Goal: Information Seeking & Learning: Learn about a topic

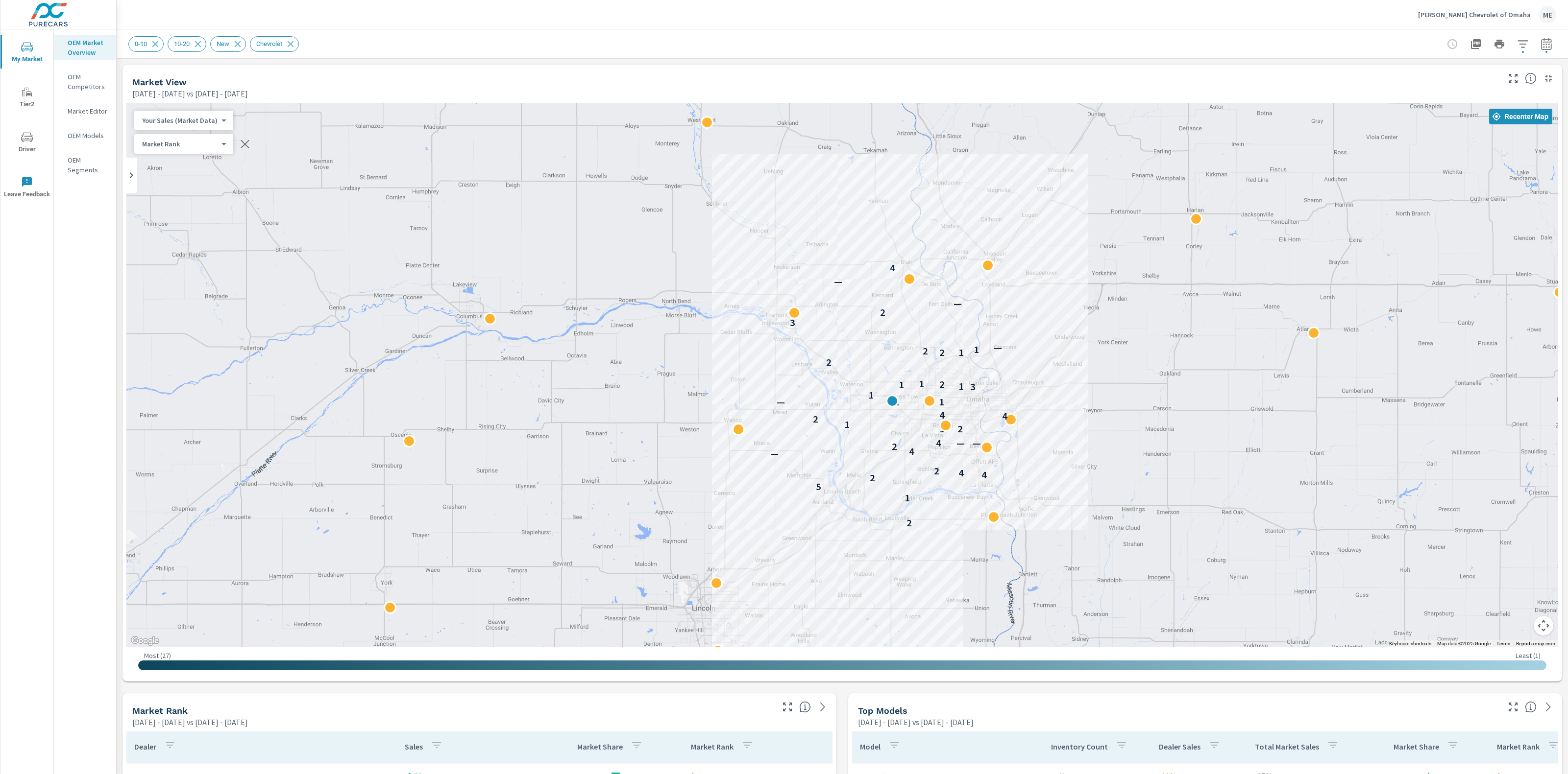
click at [875, 38] on div "0-10 10-20 New Chevrolet" at bounding box center [773, 44] width 1291 height 16
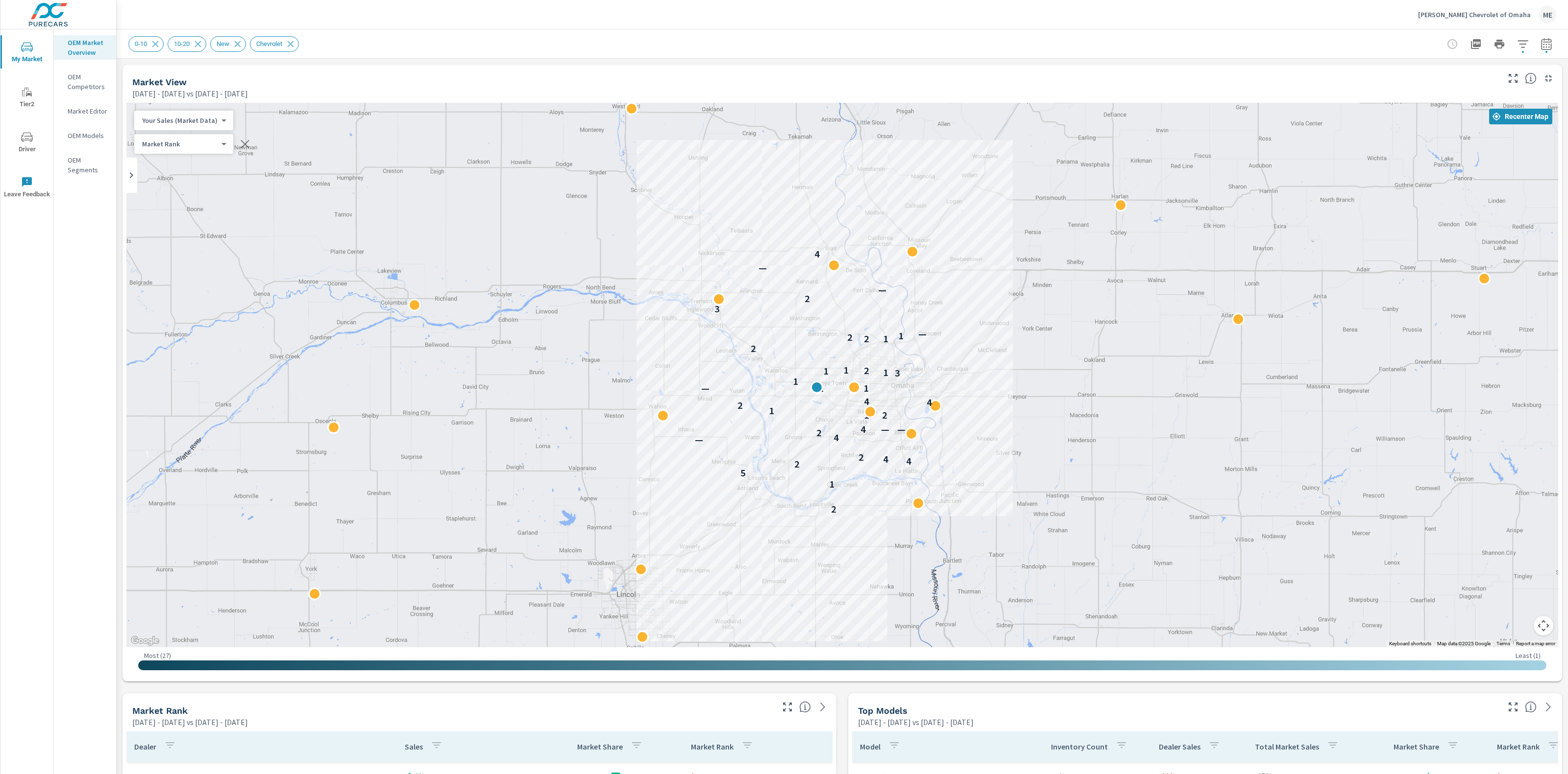
drag, startPoint x: 1057, startPoint y: 265, endPoint x: 977, endPoint y: 250, distance: 81.4
click at [977, 250] on div "2 1 5 2 4 4 2 — 4 2 — — 4 2 1 1 2 4 4 2 — 1 1 3 1 1 2 1 2 2 1 2 1 — 3 2 — — 4" at bounding box center [842, 375] width 1432 height 545
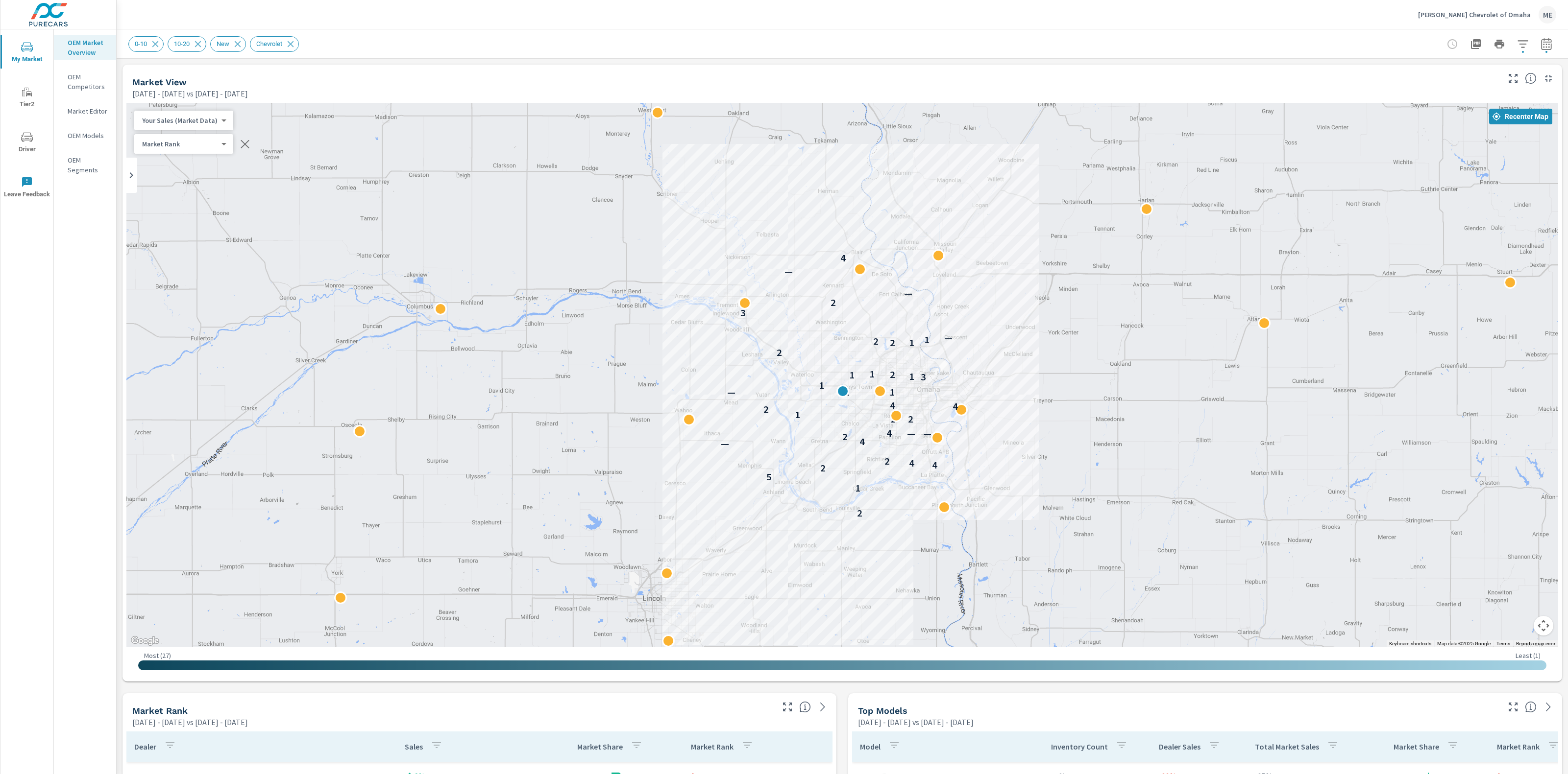
drag, startPoint x: 1055, startPoint y: 283, endPoint x: 1085, endPoint y: 287, distance: 30.3
click at [1085, 287] on div "2 1 5 2 4 4 2 — 4 2 — — 4 2 1 1 2 4 4 2 — 1 1 3 1 1 2 1 2 2 1 2 1 — 3 2 — — 4" at bounding box center [842, 375] width 1432 height 545
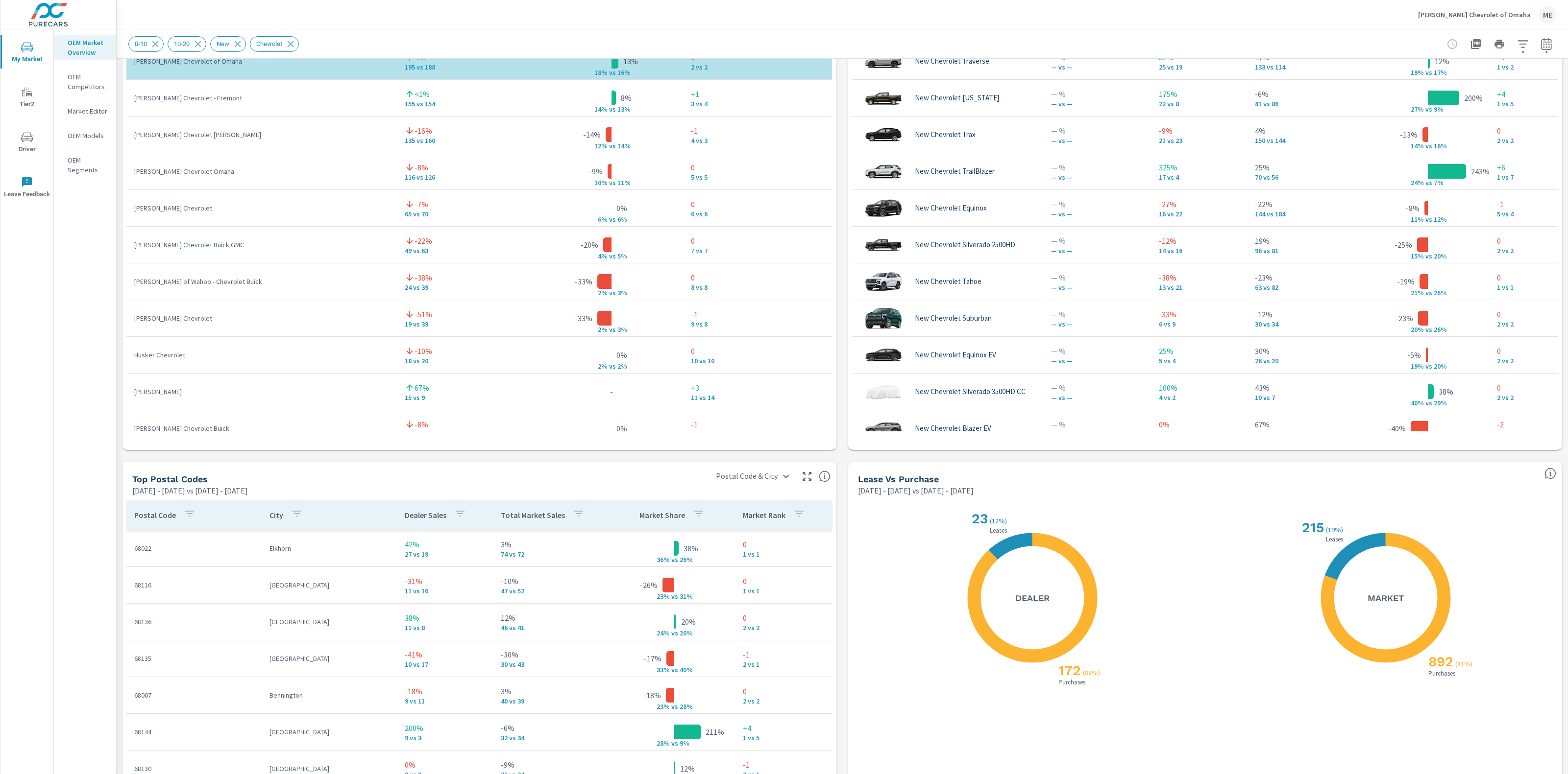
scroll to position [785, 0]
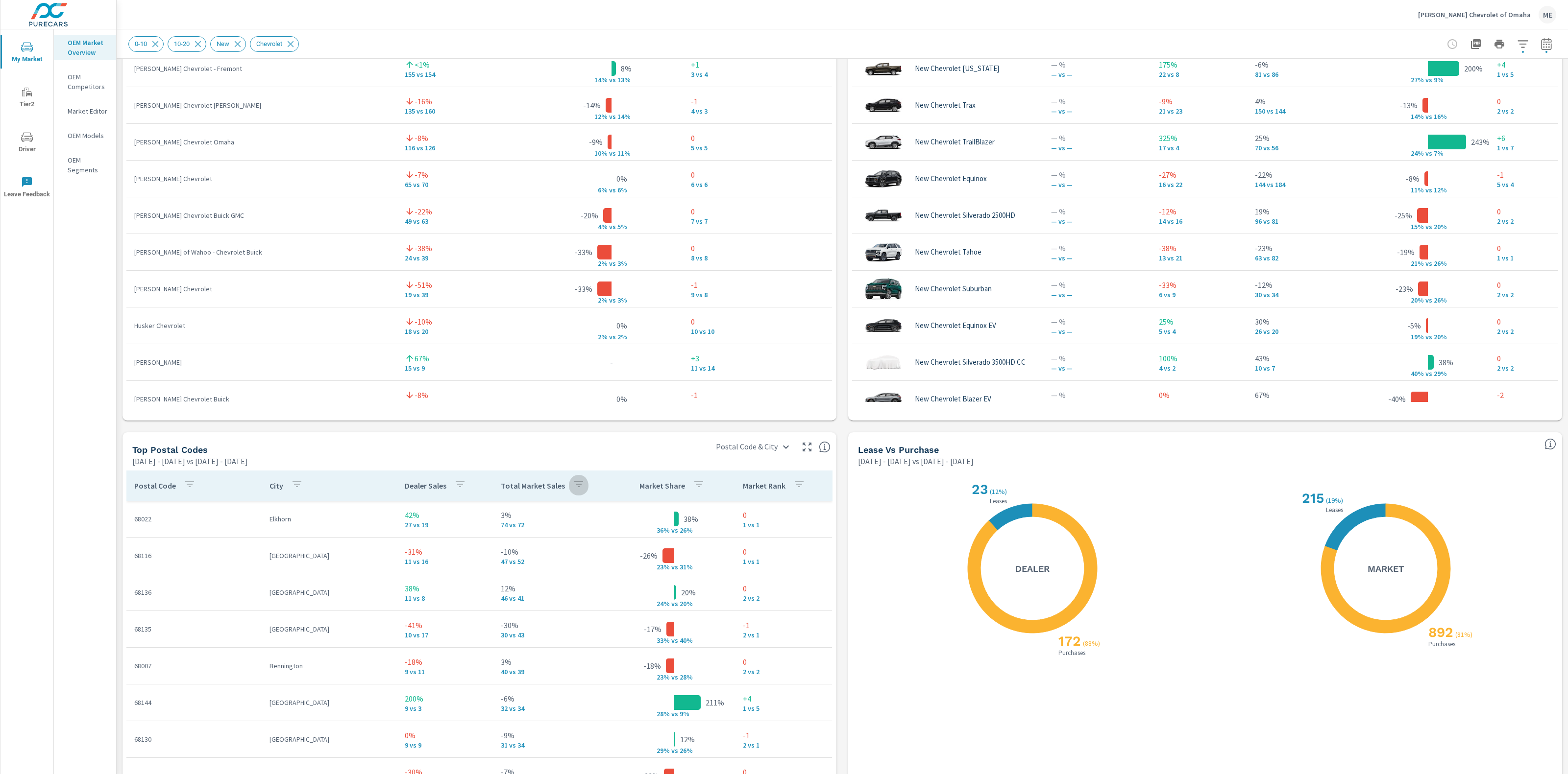
click at [578, 482] on icon "button" at bounding box center [579, 485] width 9 height 6
click at [604, 607] on span "DIFF" at bounding box center [613, 605] width 31 height 10
click at [593, 454] on div at bounding box center [784, 387] width 1568 height 774
click at [529, 488] on p "Total Market Sales" at bounding box center [532, 485] width 64 height 10
click at [581, 489] on button "button" at bounding box center [578, 486] width 20 height 23
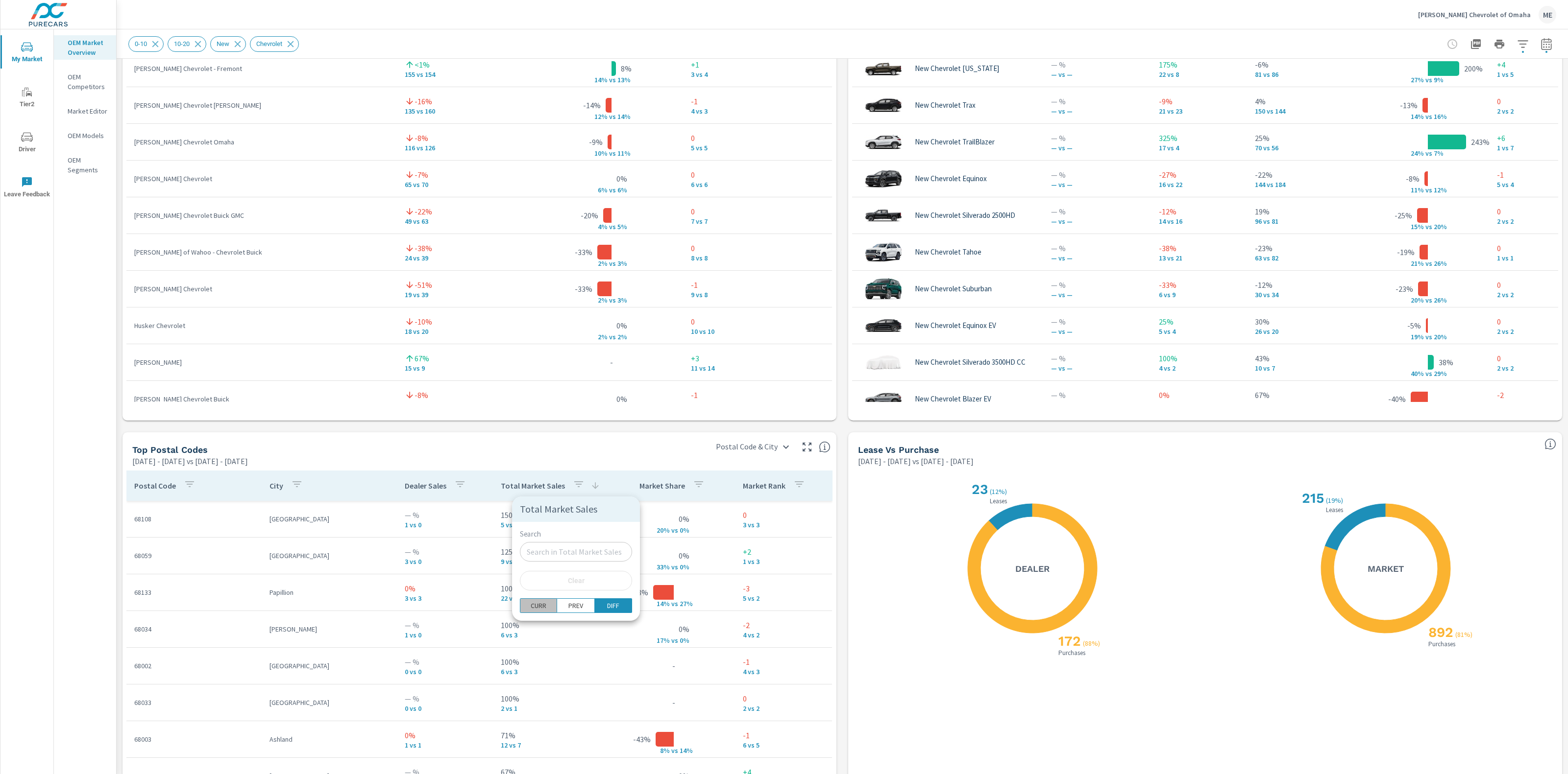
click at [543, 610] on button "CURR" at bounding box center [537, 605] width 37 height 14
click at [607, 607] on p "DIFF" at bounding box center [613, 605] width 12 height 10
click at [568, 607] on p "PREV" at bounding box center [575, 605] width 14 height 10
click at [541, 607] on p "CURR" at bounding box center [538, 605] width 16 height 10
click at [607, 608] on p "DIFF" at bounding box center [613, 605] width 12 height 10
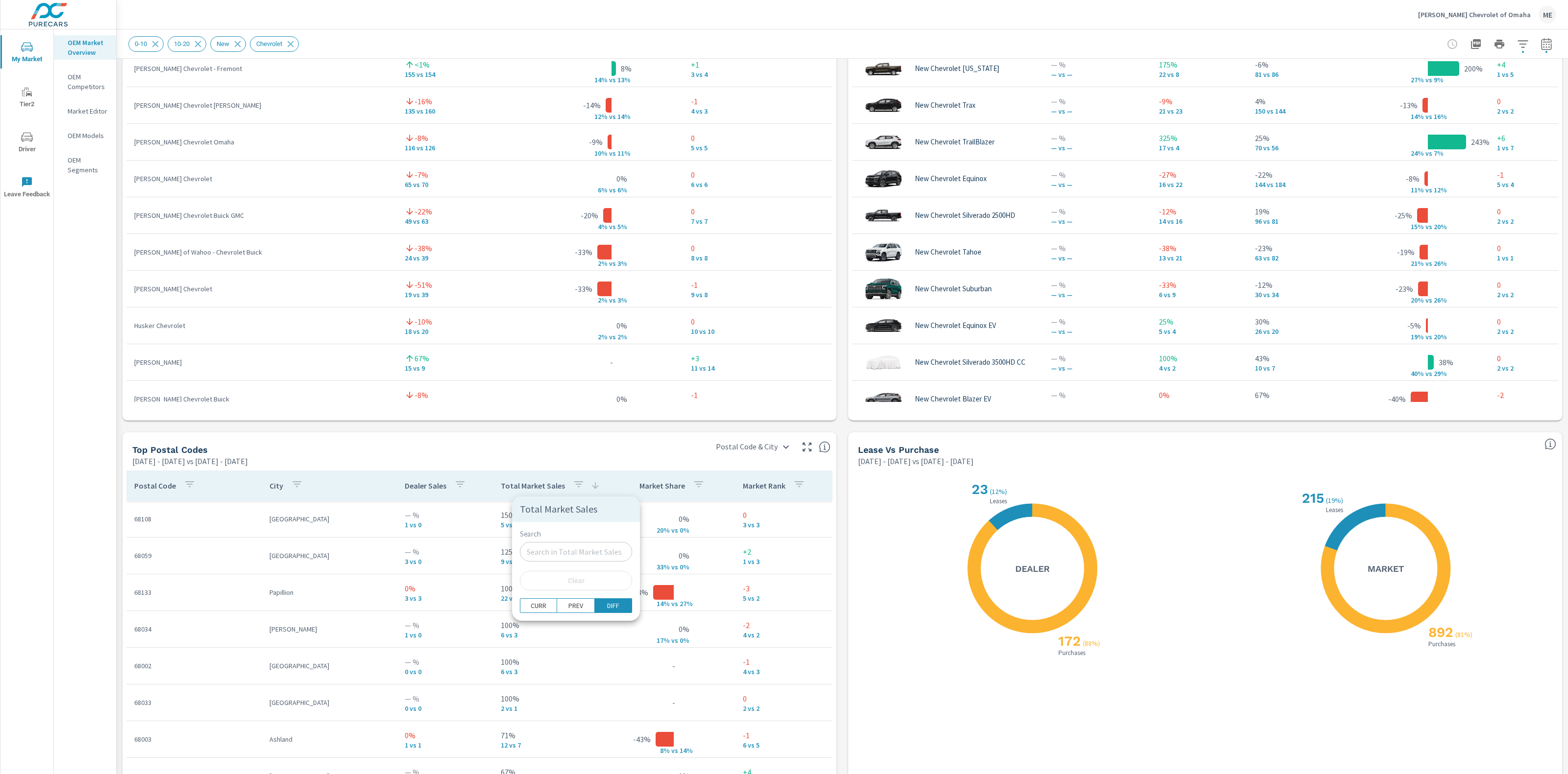
click at [516, 483] on div at bounding box center [784, 387] width 1568 height 774
click at [517, 488] on p "Total Market Sales" at bounding box center [532, 485] width 64 height 10
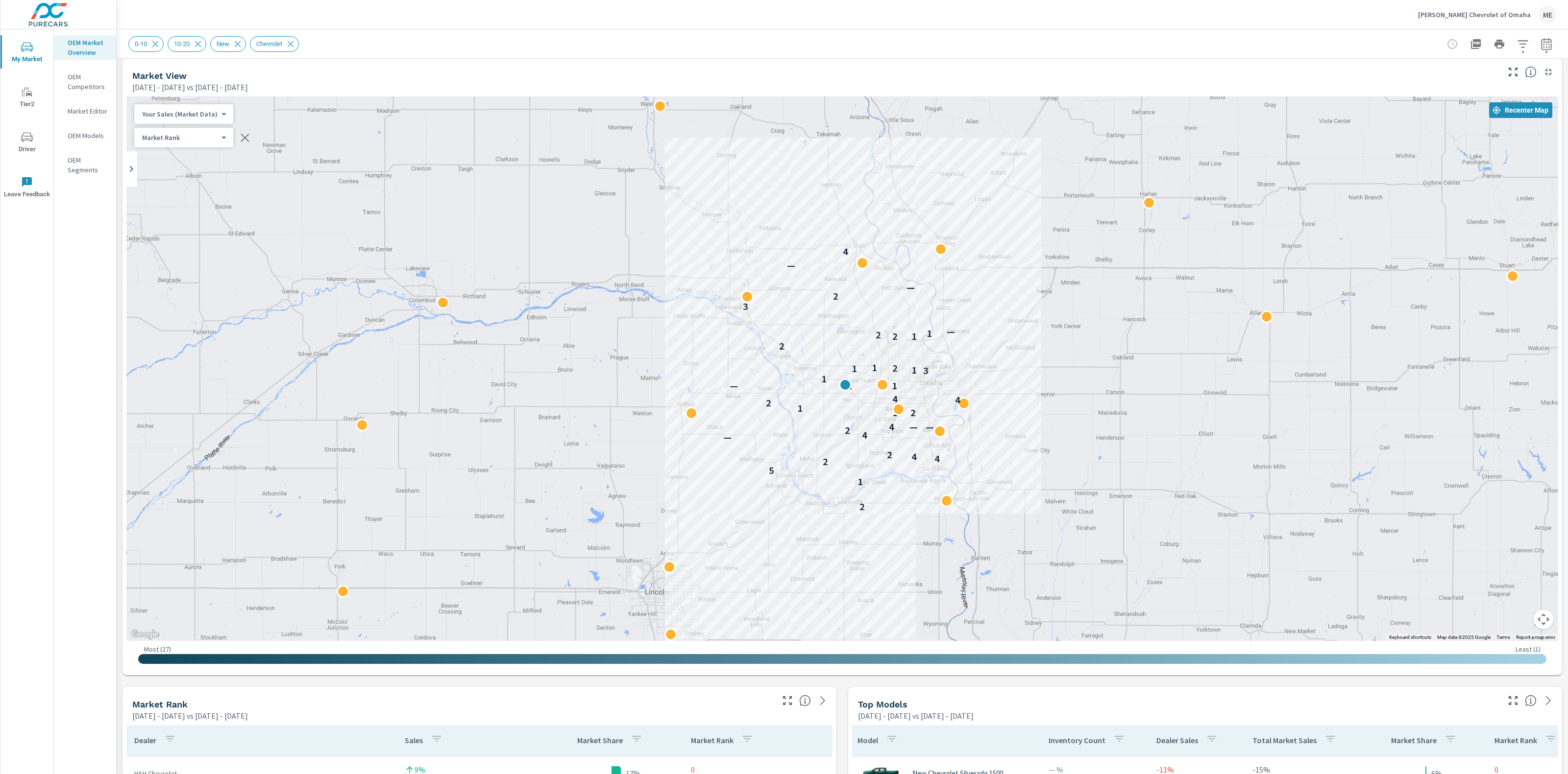
scroll to position [4, 0]
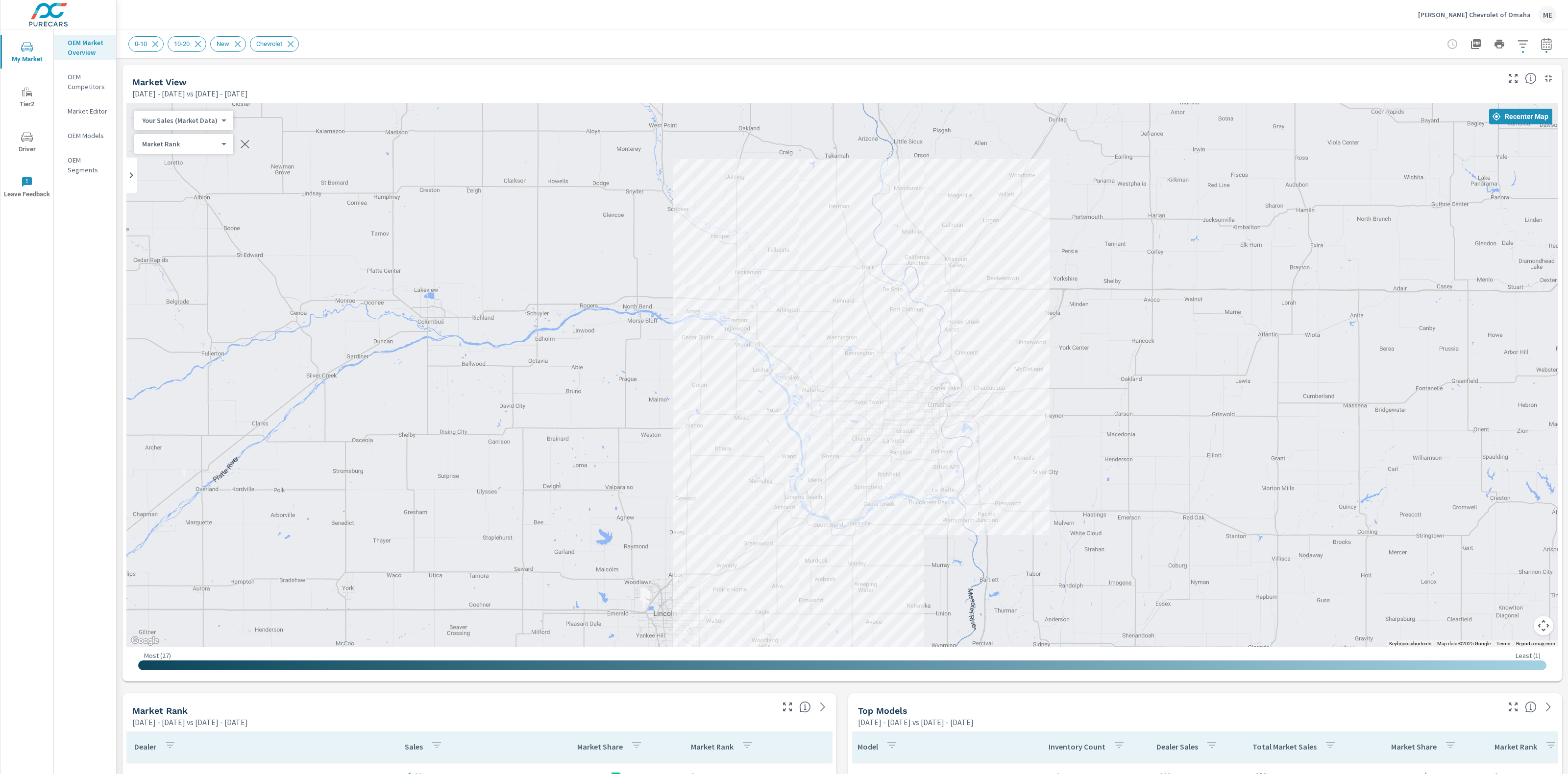
drag, startPoint x: 831, startPoint y: 422, endPoint x: 843, endPoint y: 439, distance: 20.8
click at [843, 439] on div "2 1 5 2 4 4 2 — 4 2 — — 4 2 1 1 2 4 4 2 — 1 1 3 1 1 2 1 2 2 1 2 1 — 3 2 — — 4" at bounding box center [842, 375] width 1432 height 545
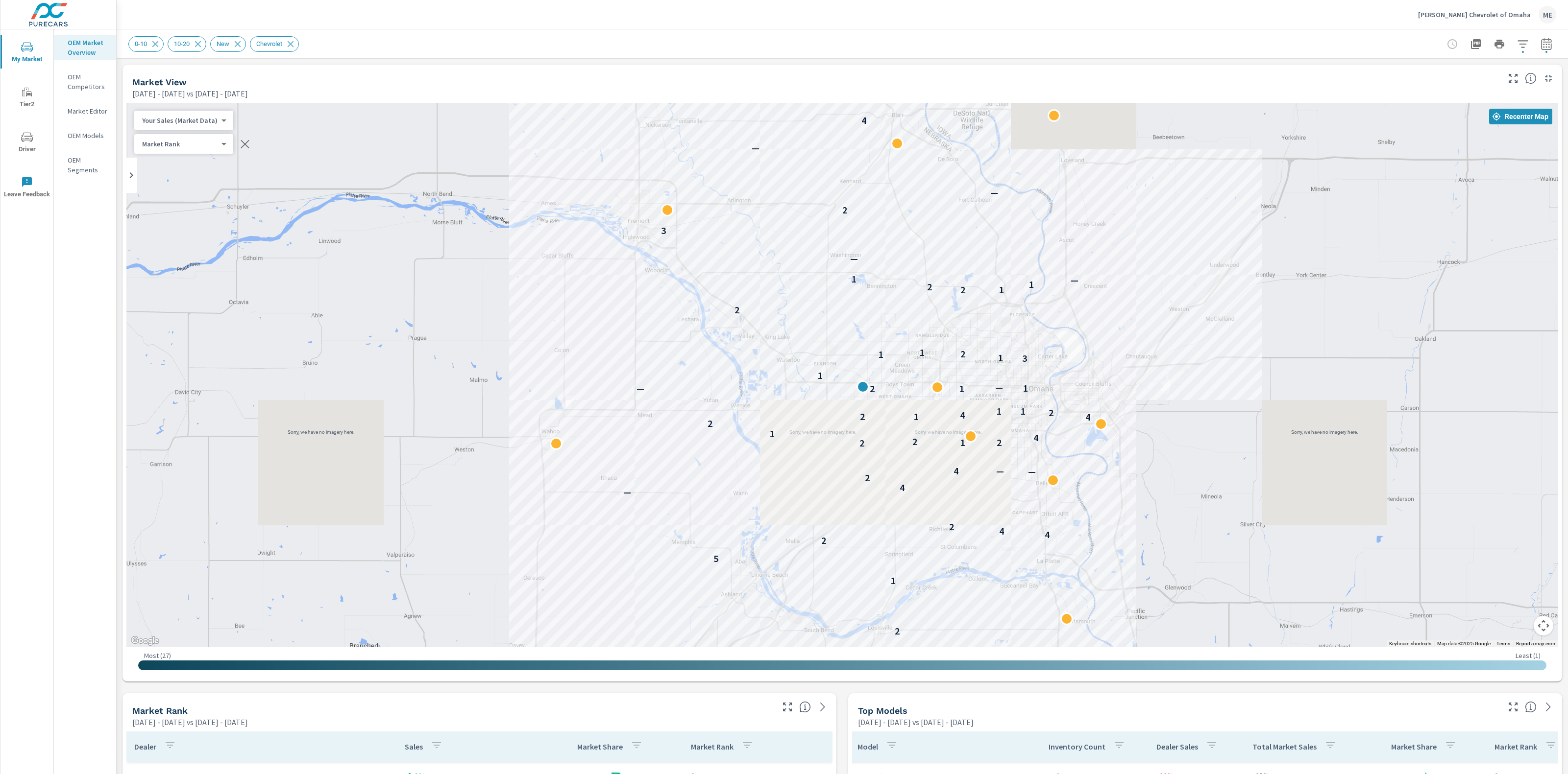
click at [1150, 41] on div "0-10 10-20 New Chevrolet" at bounding box center [773, 44] width 1291 height 16
click at [993, 56] on div "0-10 10-20 New Chevrolet" at bounding box center [842, 44] width 1428 height 29
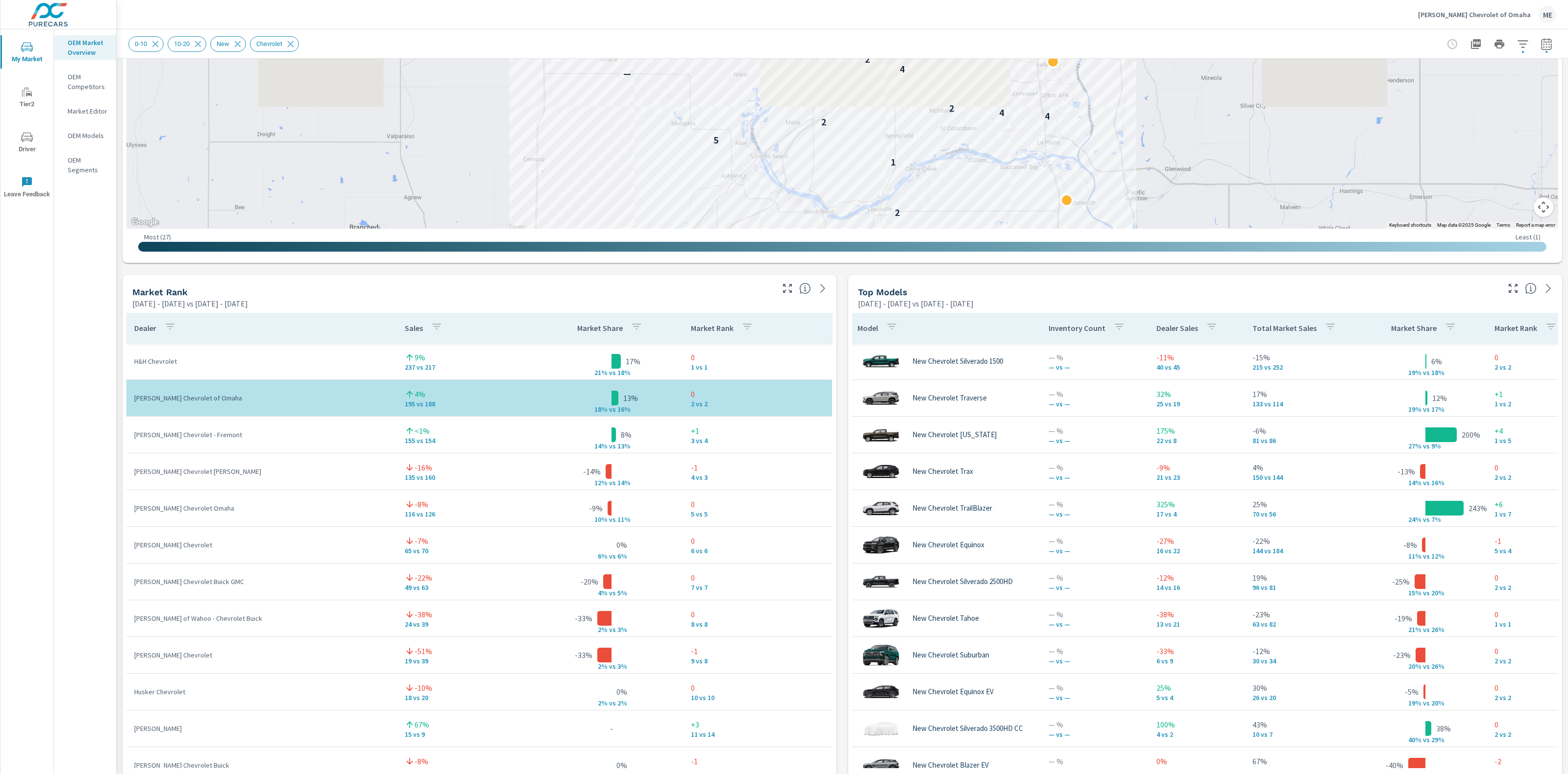
scroll to position [421, 0]
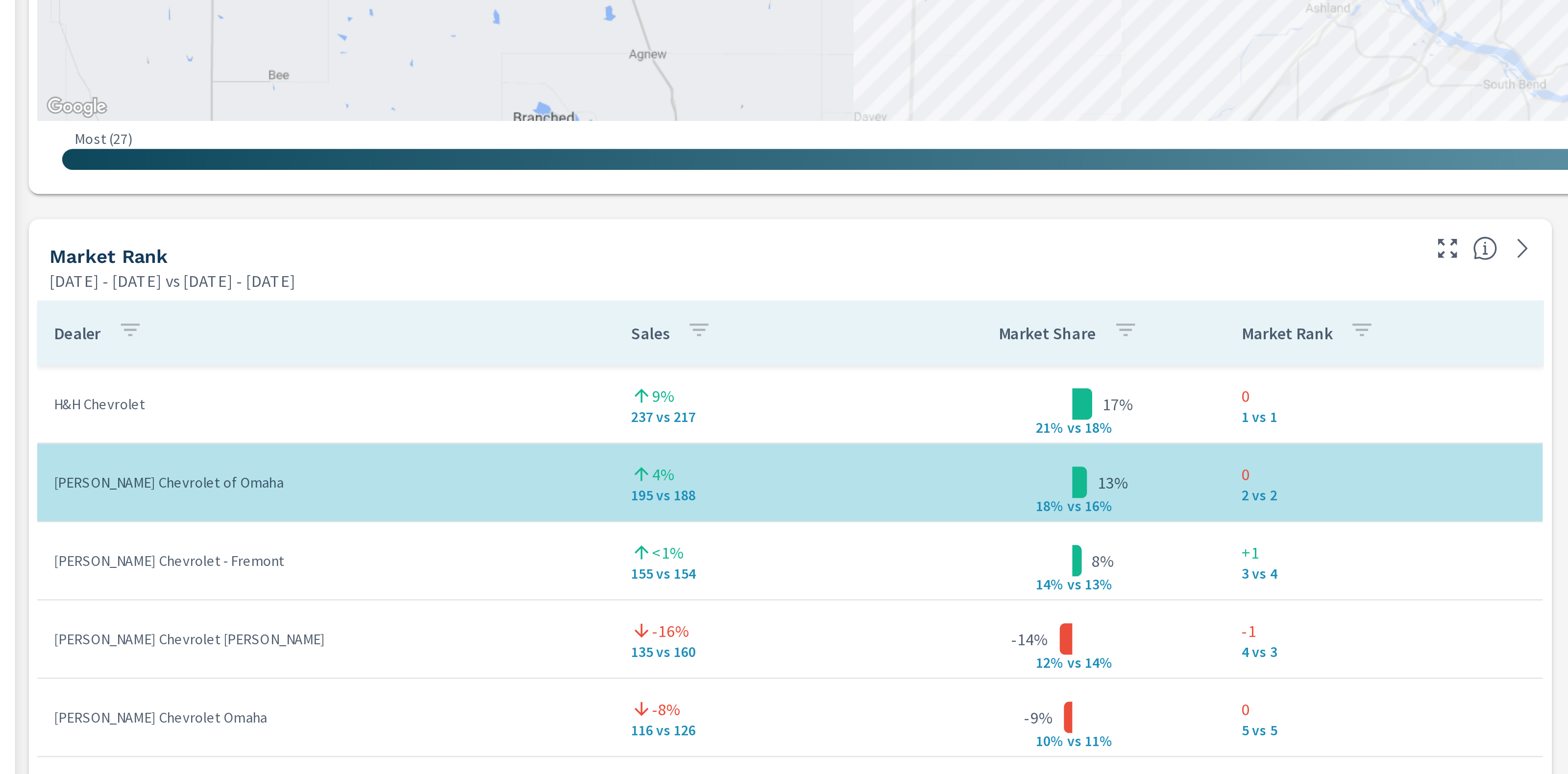
click at [436, 265] on div "Market View May 01, 2025 - Jul 31, 2025 vs Feb 01, 2025 - Apr 30, 2025 ← Move l…" at bounding box center [842, 476] width 1451 height 1677
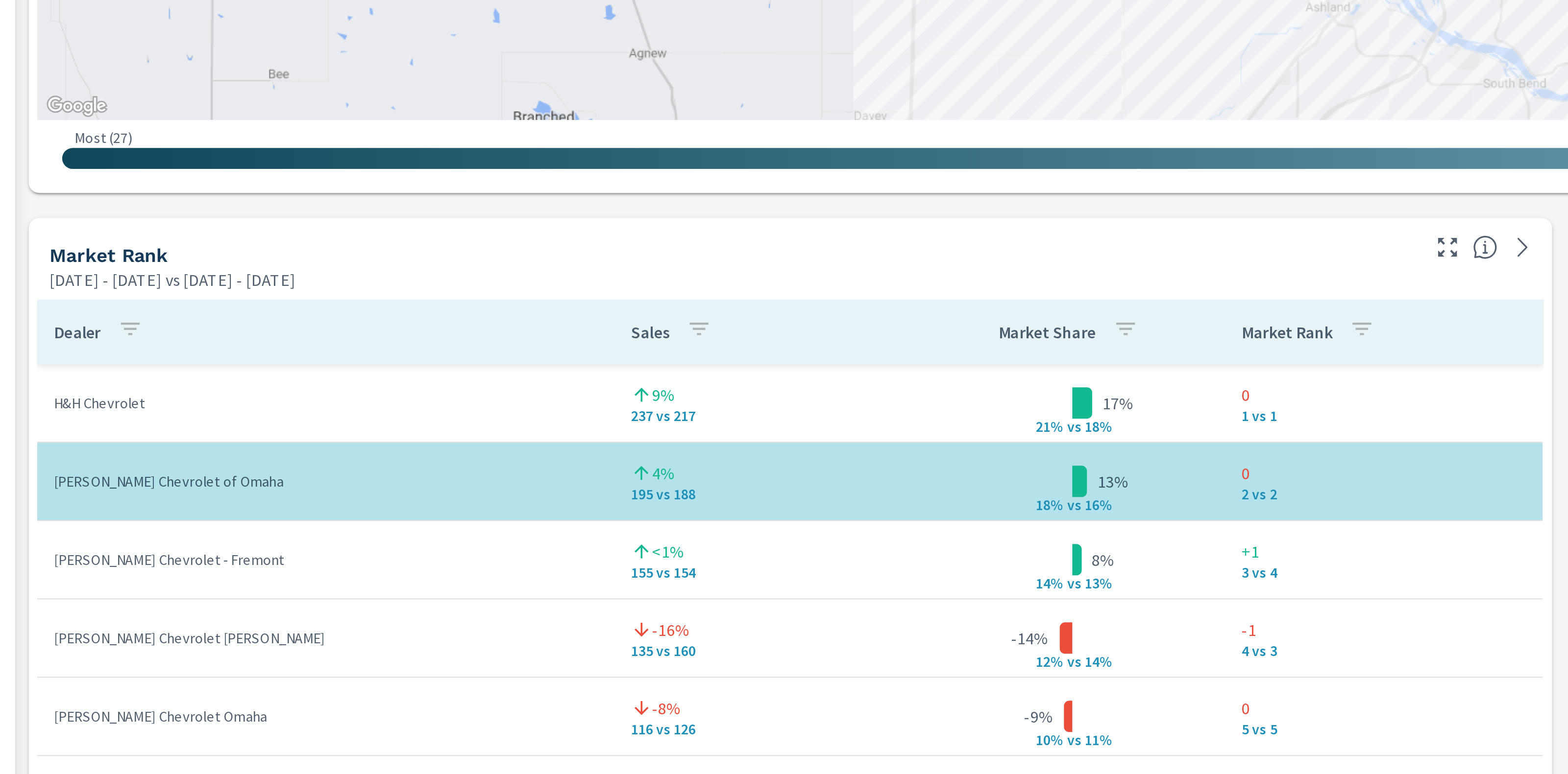
click at [439, 265] on div "Market View May 01, 2025 - Jul 31, 2025 vs Feb 01, 2025 - Apr 30, 2025 ← Move l…" at bounding box center [842, 475] width 1451 height 1677
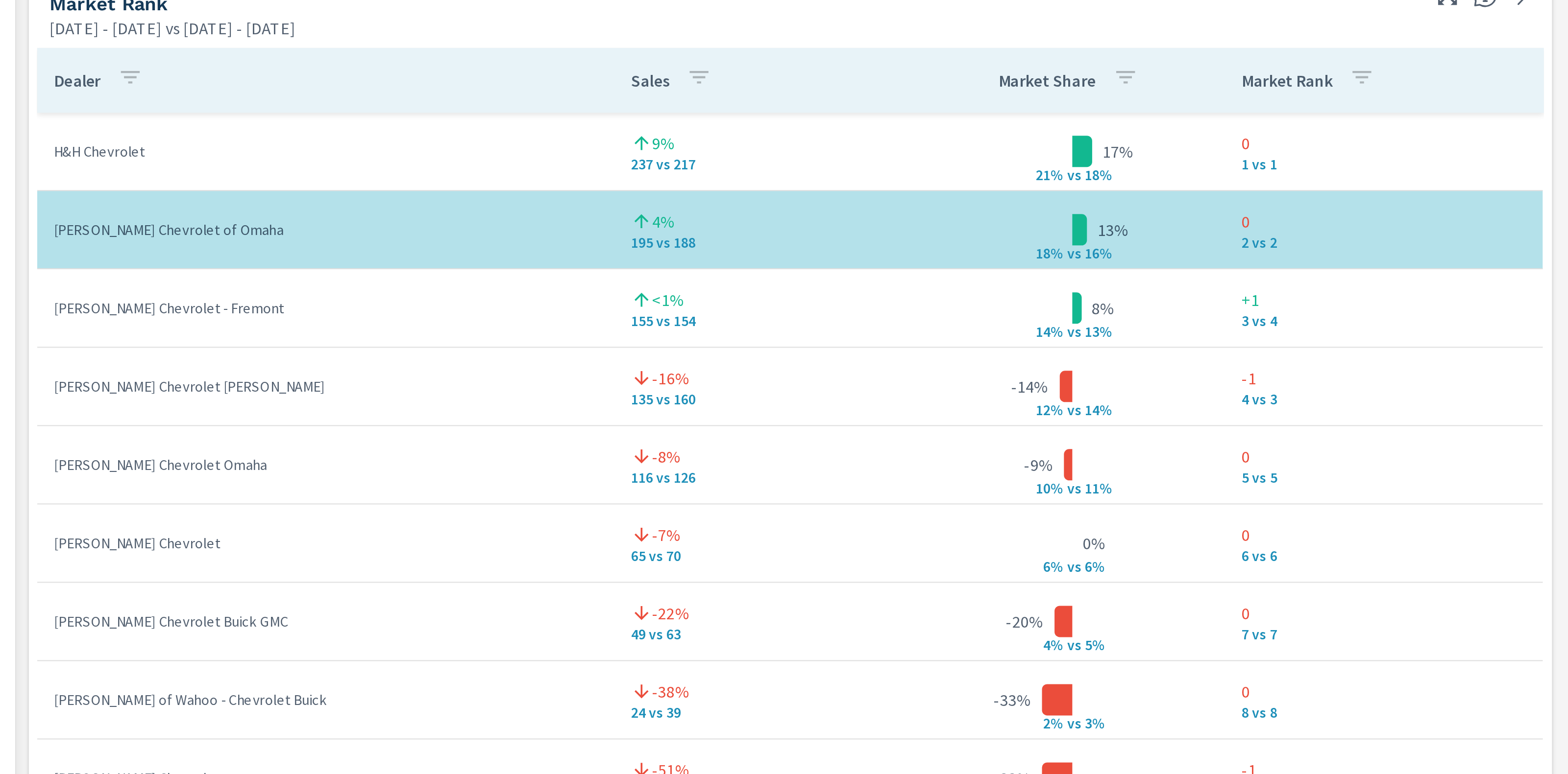
scroll to position [541, 0]
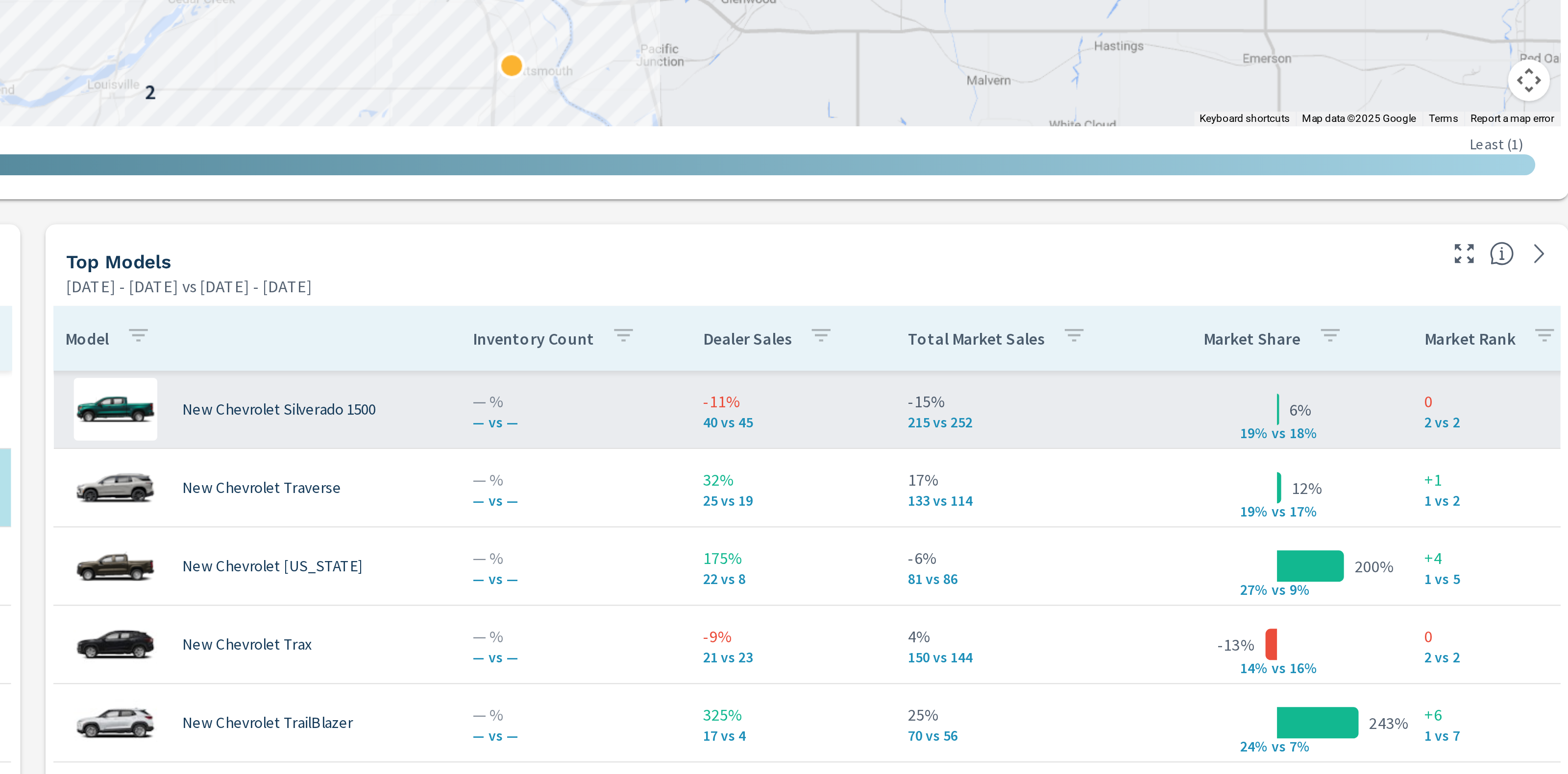
scroll to position [419, 0]
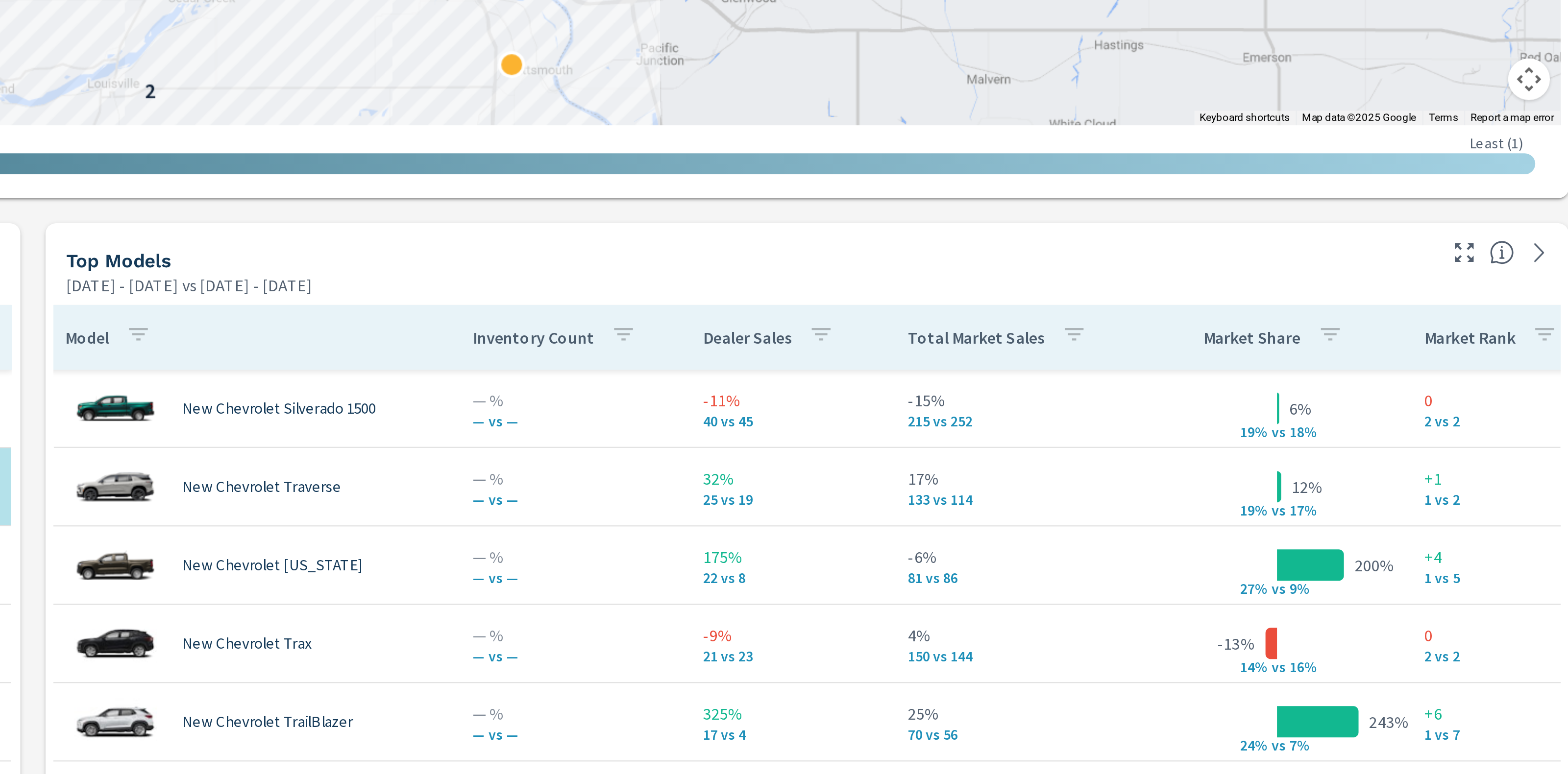
click at [1032, 268] on div "Market View May 01, 2025 - Jul 31, 2025 vs Feb 01, 2025 - Apr 30, 2025 ← Move l…" at bounding box center [842, 478] width 1451 height 1677
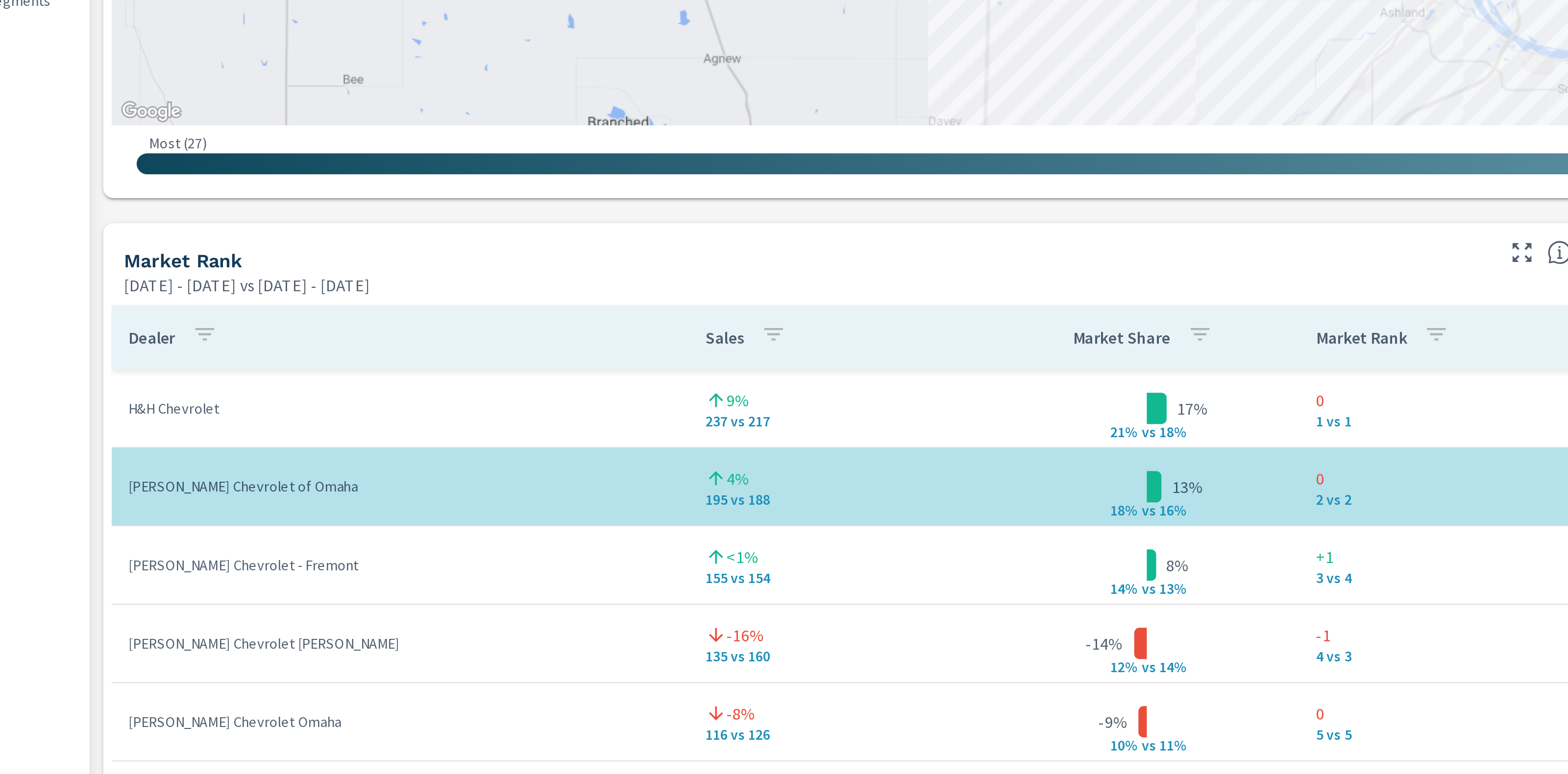
click at [114, 356] on div "OEM Market Overview OEM Competitors Market Editor OEM Models OEM Segments" at bounding box center [84, 402] width 63 height 745
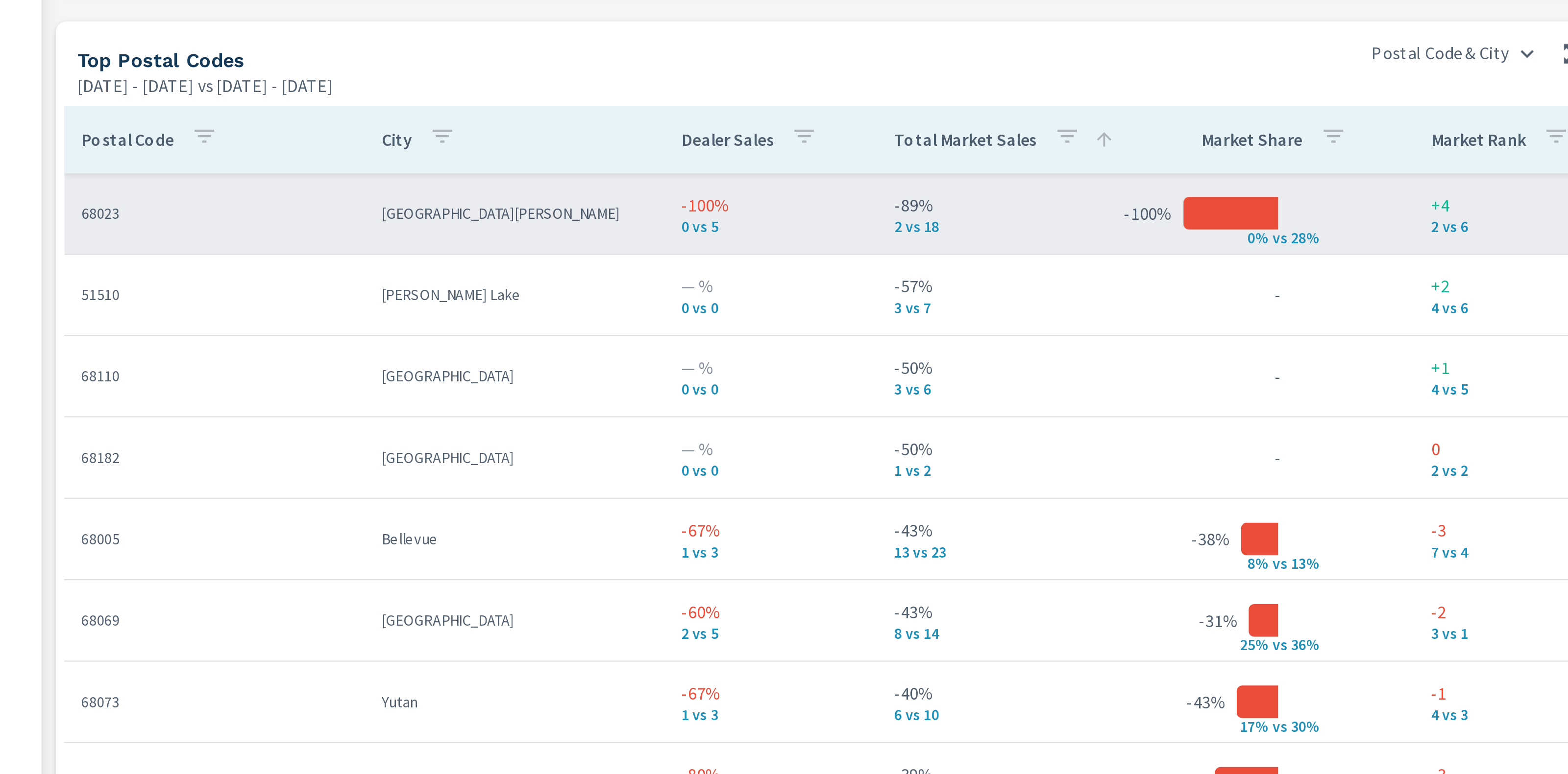
scroll to position [941, 0]
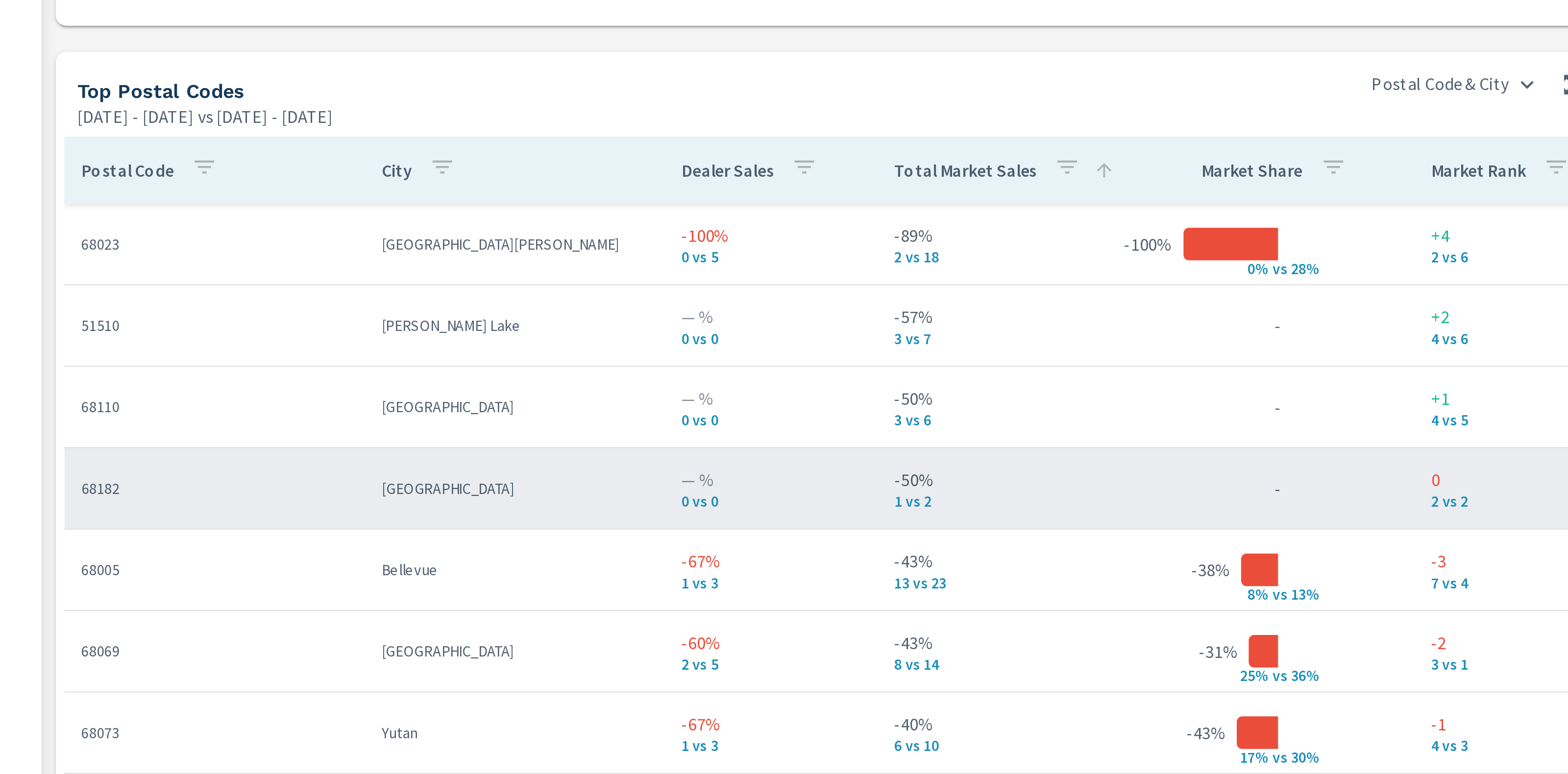
scroll to position [176, 0]
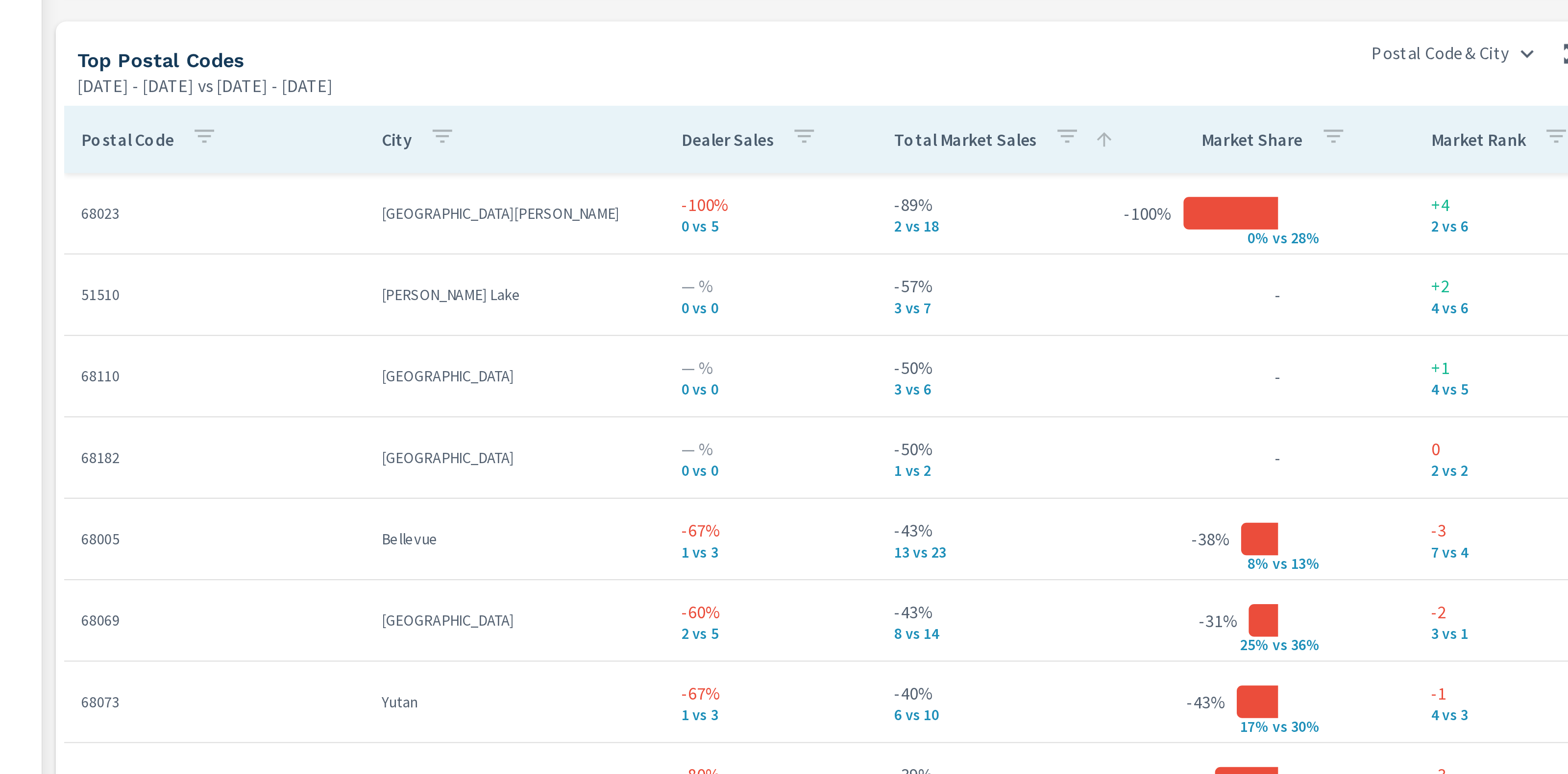
scroll to position [961, 0]
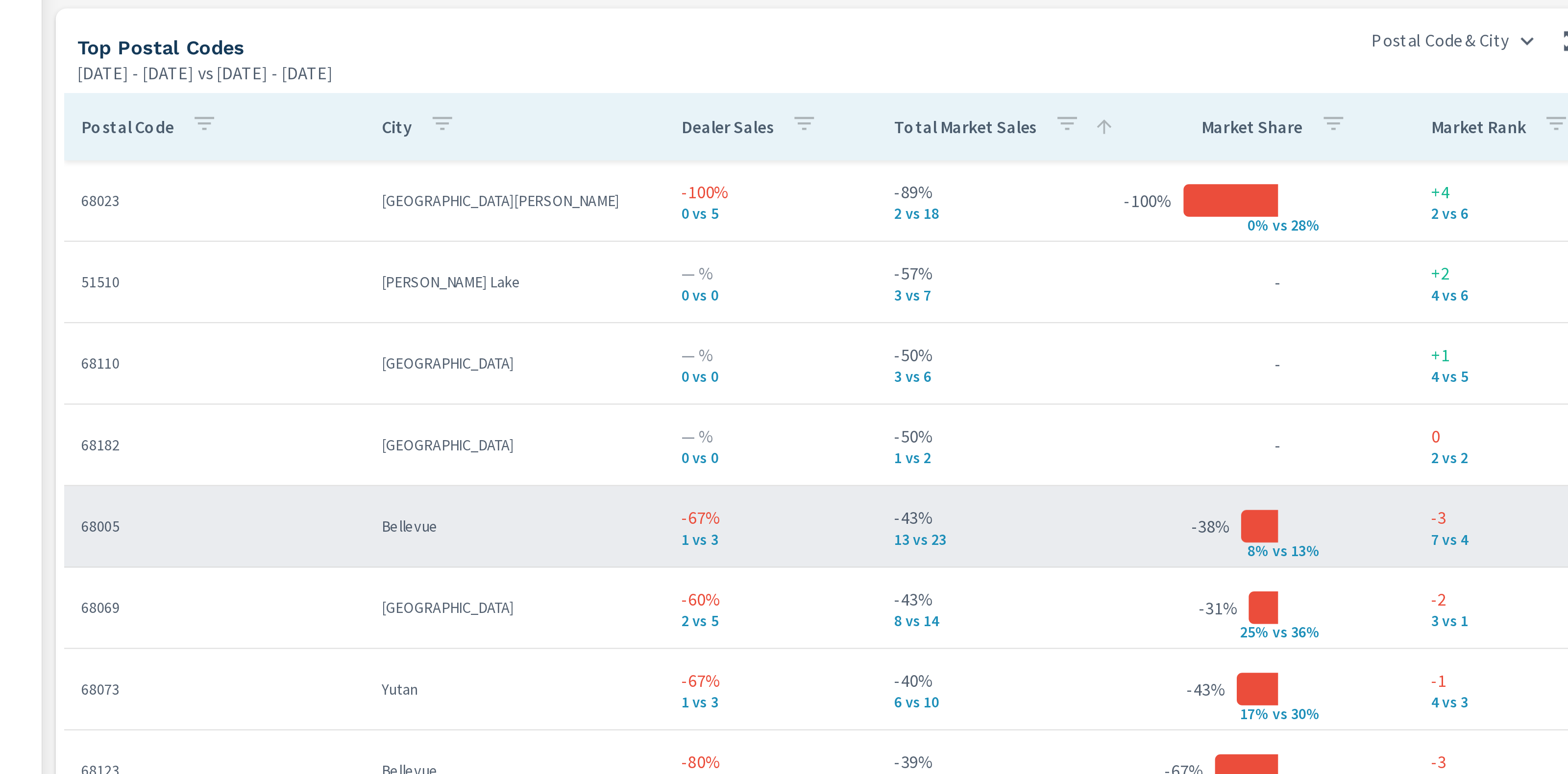
click at [460, 492] on p "1 vs 3" at bounding box center [445, 496] width 81 height 8
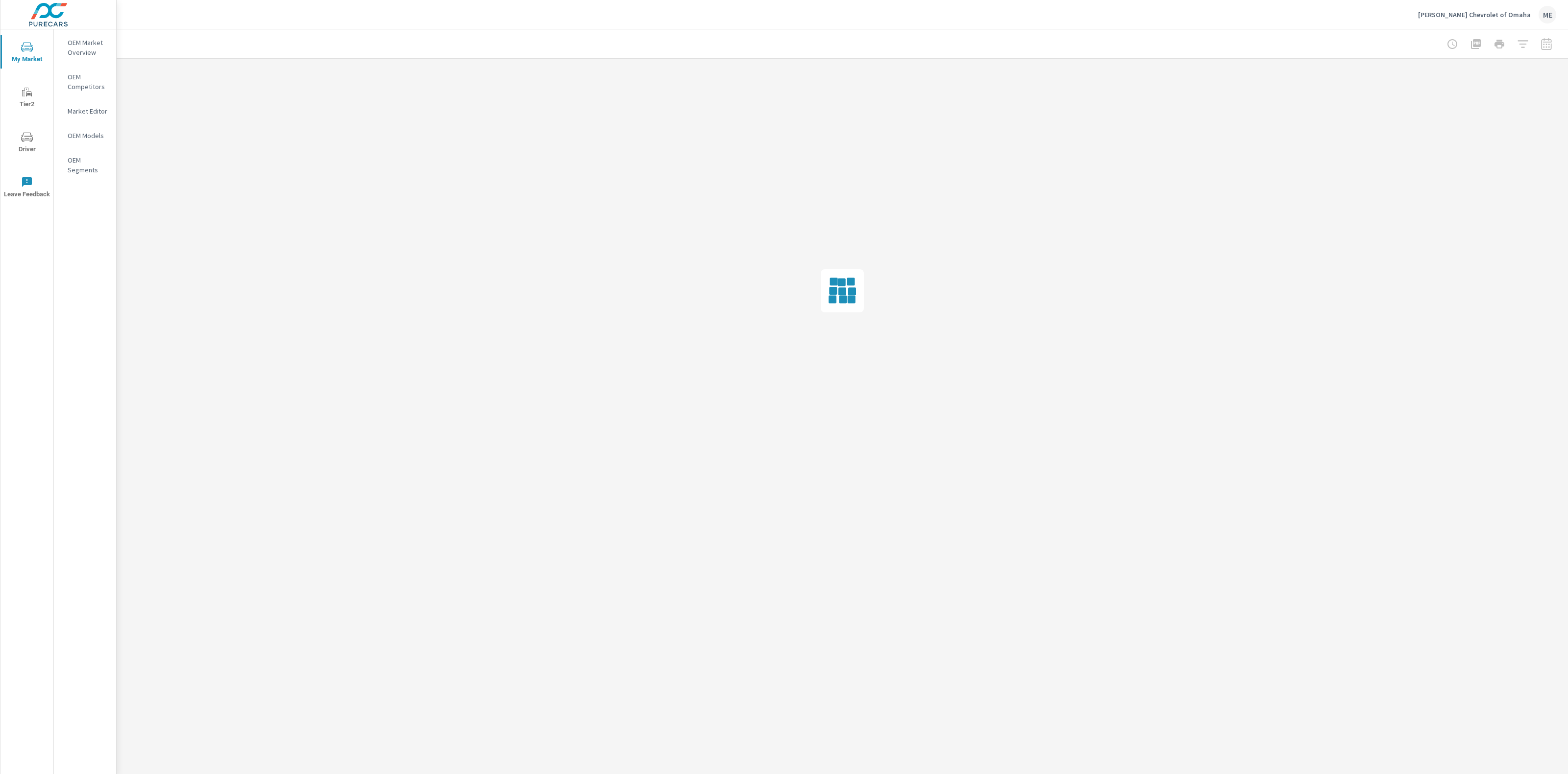
click at [977, 39] on div at bounding box center [842, 44] width 1428 height 29
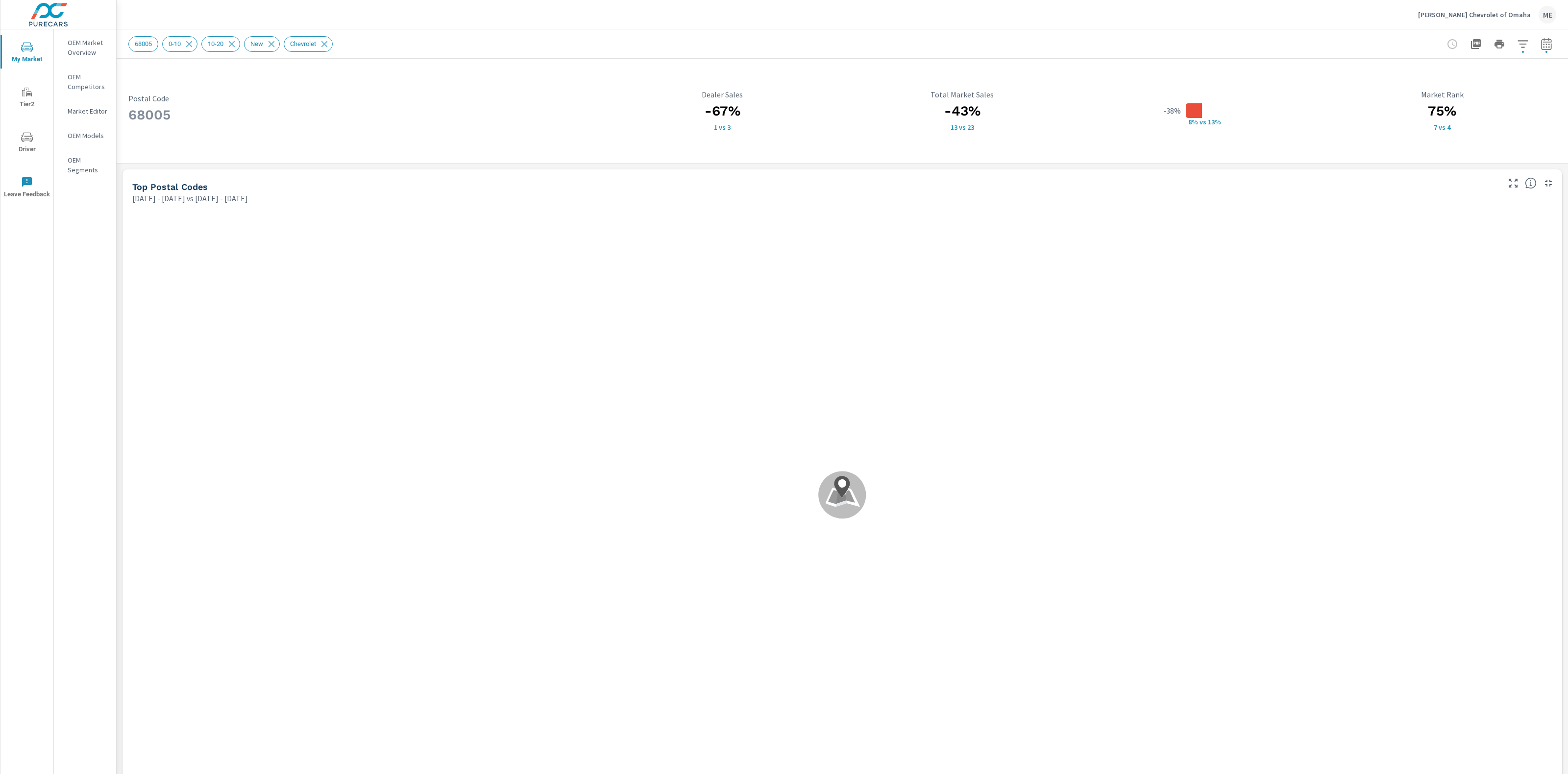
click at [977, 39] on div "68005 0-10 10-20 New Chevrolet" at bounding box center [773, 44] width 1291 height 16
click at [977, 44] on div "68005 0-10 10-20 New Chevrolet" at bounding box center [773, 44] width 1291 height 16
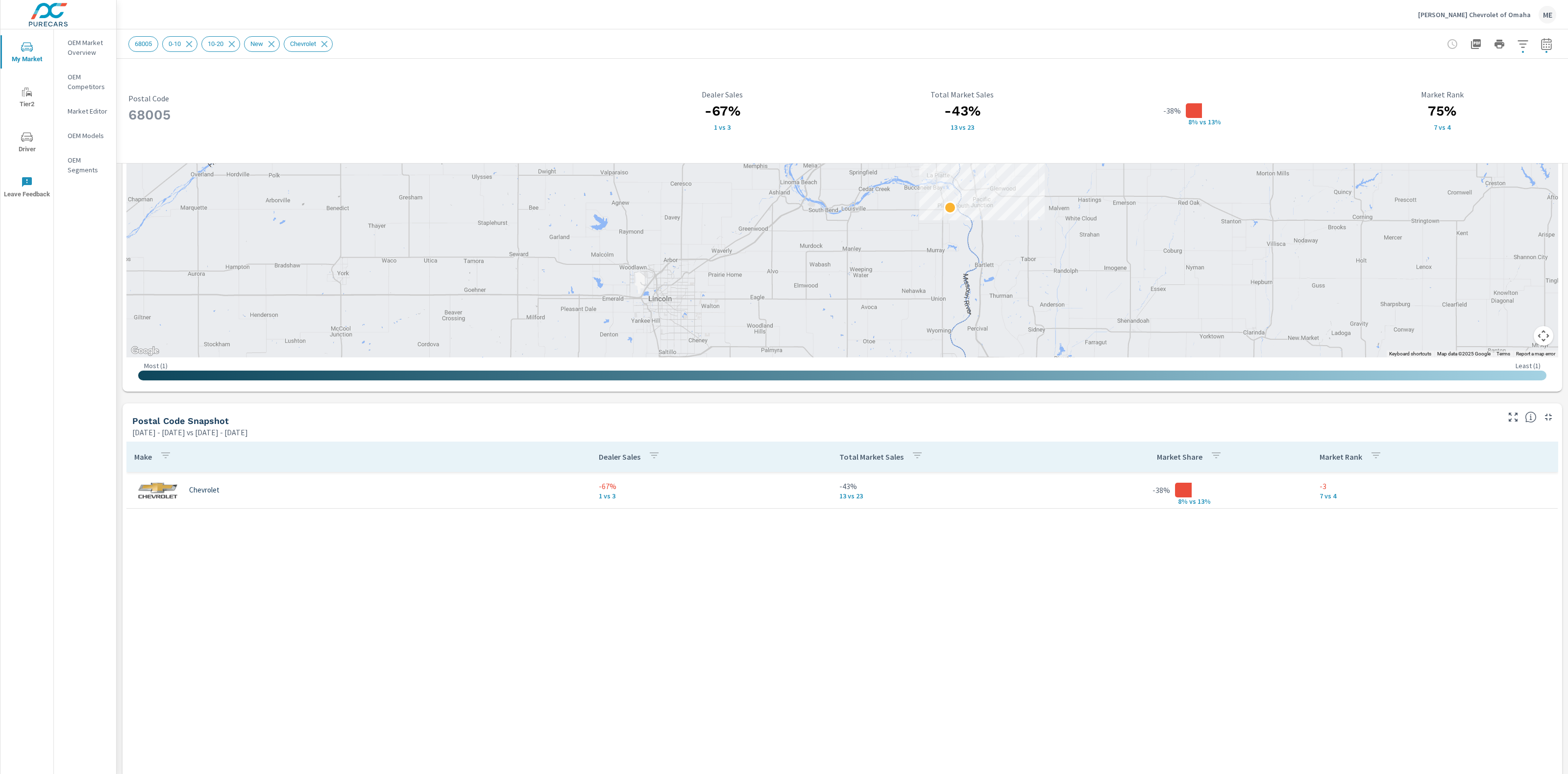
scroll to position [542, 0]
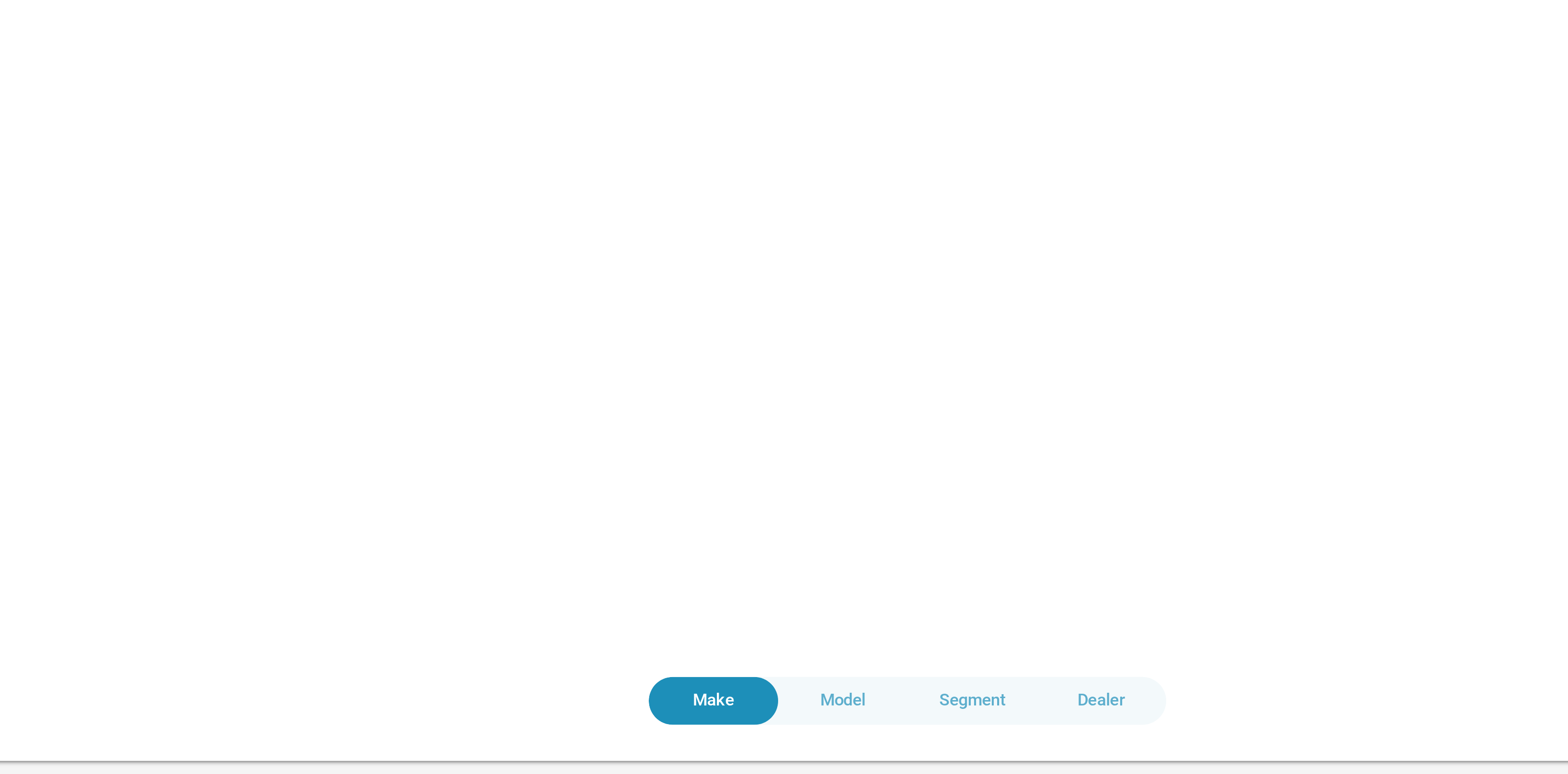
click at [912, 746] on span "Dealer" at bounding box center [915, 746] width 37 height 11
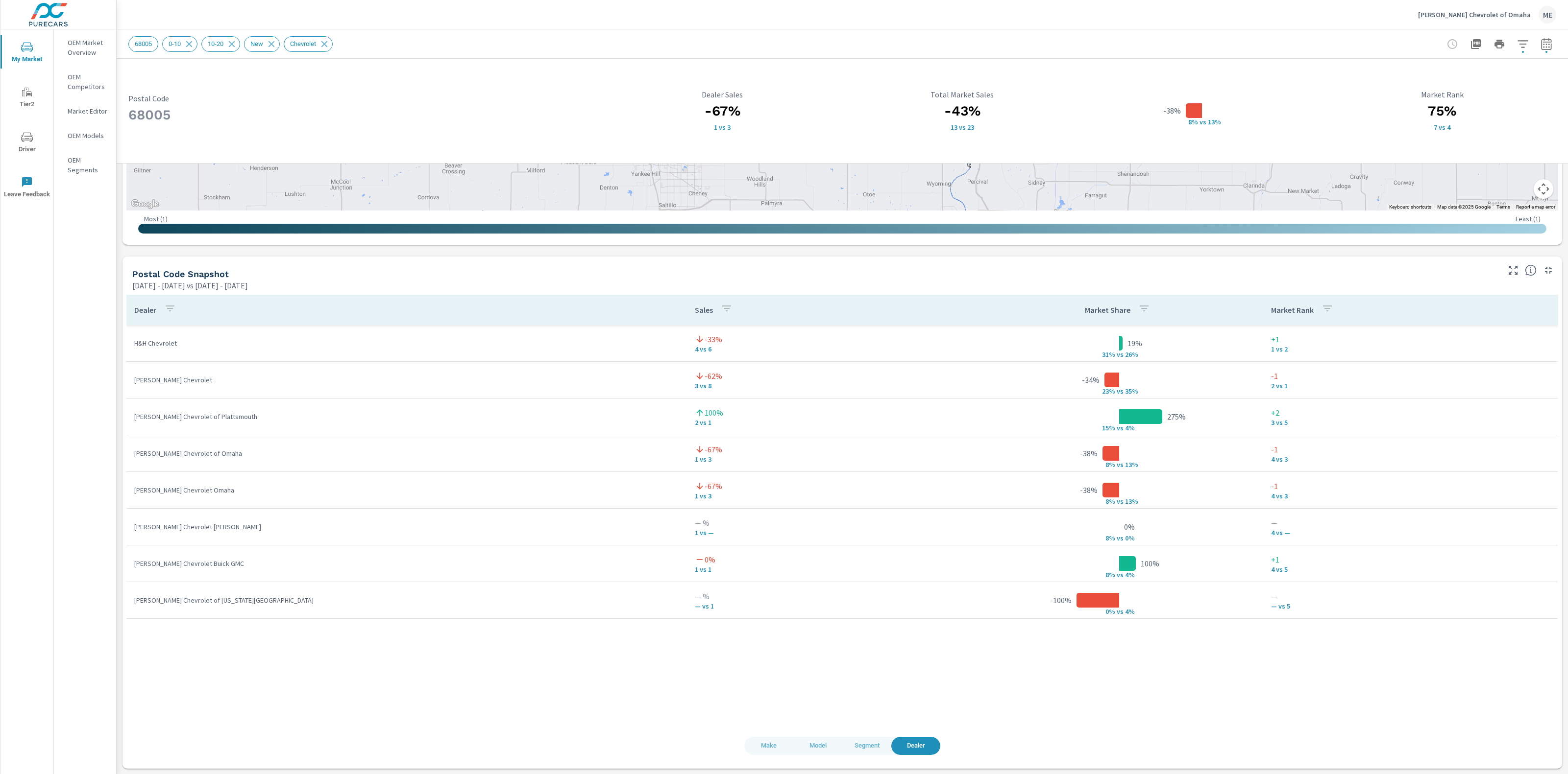
click at [819, 748] on span "Model" at bounding box center [817, 746] width 37 height 11
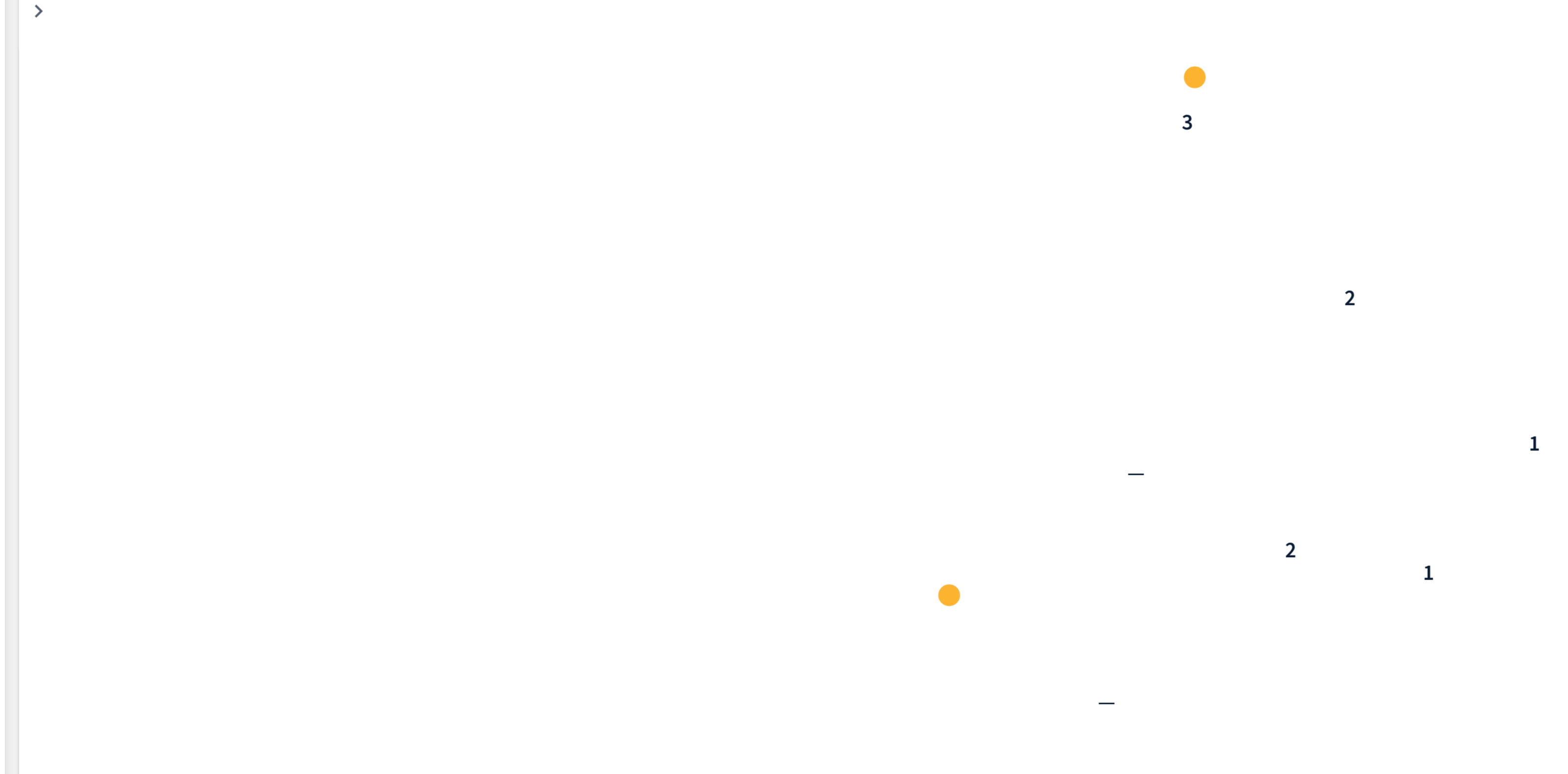
scroll to position [147, 0]
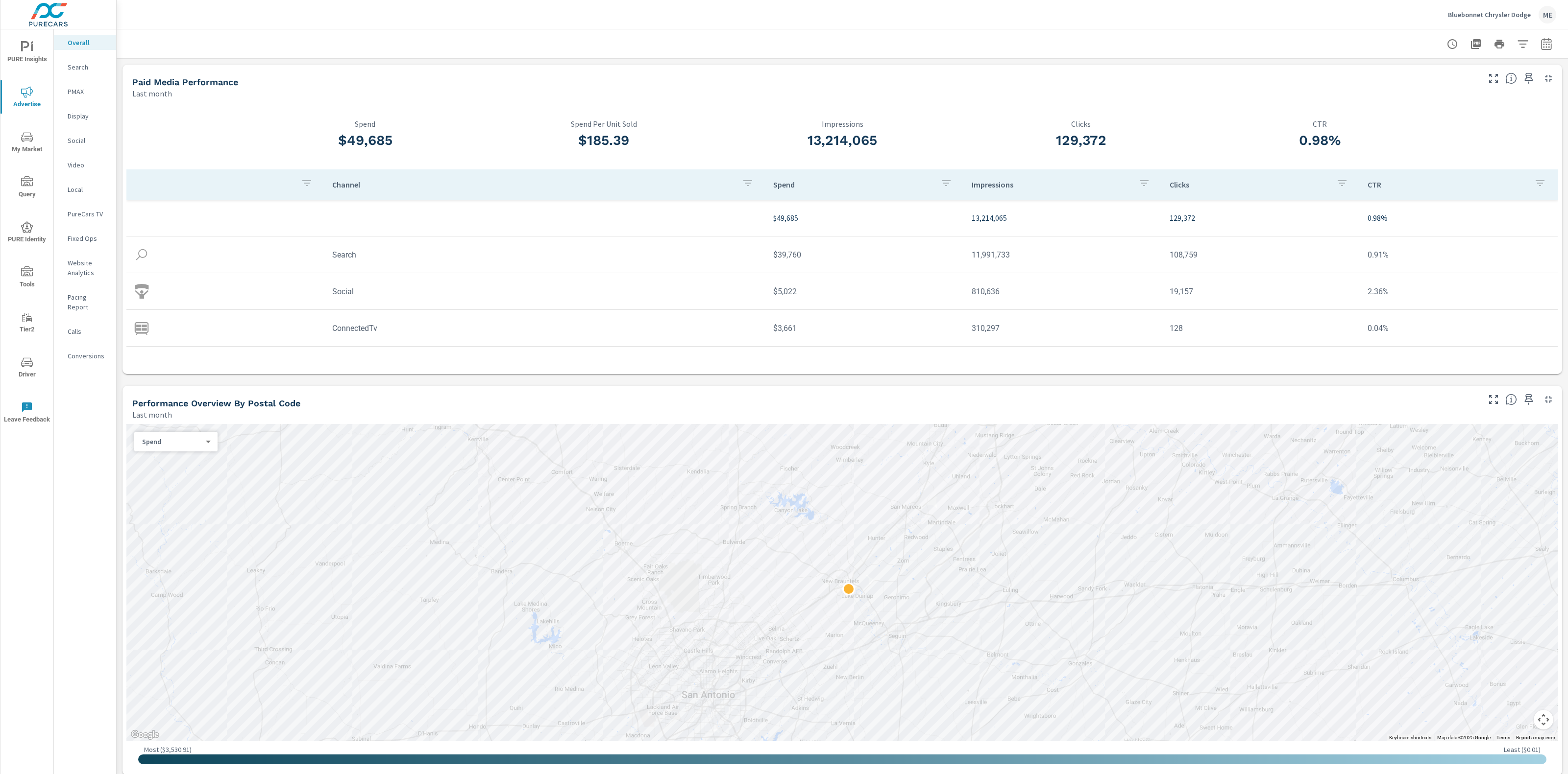
click at [1095, 24] on div "Bluebonnet Chrysler Dodge ME" at bounding box center [842, 14] width 1428 height 29
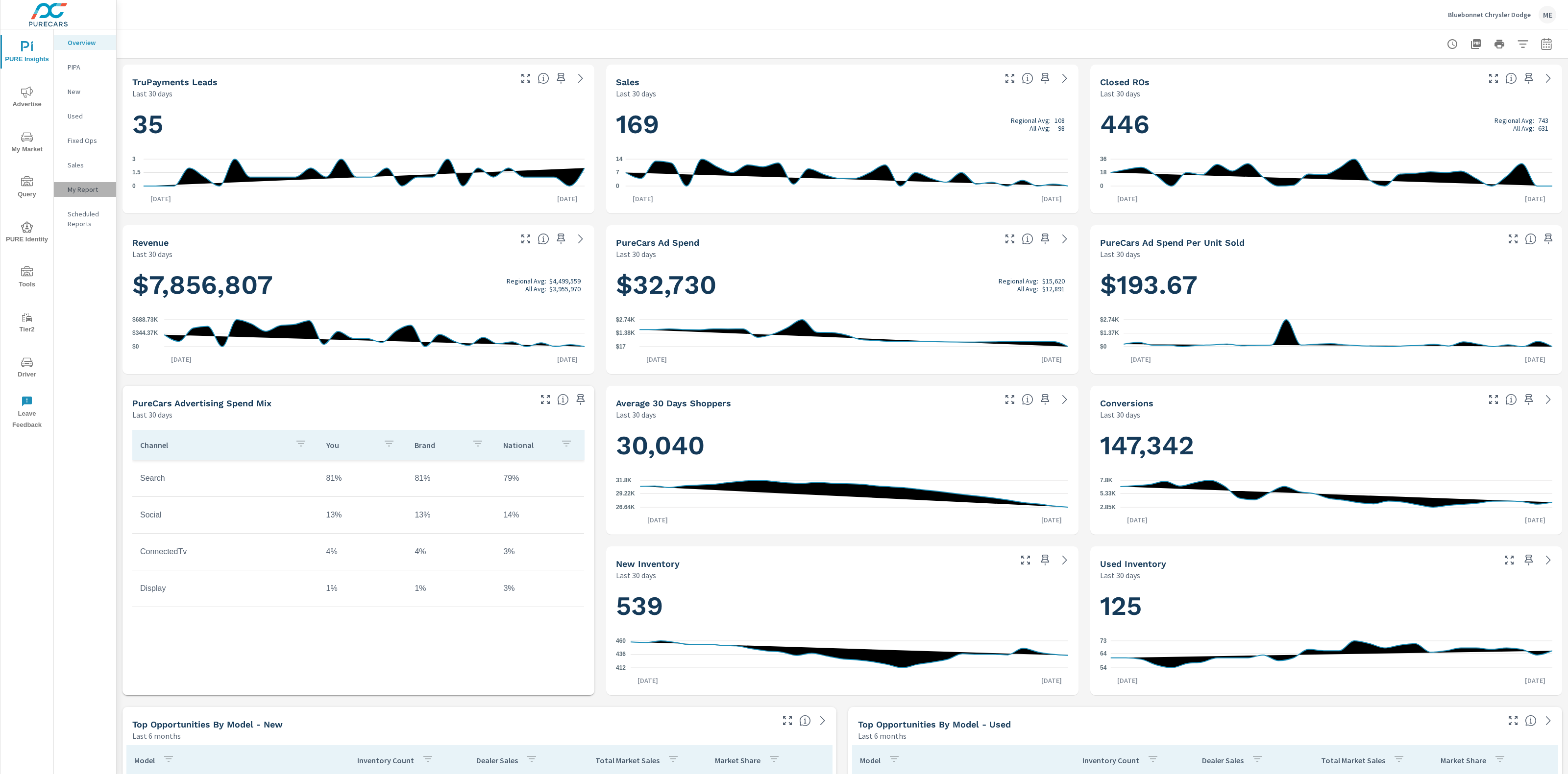
click at [84, 192] on p "My Report" at bounding box center [88, 189] width 41 height 10
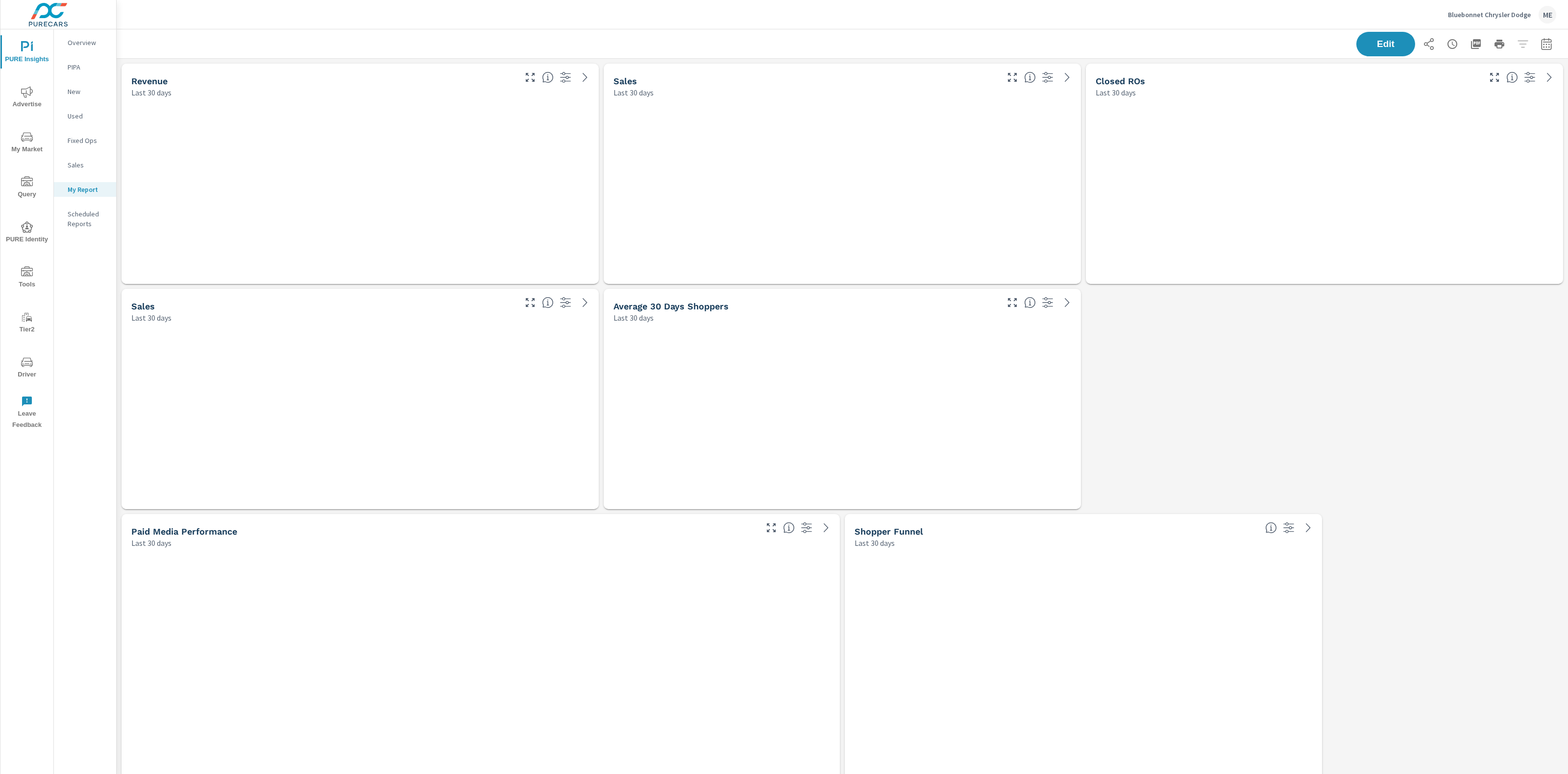
scroll to position [7440, 1451]
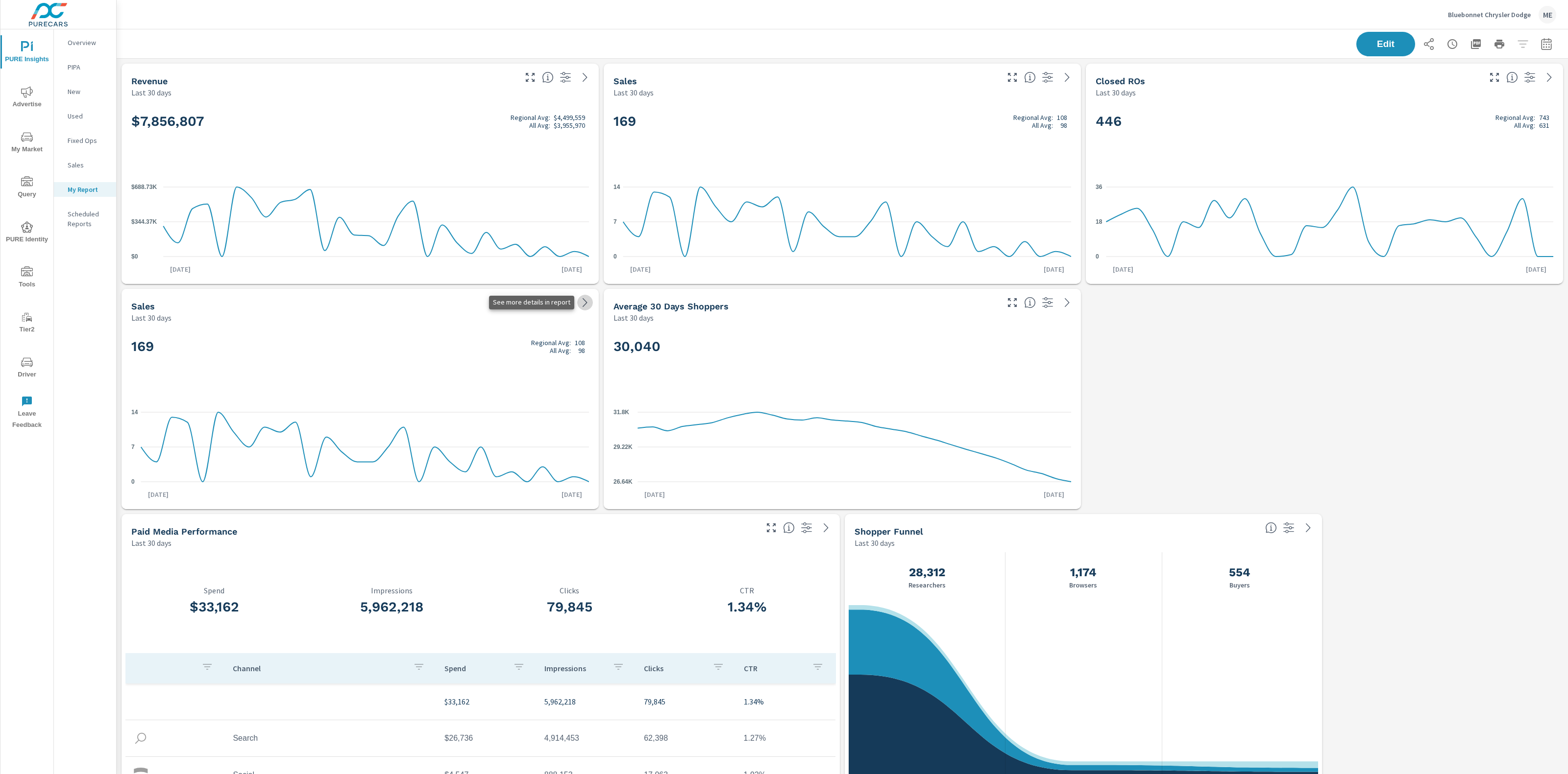
click at [586, 303] on icon at bounding box center [585, 303] width 5 height 9
click at [1399, 45] on span "Edit" at bounding box center [1385, 44] width 40 height 9
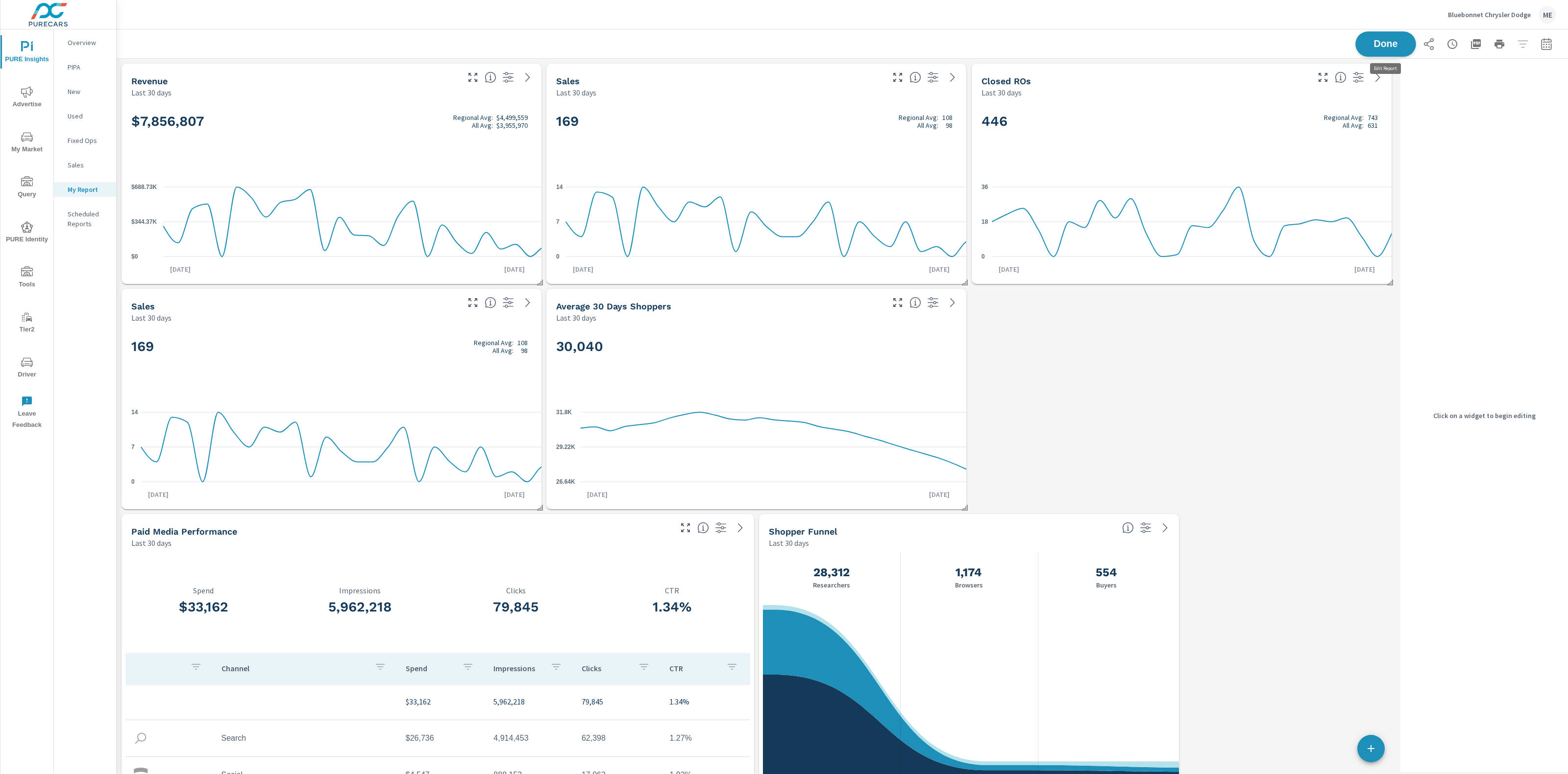
scroll to position [7440, 1280]
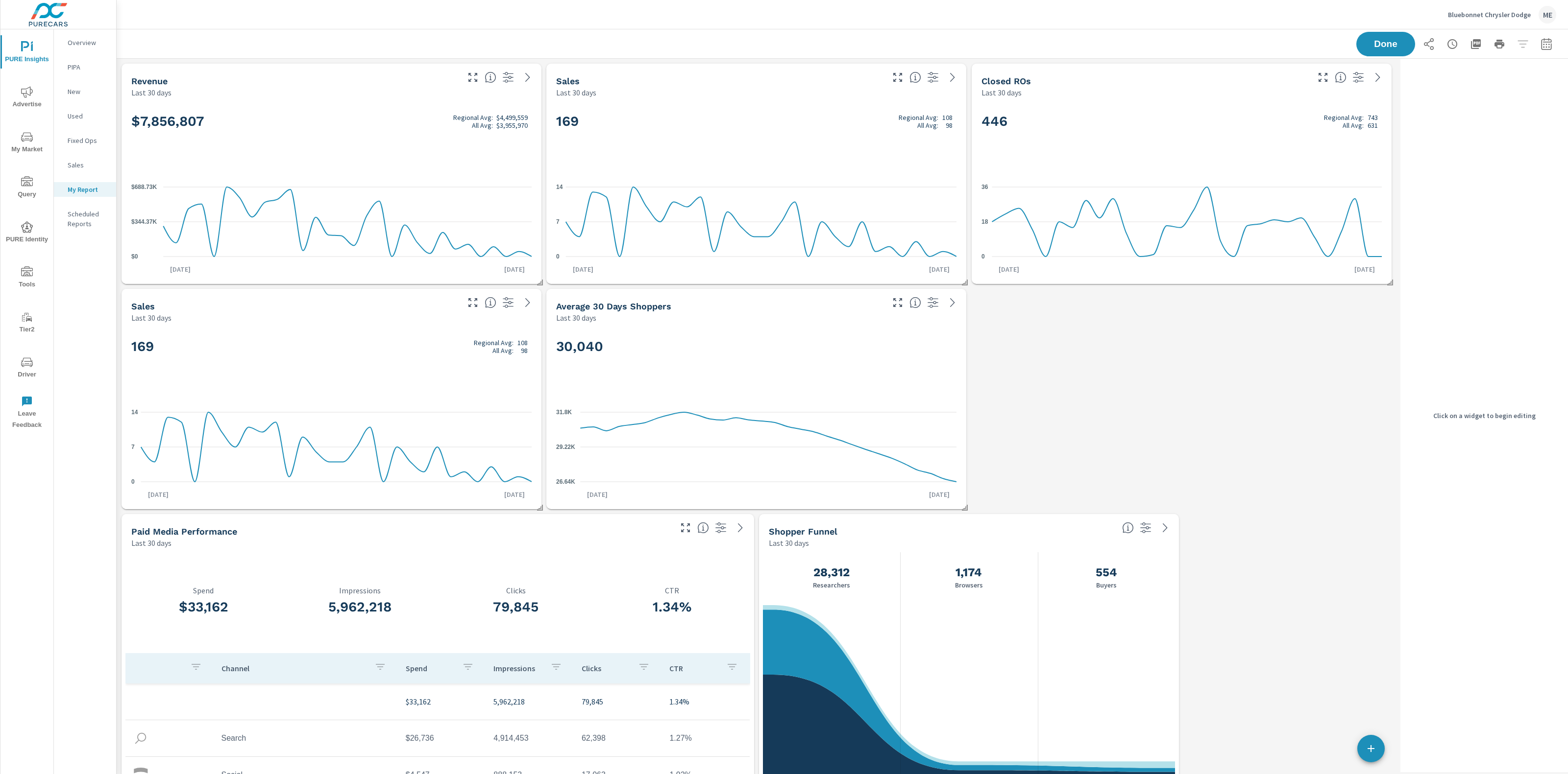
click at [1517, 233] on div "Click on a widget to begin editing" at bounding box center [1484, 415] width 167 height 714
click at [466, 356] on div "169 Regional Avg: 108 All Avg: 98" at bounding box center [331, 363] width 400 height 60
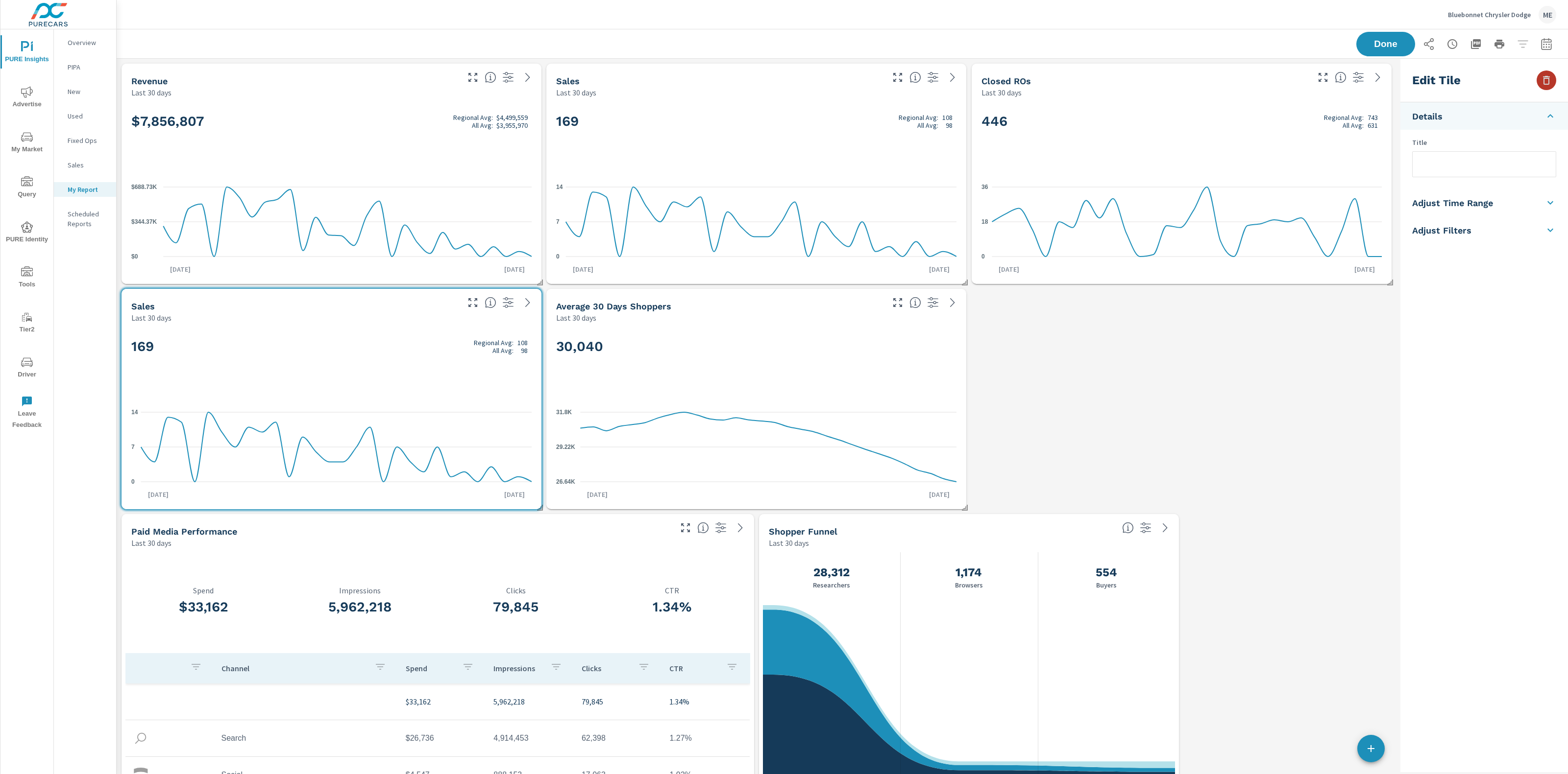
click at [1544, 83] on icon "button" at bounding box center [1545, 81] width 7 height 9
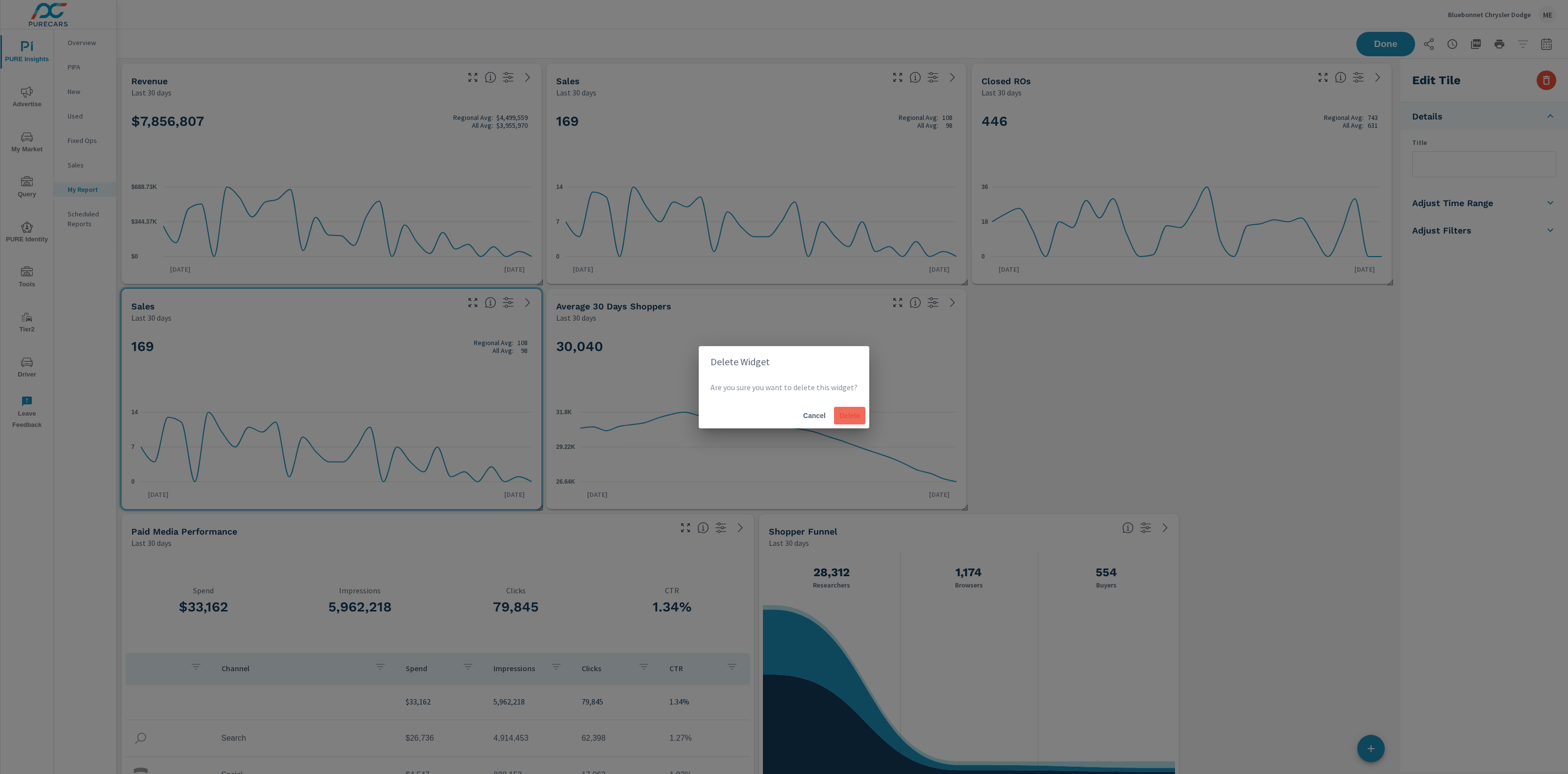
click at [848, 415] on span "Delete" at bounding box center [849, 416] width 23 height 9
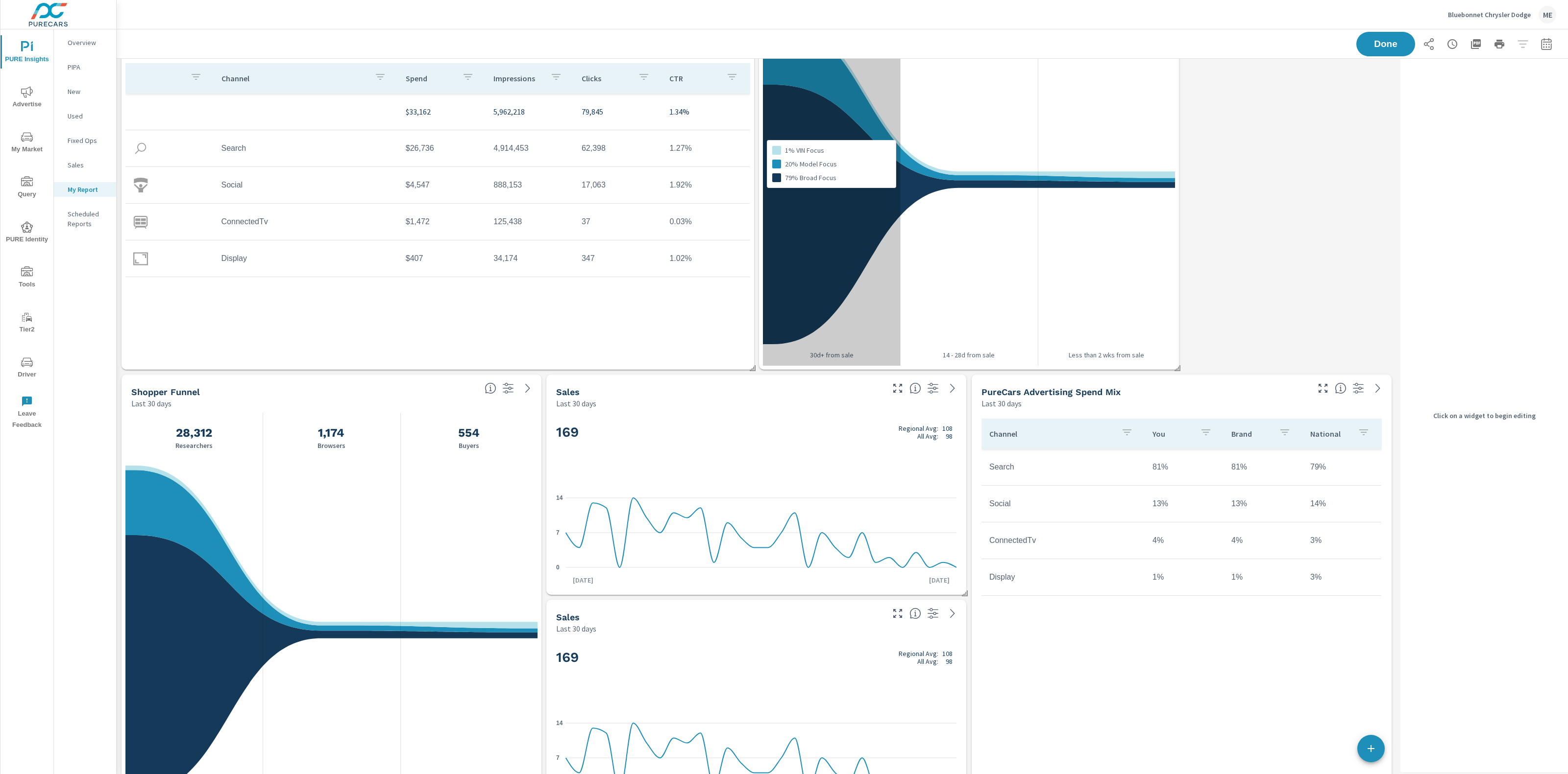
scroll to position [0, 0]
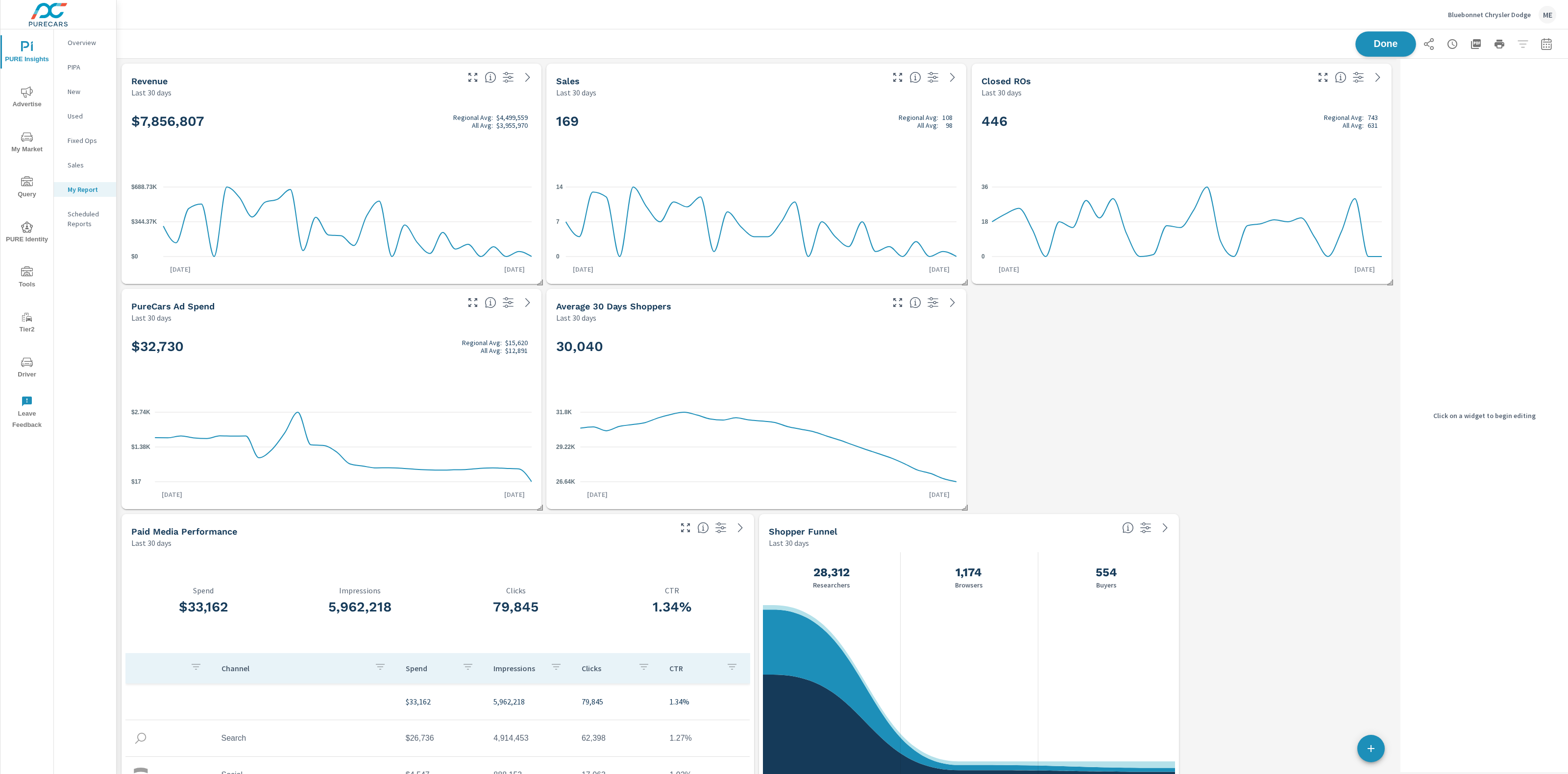
click at [1394, 40] on span "Done" at bounding box center [1385, 44] width 40 height 9
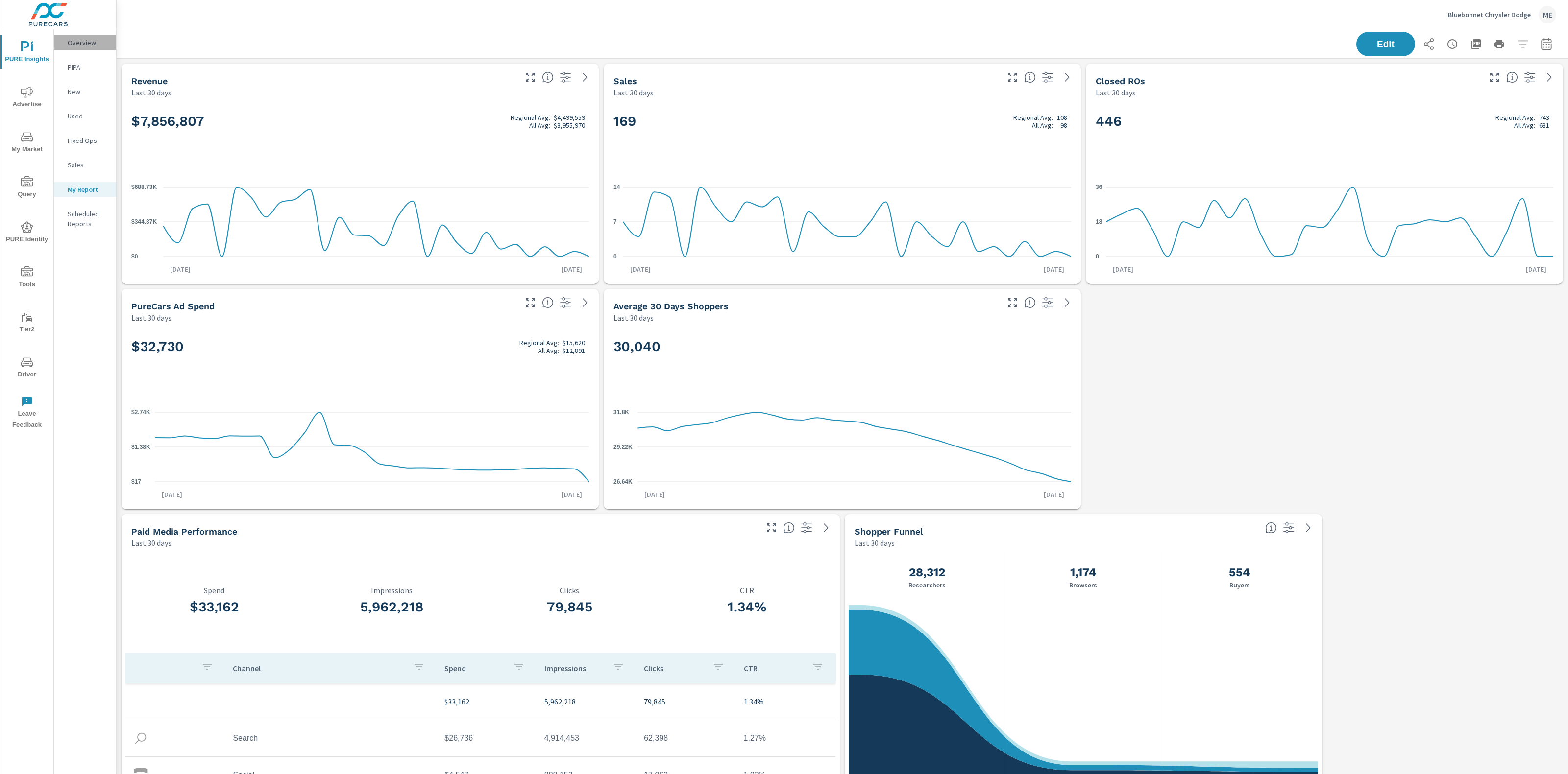
click at [75, 43] on p "Overview" at bounding box center [88, 42] width 41 height 10
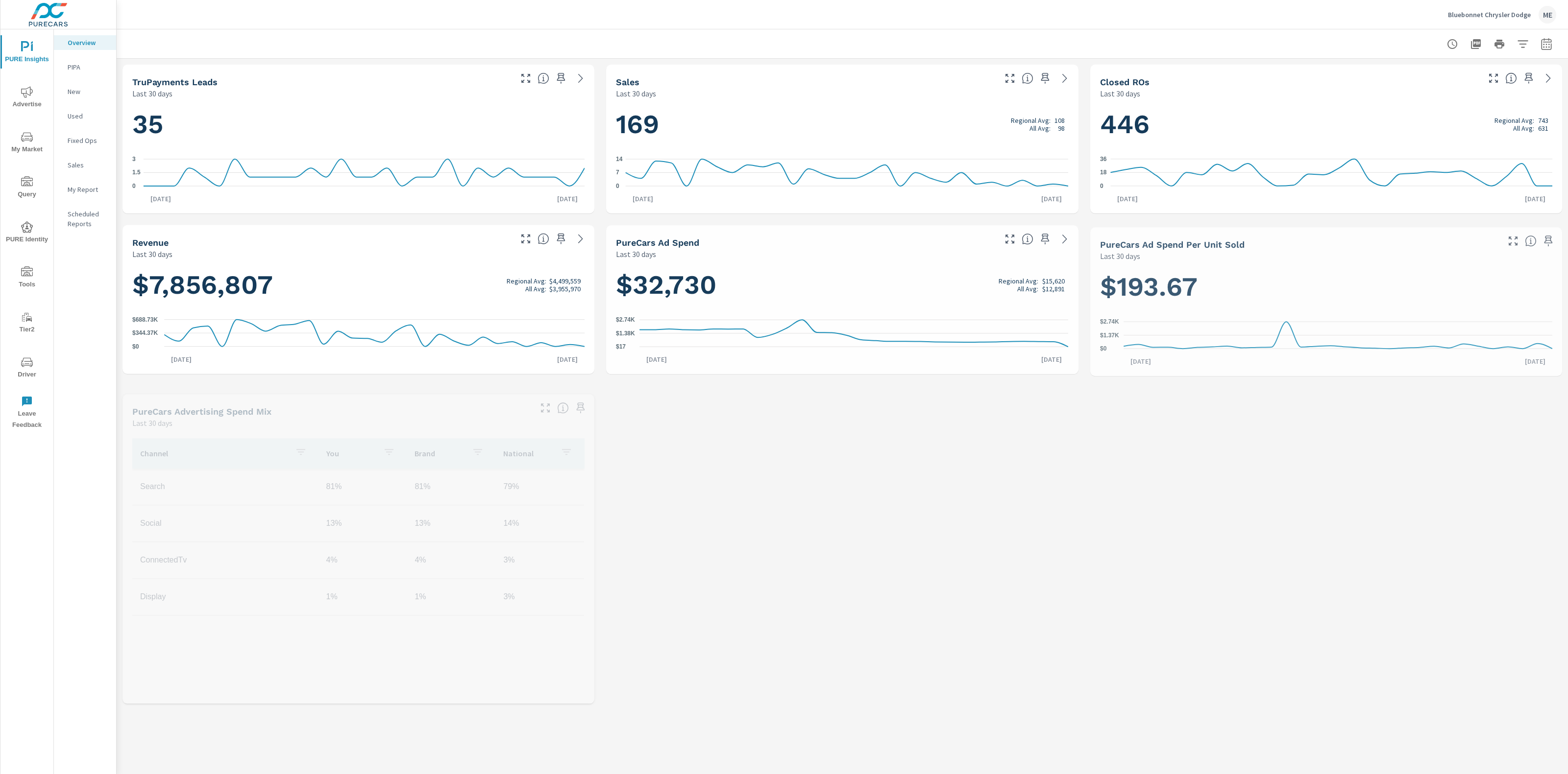
click at [772, 41] on div at bounding box center [842, 44] width 1428 height 29
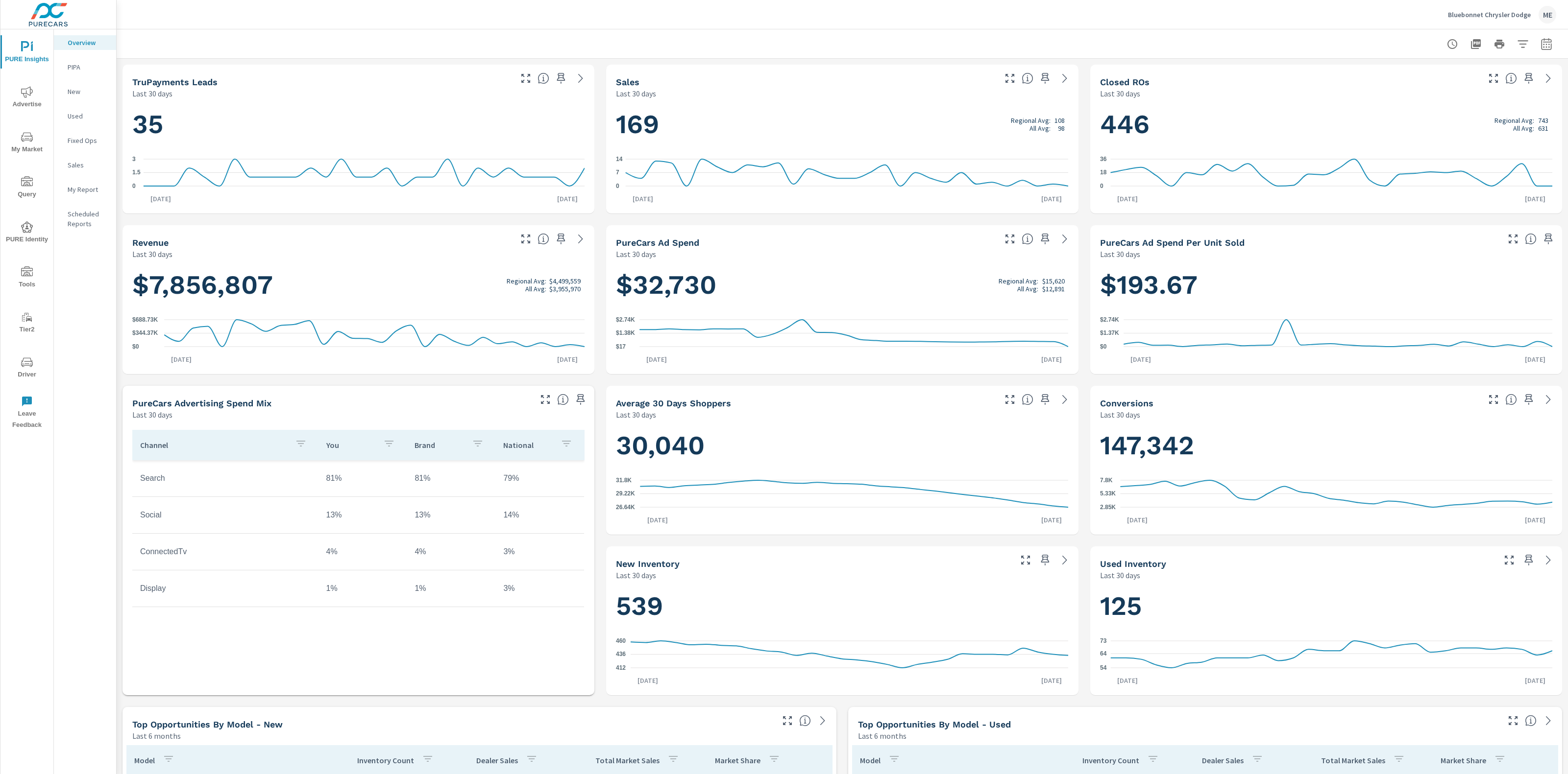
click at [1109, 23] on div "Bluebonnet Chrysler Dodge ME" at bounding box center [842, 14] width 1428 height 29
click at [1125, 27] on div "Bluebonnet Chrysler Dodge ME" at bounding box center [842, 14] width 1428 height 29
click at [971, 13] on div "Bluebonnet Chrysler Dodge ME" at bounding box center [842, 14] width 1428 height 29
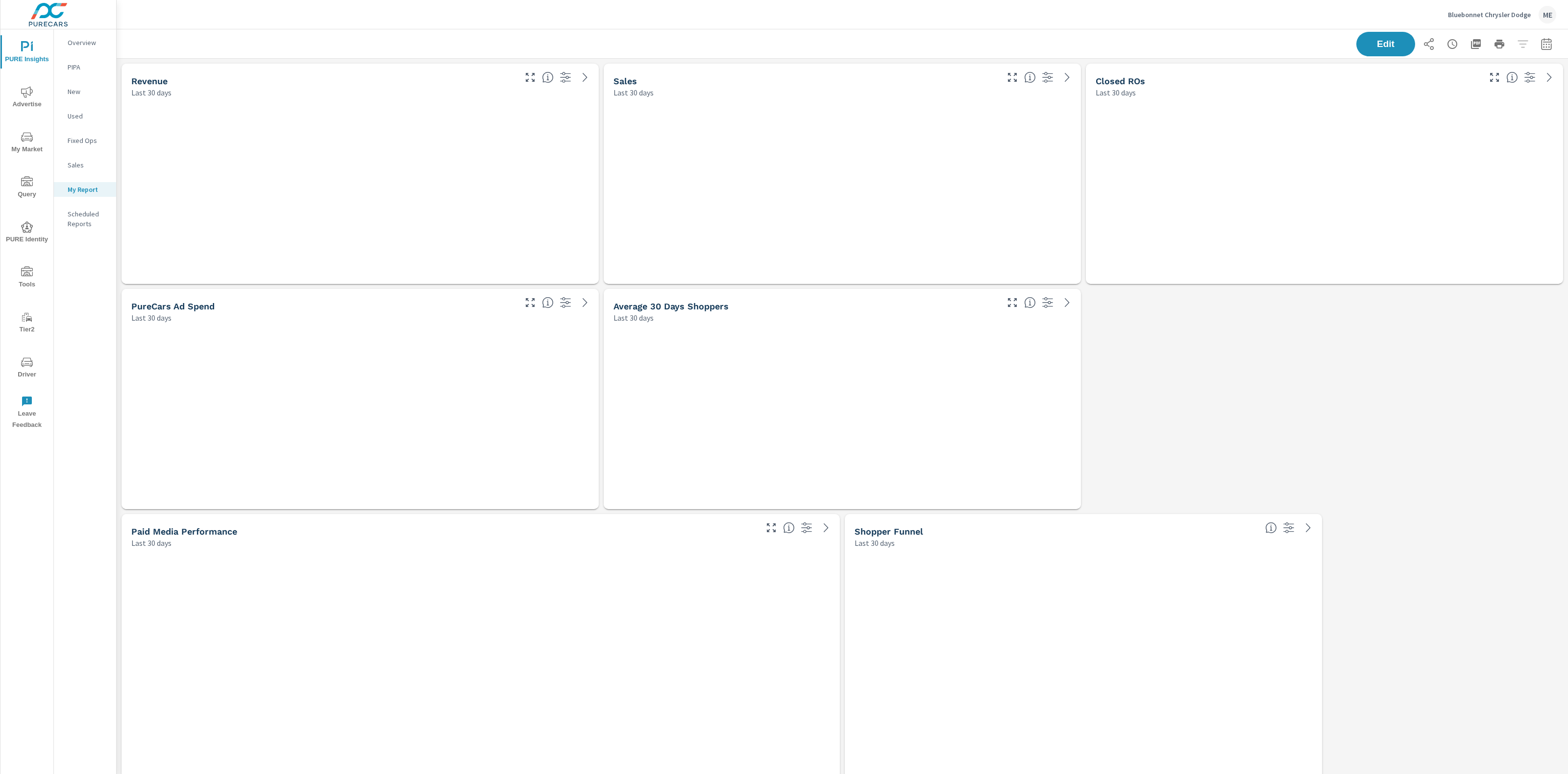
scroll to position [7440, 1451]
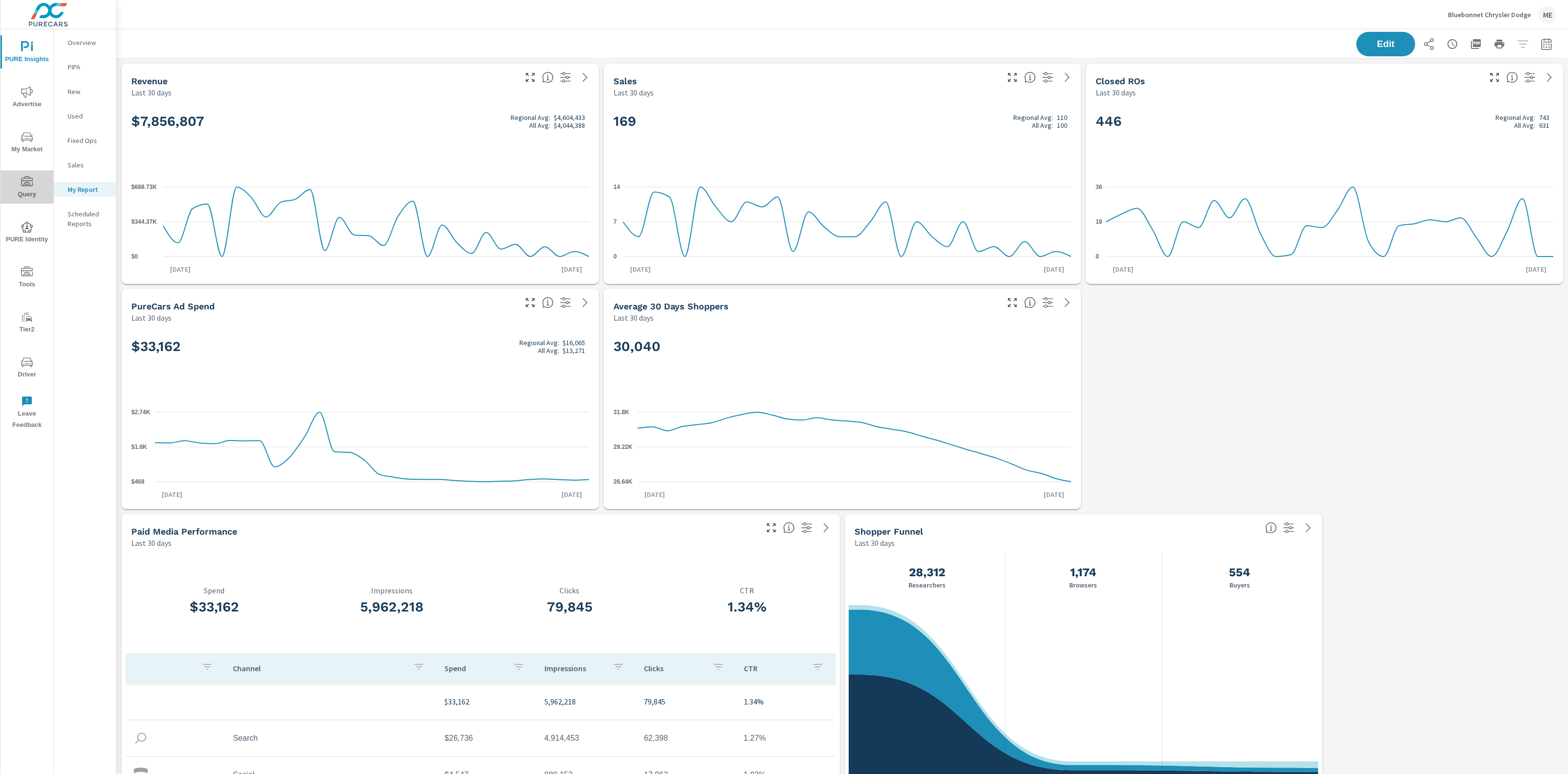
click at [16, 184] on span "Query" at bounding box center [27, 188] width 47 height 24
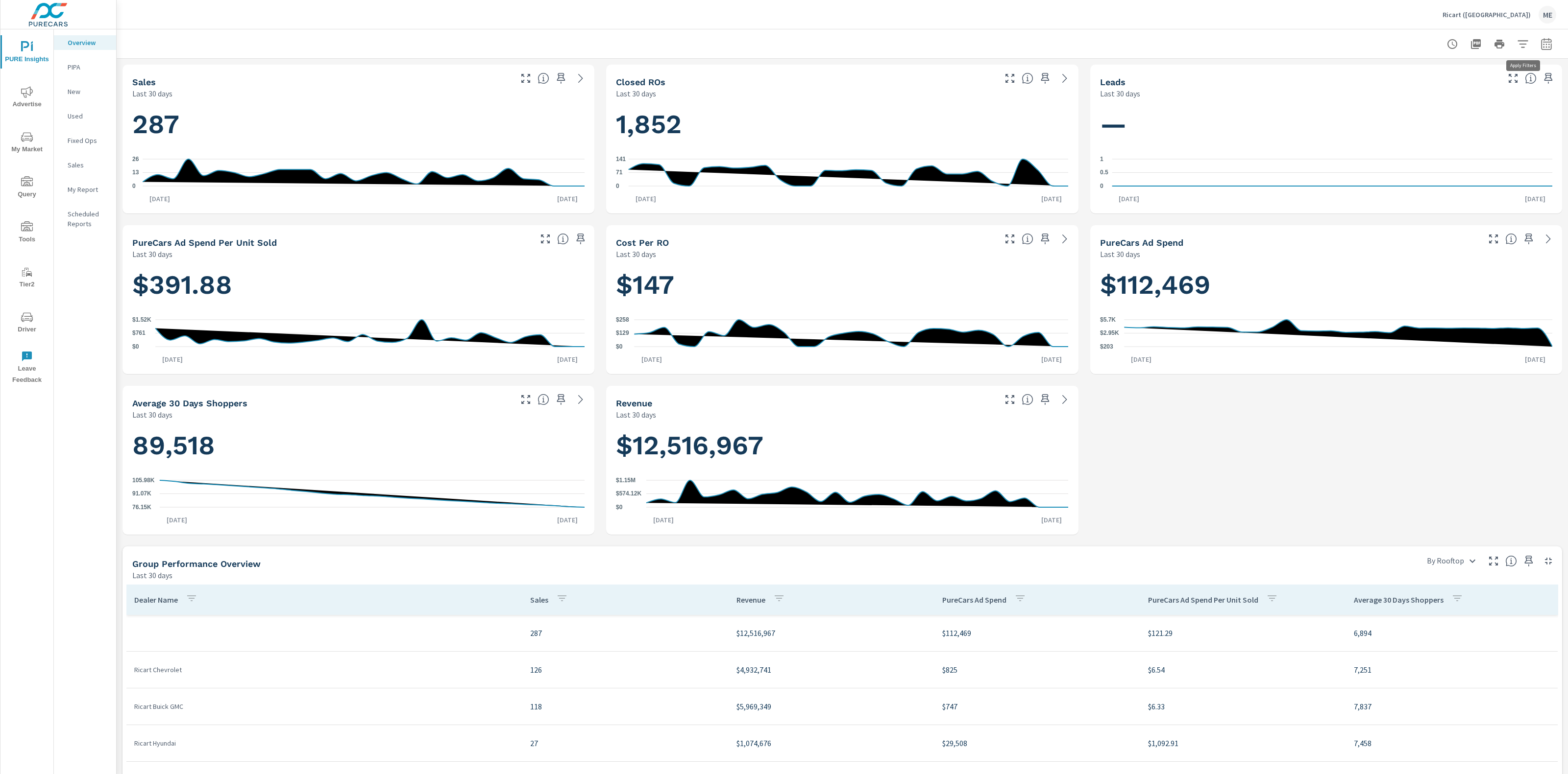
click at [1526, 45] on icon "button" at bounding box center [1523, 44] width 12 height 12
click at [1430, 66] on li "Rooftop" at bounding box center [1458, 69] width 149 height 24
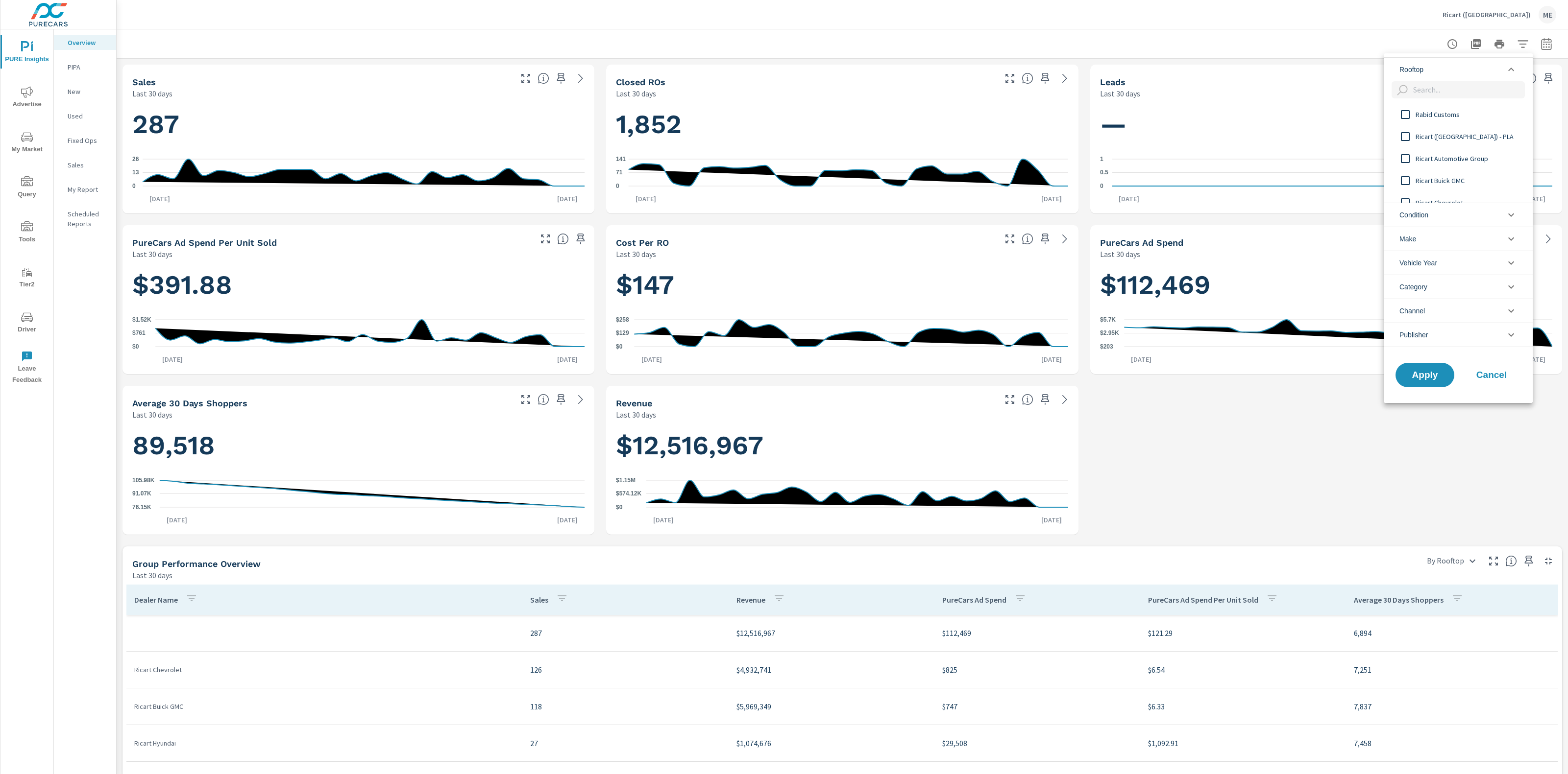
click at [1276, 16] on div at bounding box center [784, 387] width 1568 height 774
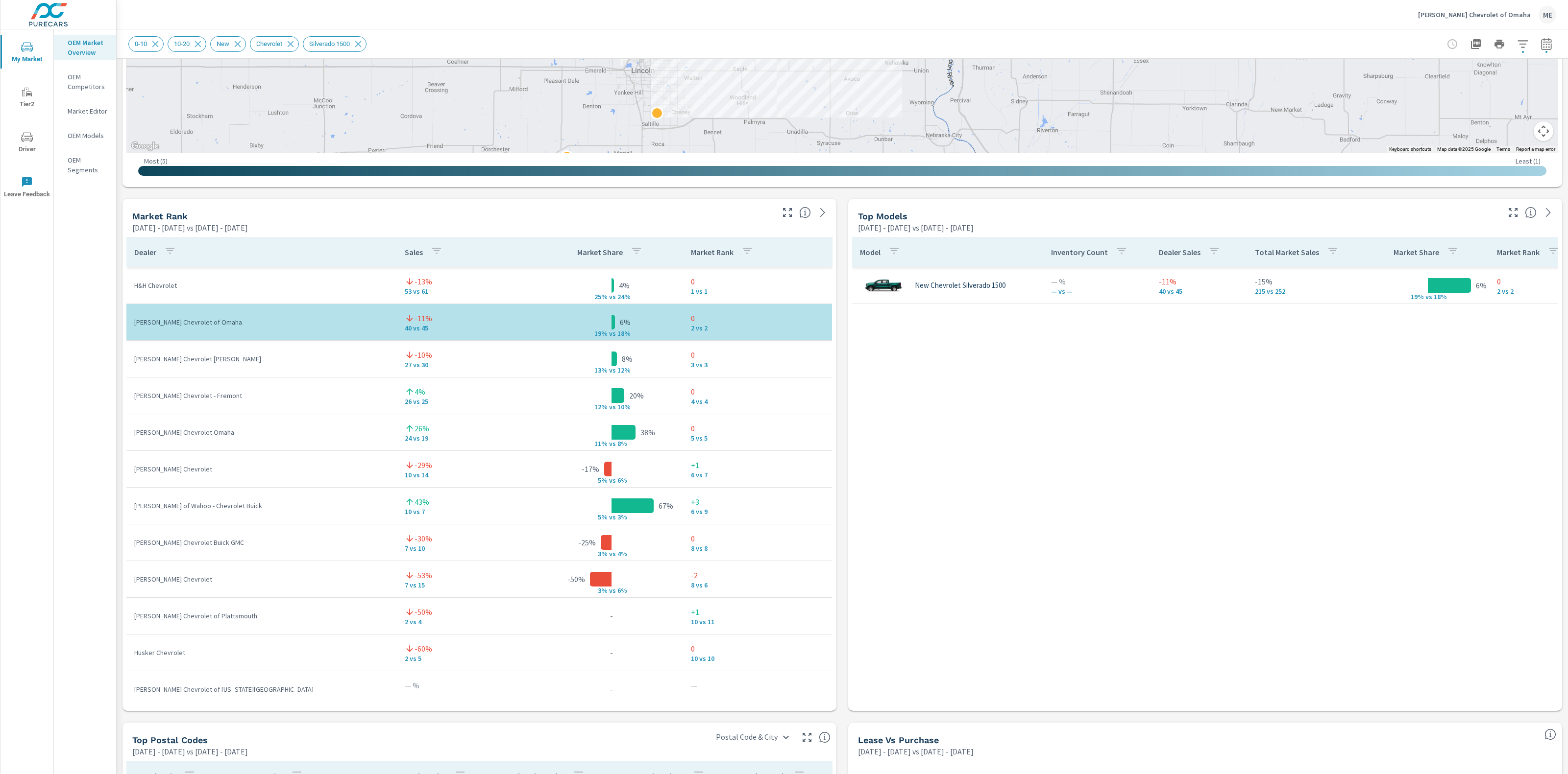
scroll to position [633, 0]
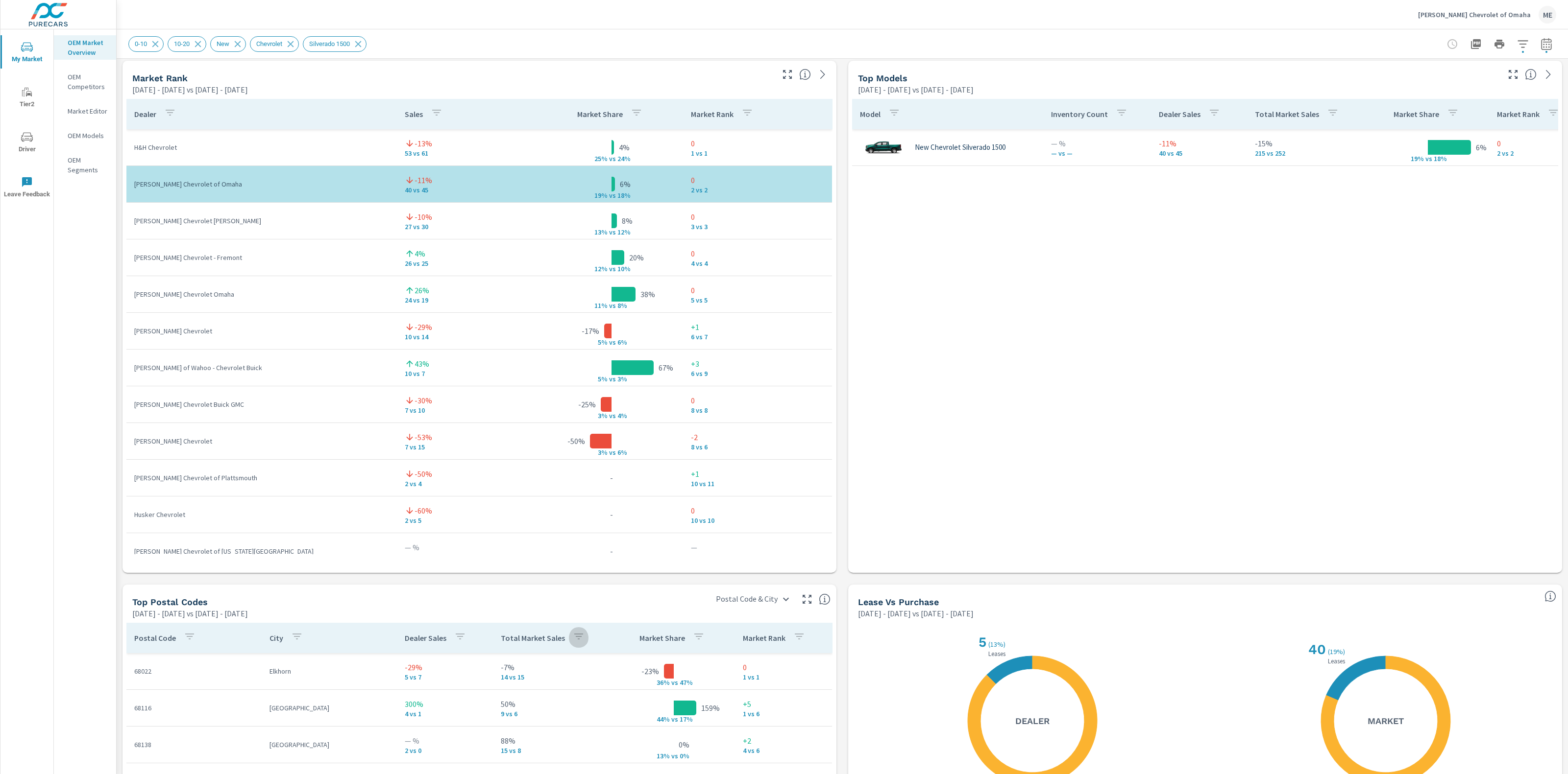
click at [574, 635] on icon "button" at bounding box center [579, 637] width 9 height 6
click at [607, 751] on p "DIFF" at bounding box center [613, 751] width 12 height 10
click at [539, 584] on div at bounding box center [784, 387] width 1568 height 774
click at [534, 636] on p "Total Market Sales" at bounding box center [532, 638] width 64 height 10
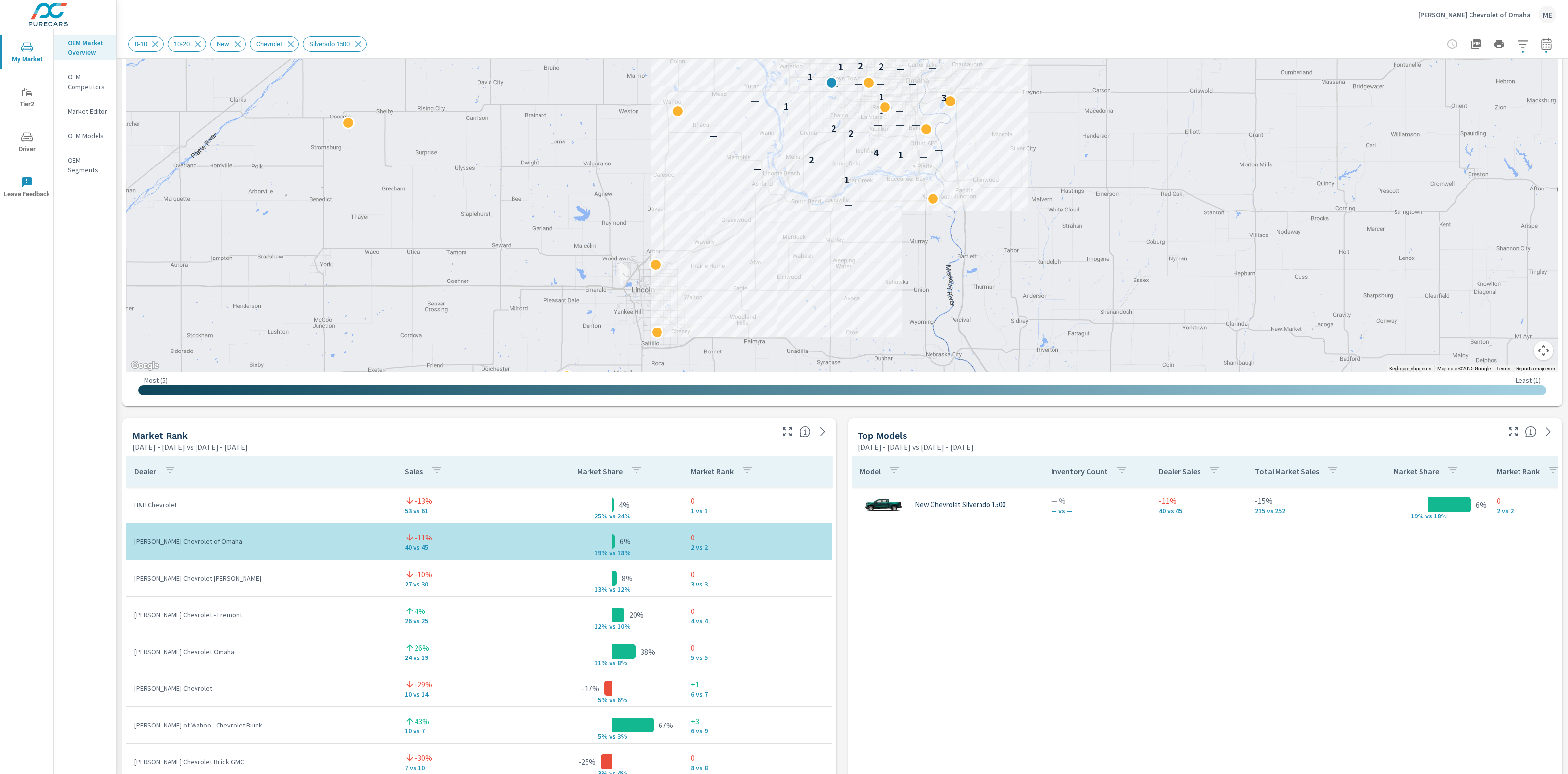
scroll to position [261, 0]
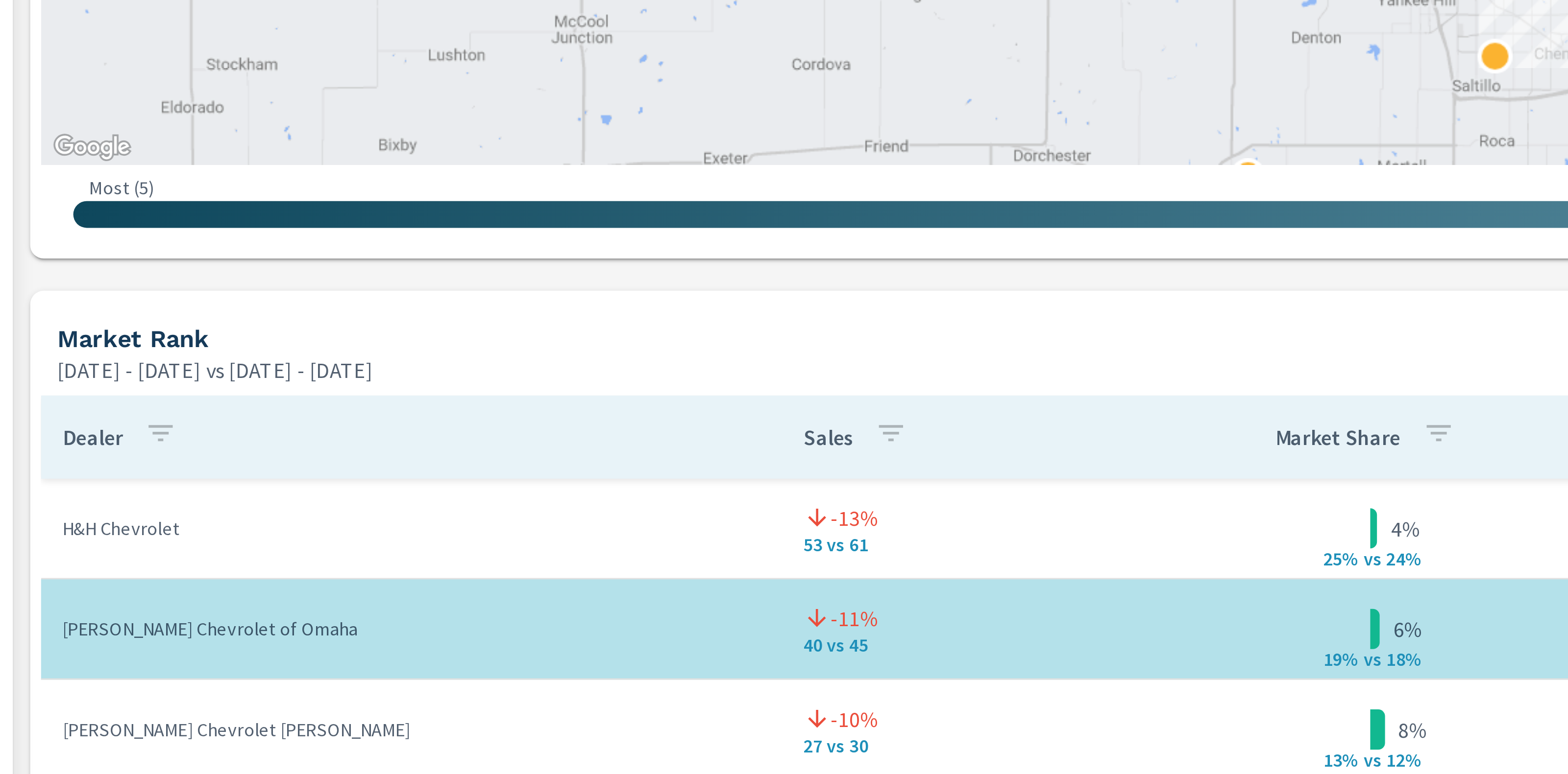
click at [364, 424] on div "Market View [DATE] - [DATE] vs [DATE] - [DATE] ← Move left → Move right ↑ Move …" at bounding box center [842, 636] width 1451 height 1677
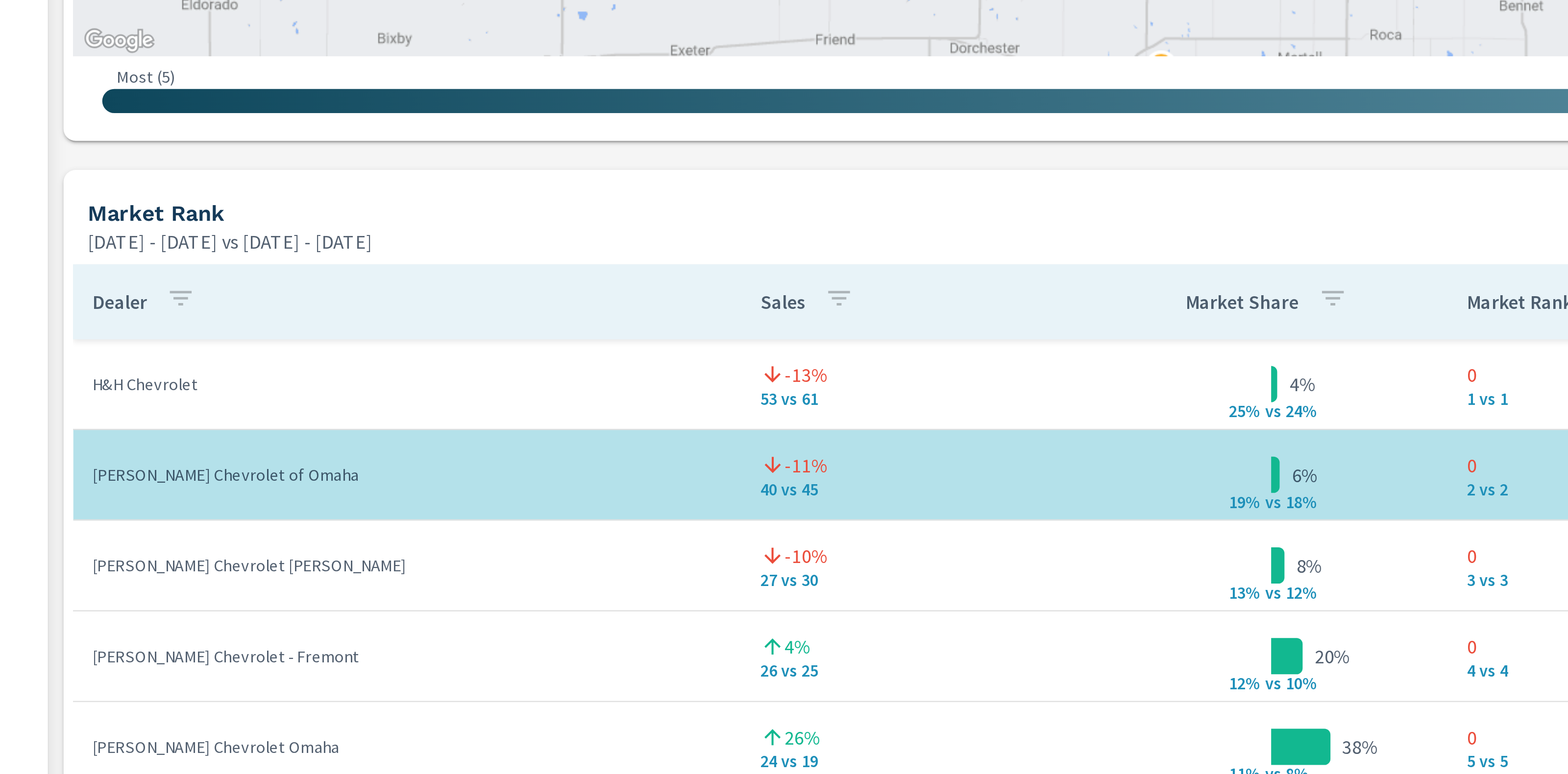
scroll to position [381, 0]
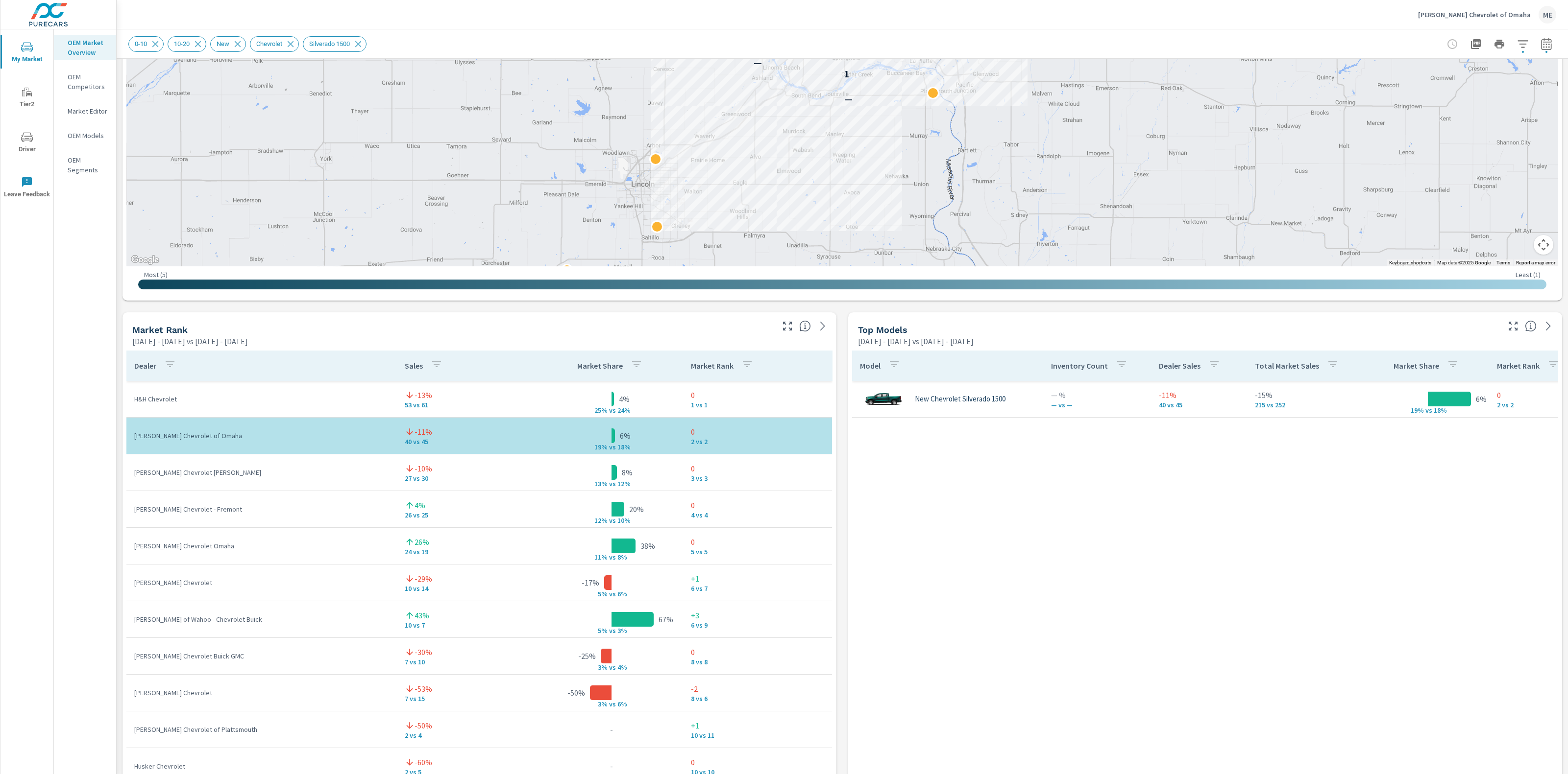
click at [838, 510] on div "Market View May 01, 2025 - Jul 31, 2025 vs Feb 01, 2025 - Apr 30, 2025 ← Move l…" at bounding box center [842, 515] width 1451 height 1677
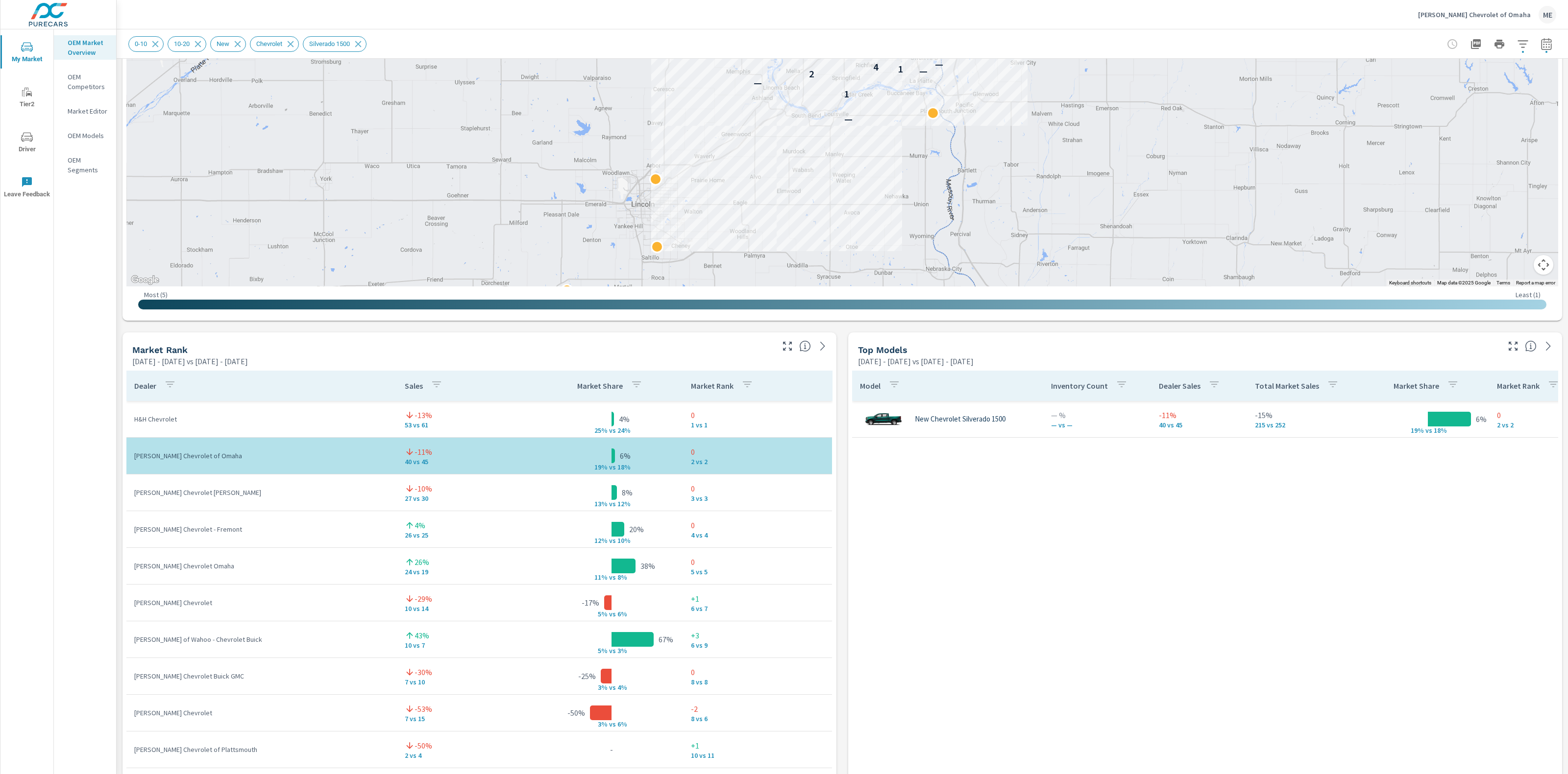
click at [839, 463] on div "Market View May 01, 2025 - Jul 31, 2025 vs Feb 01, 2025 - Apr 30, 2025 ← Move l…" at bounding box center [842, 536] width 1451 height 1677
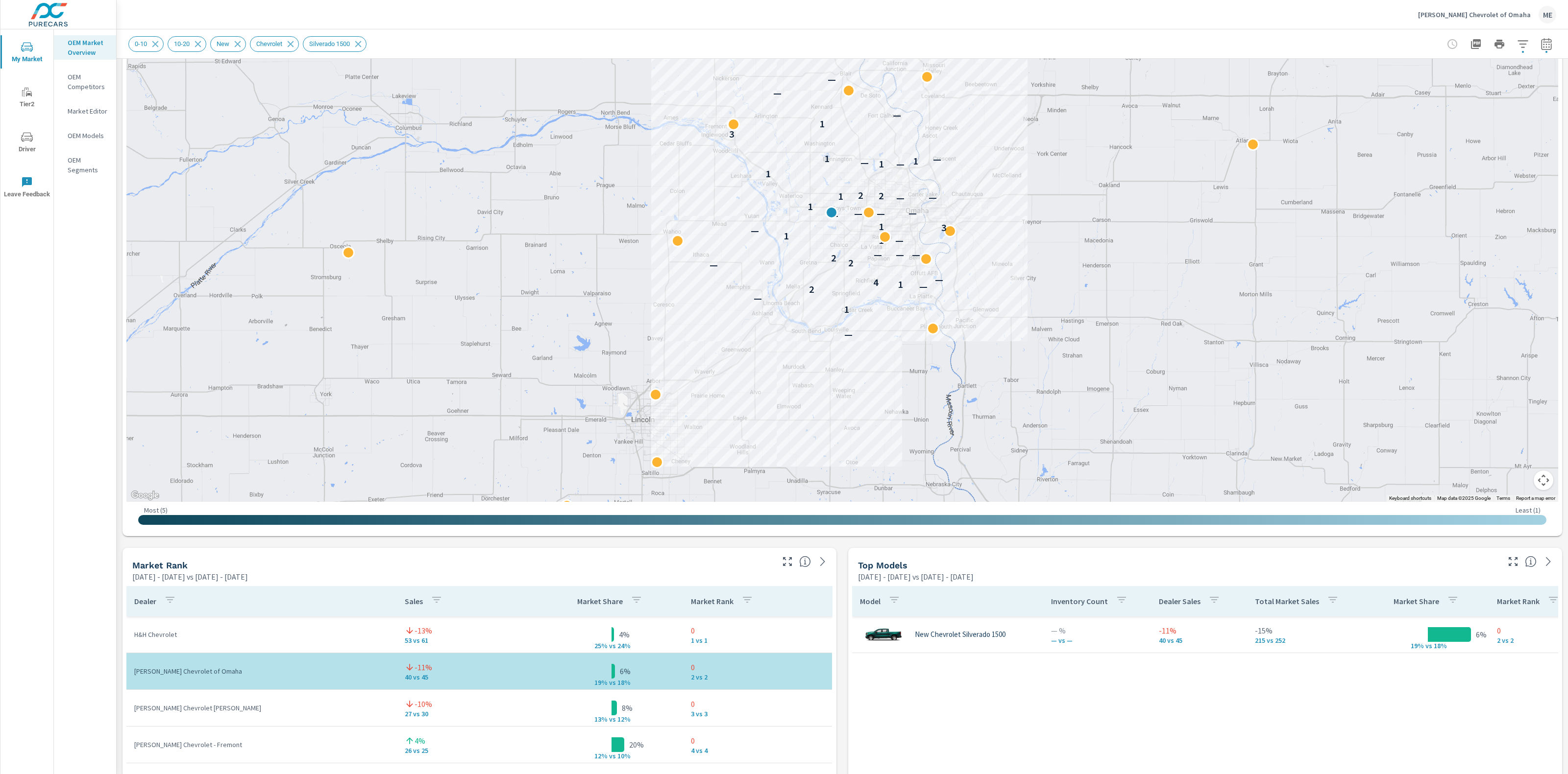
click at [838, 565] on div "Market View May 01, 2025 - Jul 31, 2025 vs Feb 01, 2025 - Apr 30, 2025 ← Move l…" at bounding box center [842, 751] width 1451 height 1677
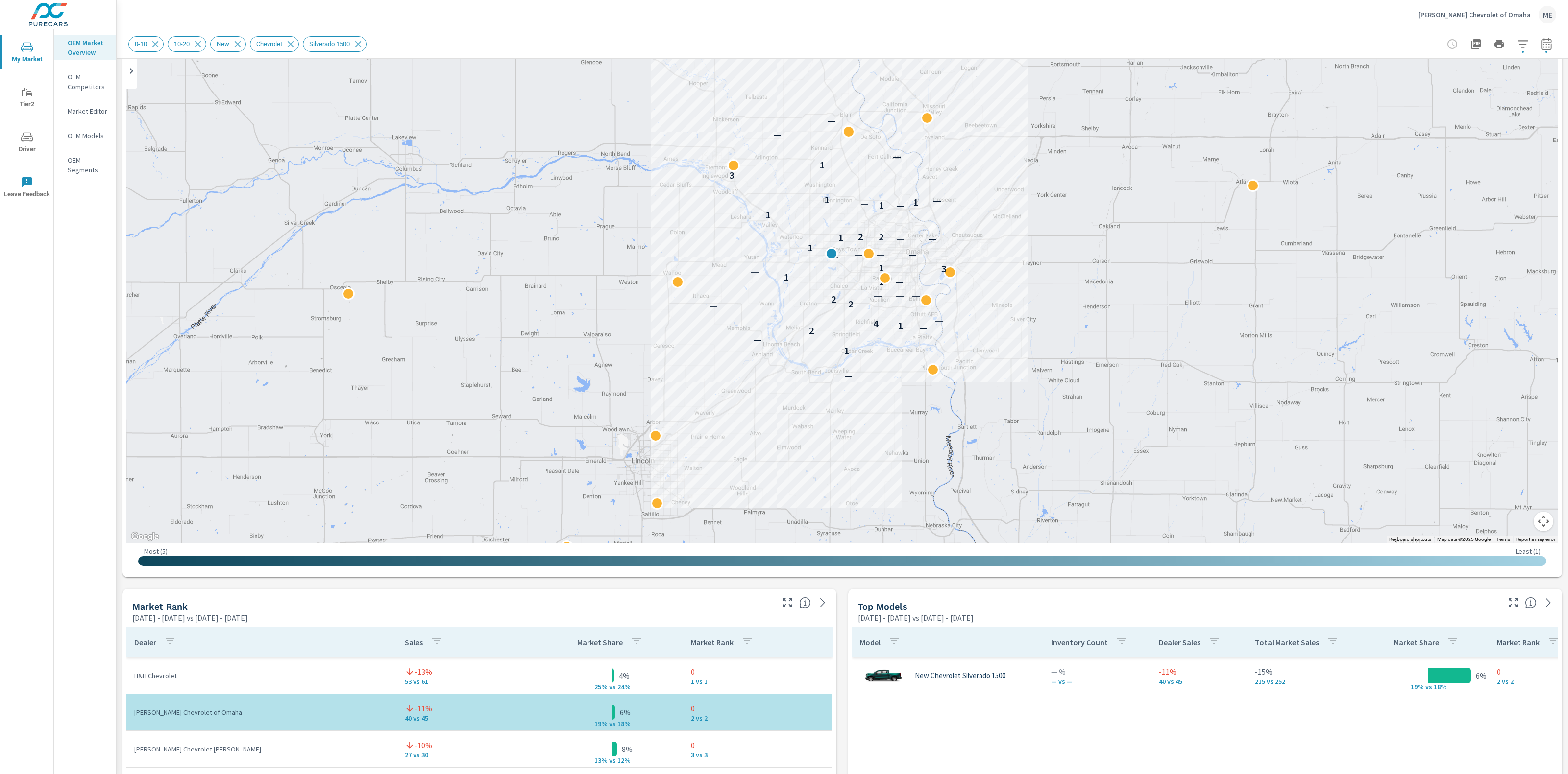
scroll to position [96, 0]
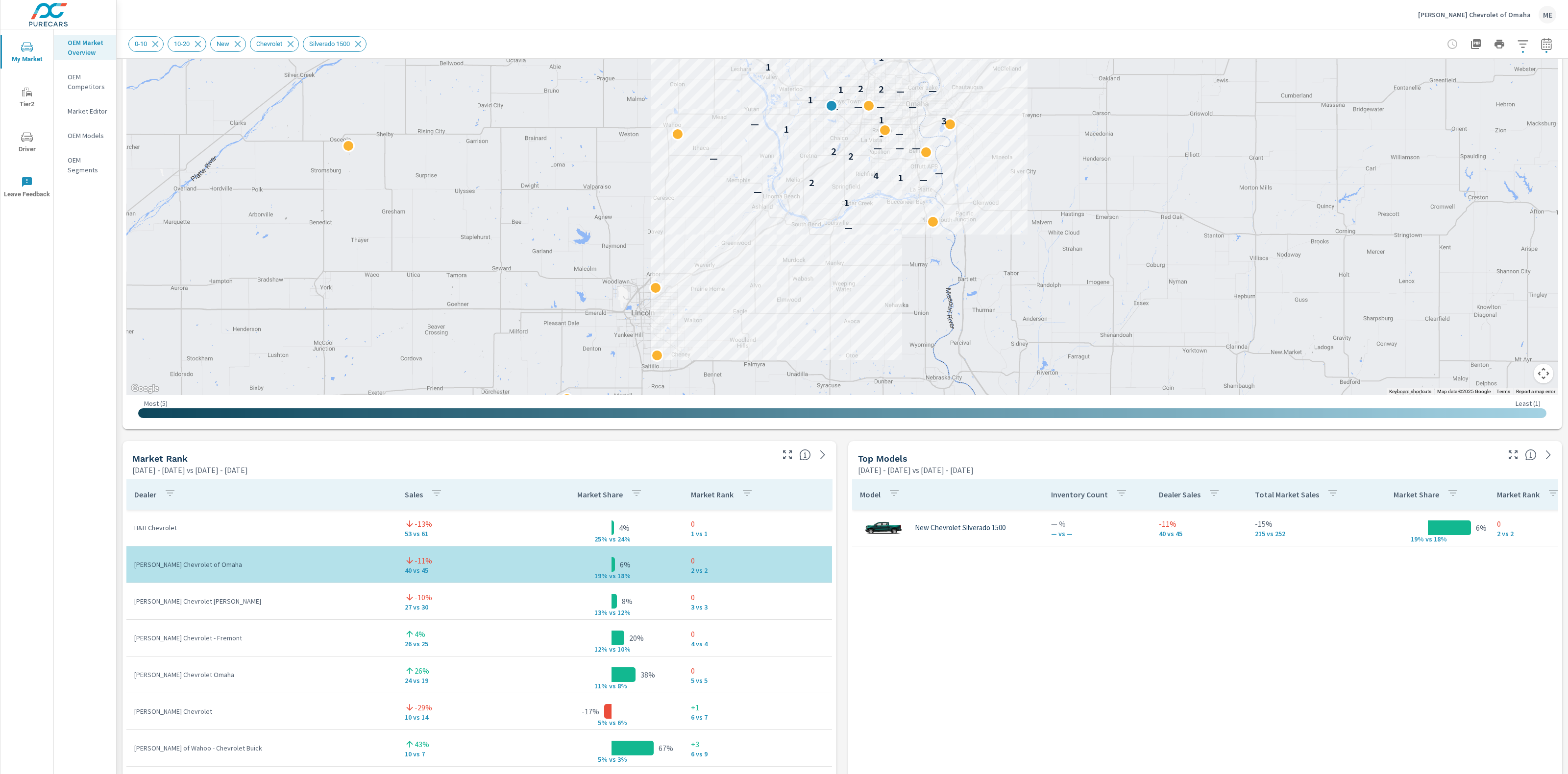
scroll to position [320, 0]
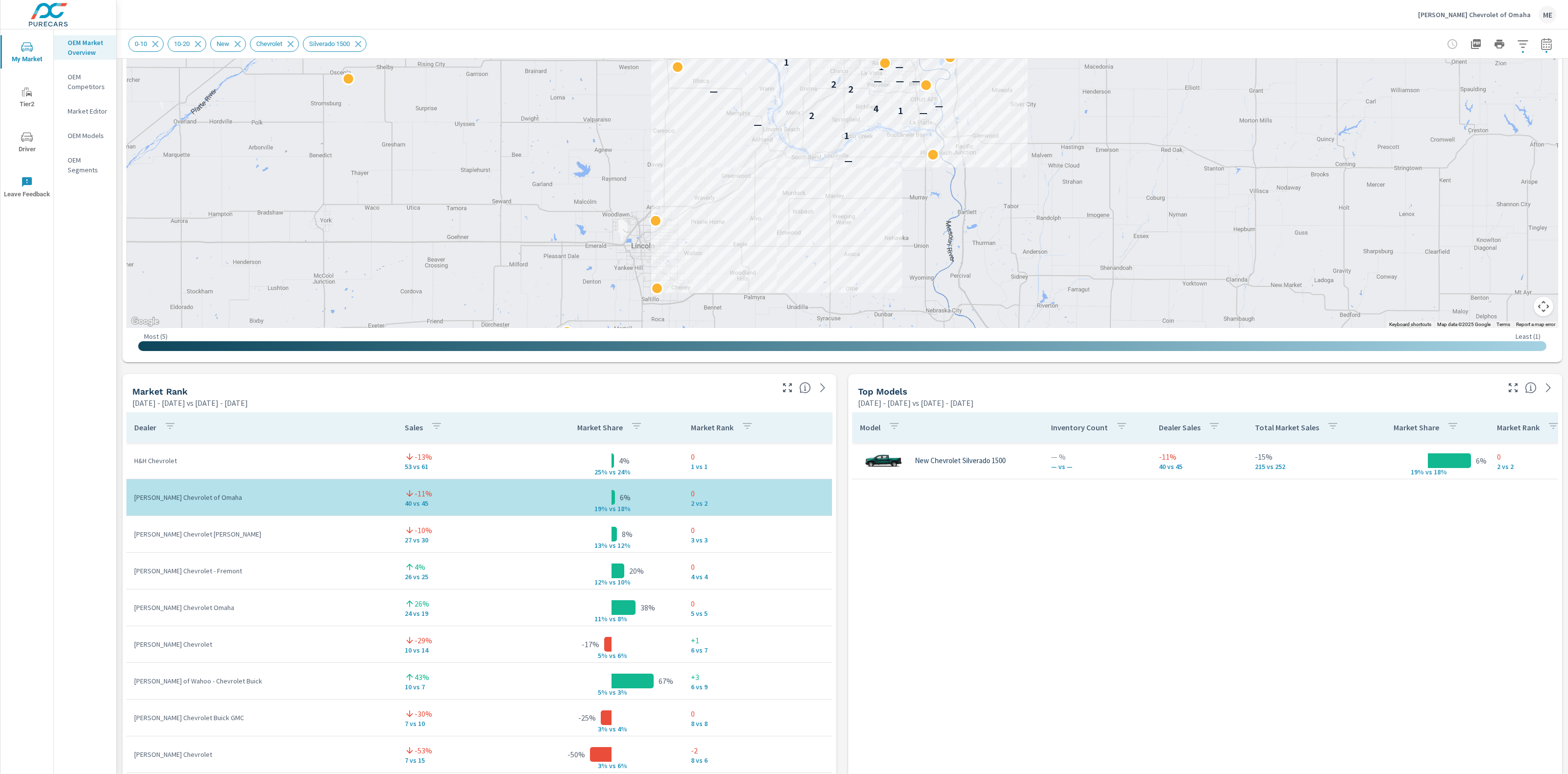
click at [841, 537] on div "Market View May 01, 2025 - Jul 31, 2025 vs Feb 01, 2025 - Apr 30, 2025 ← Move l…" at bounding box center [842, 577] width 1451 height 1677
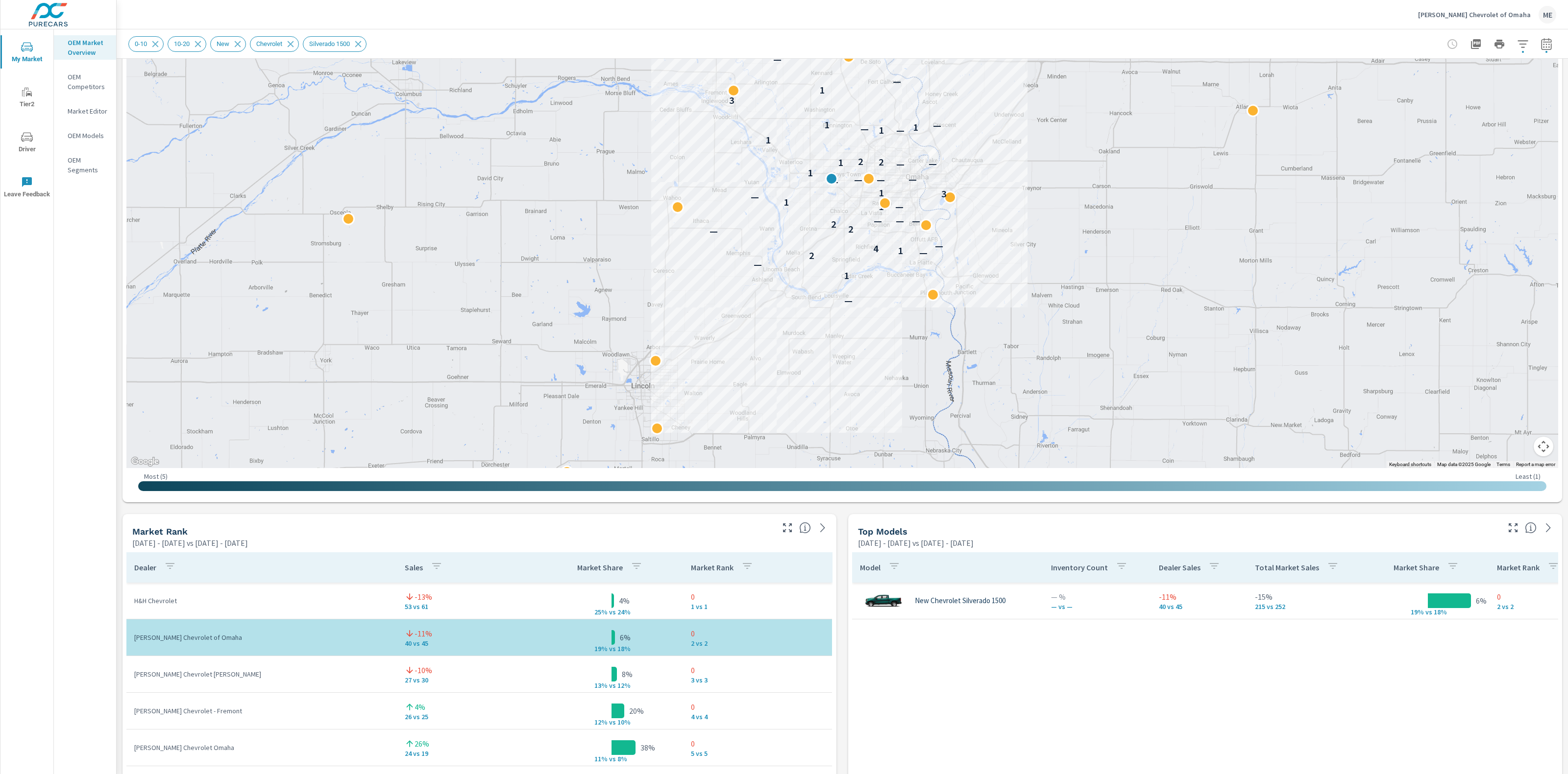
scroll to position [178, 0]
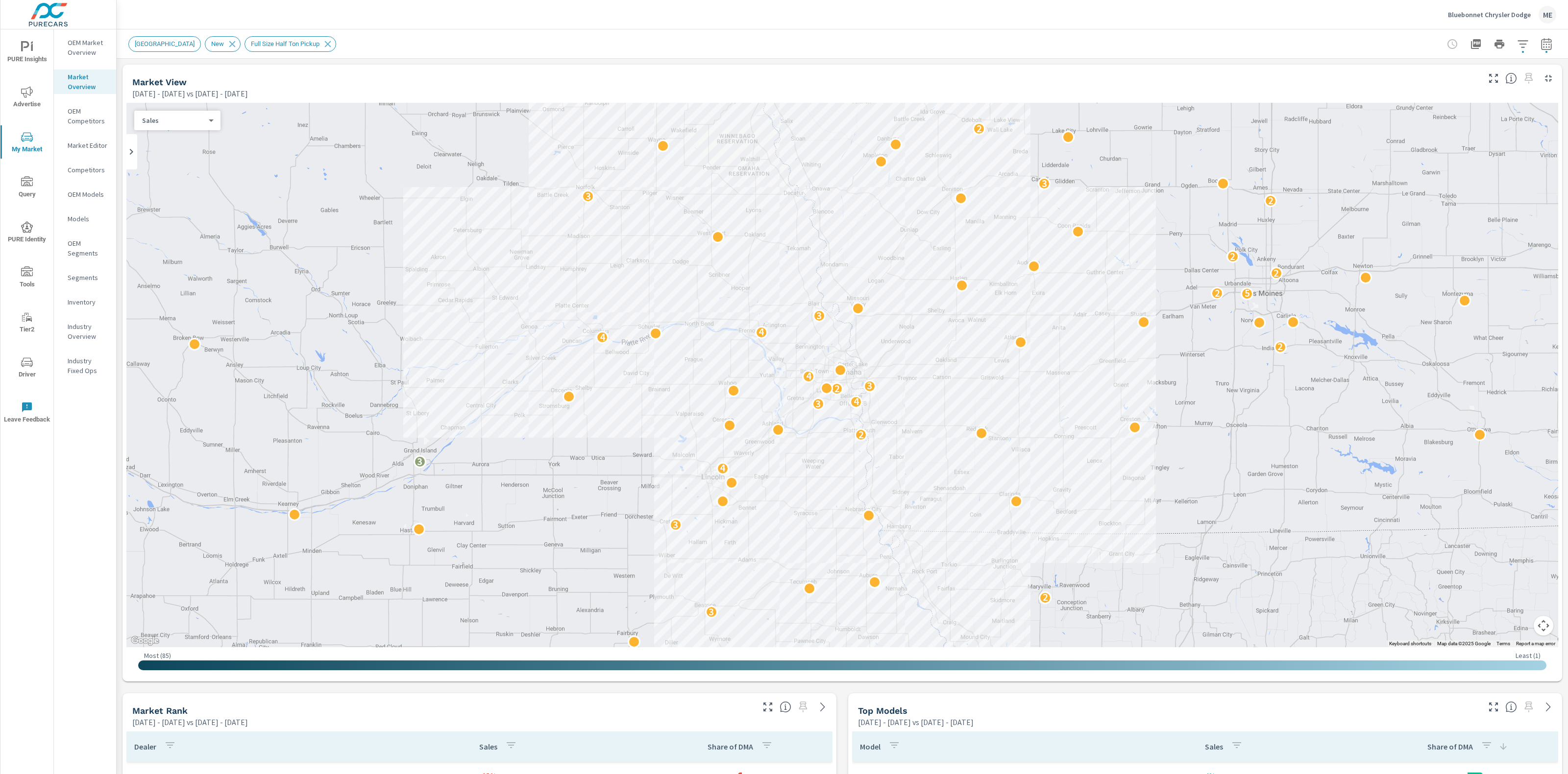
click at [825, 74] on div "Market View [DATE] - [DATE] vs [DATE] - [DATE]" at bounding box center [801, 82] width 1359 height 35
click at [829, 73] on div "Market View [DATE] - [DATE] vs [DATE] - [DATE]" at bounding box center [801, 82] width 1359 height 35
click at [1495, 81] on icon "button" at bounding box center [1493, 78] width 9 height 9
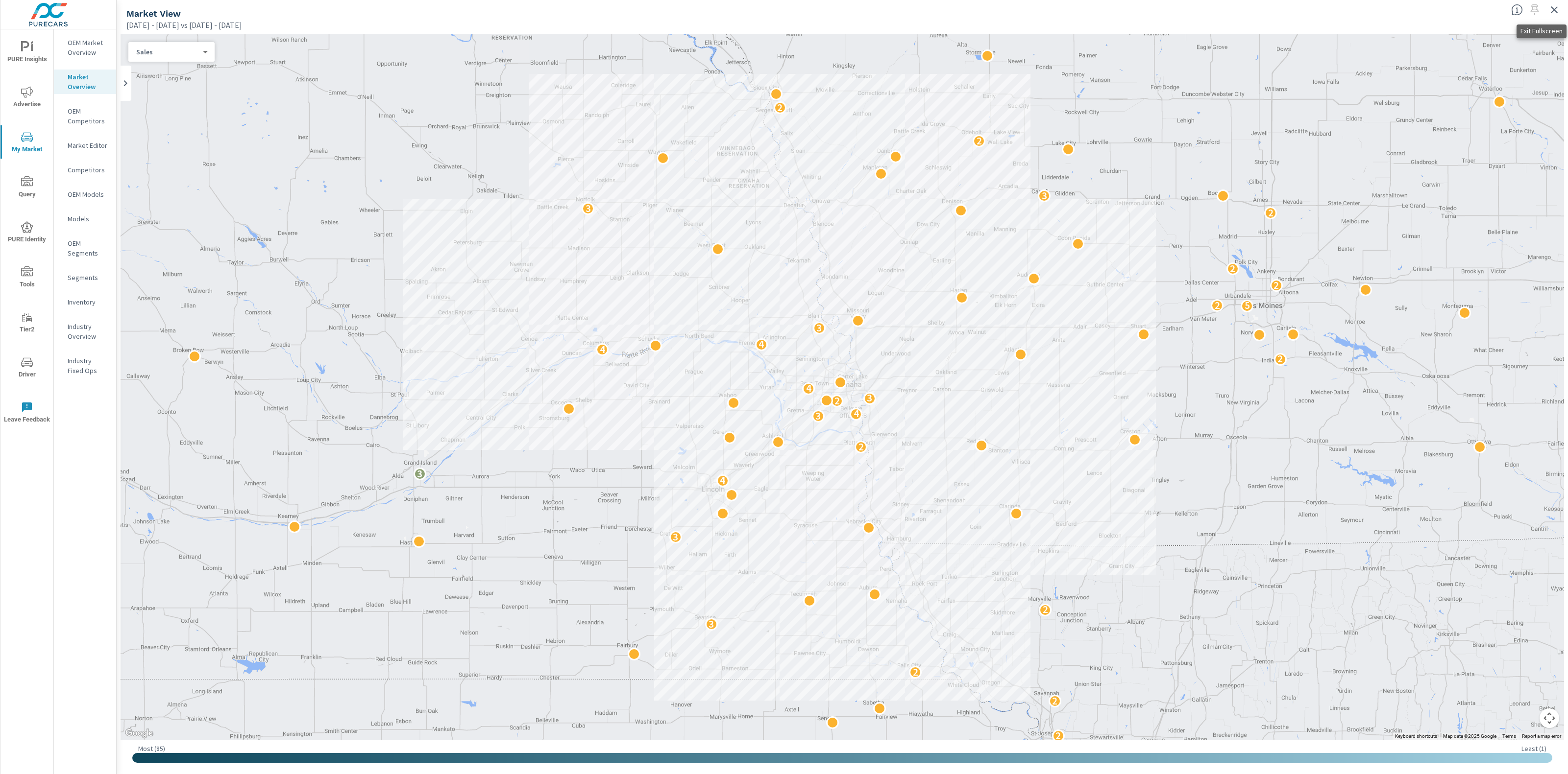
click at [1554, 9] on icon "button" at bounding box center [1554, 9] width 7 height 7
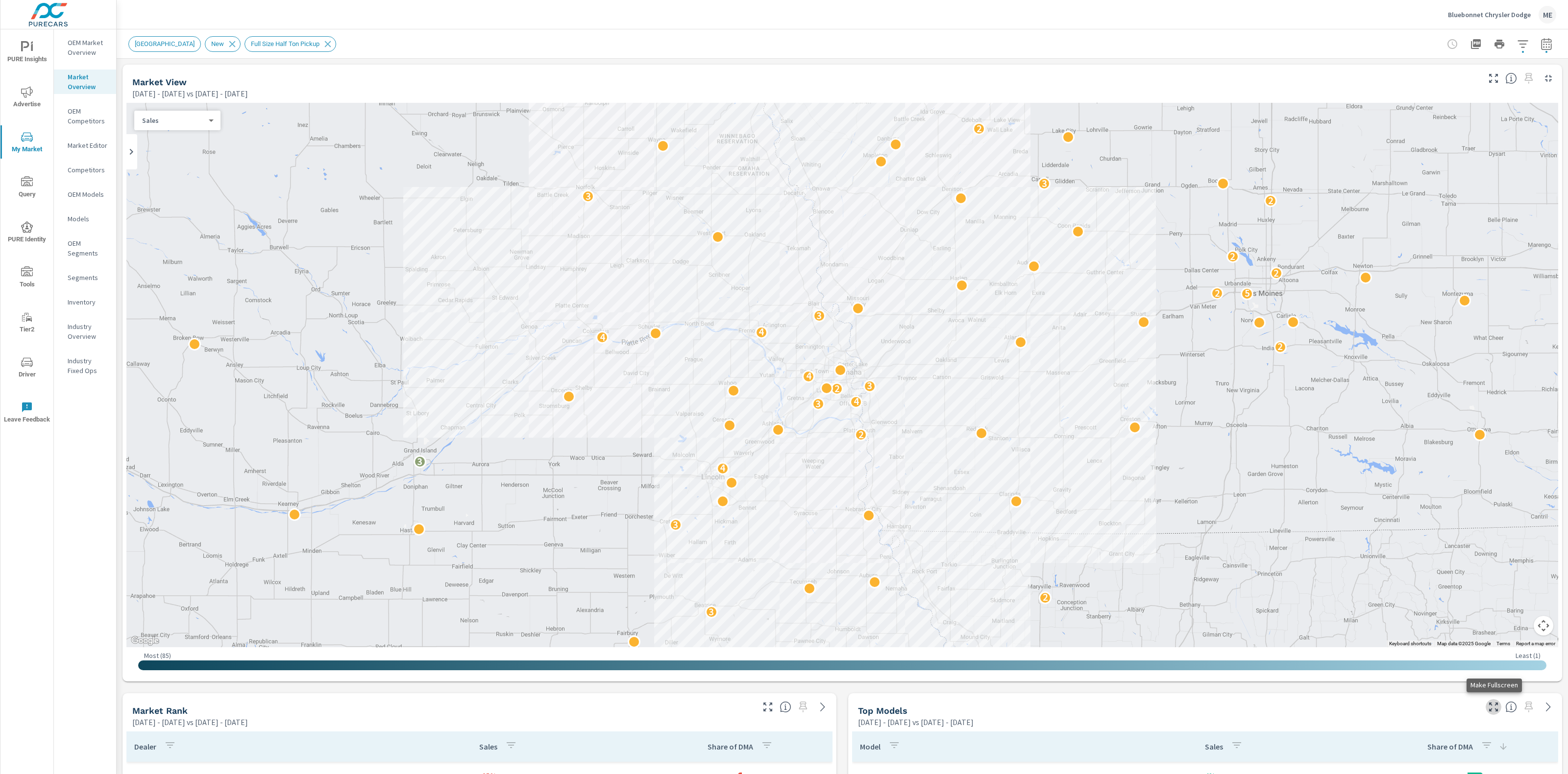
click at [1498, 707] on icon "button" at bounding box center [1493, 708] width 12 height 12
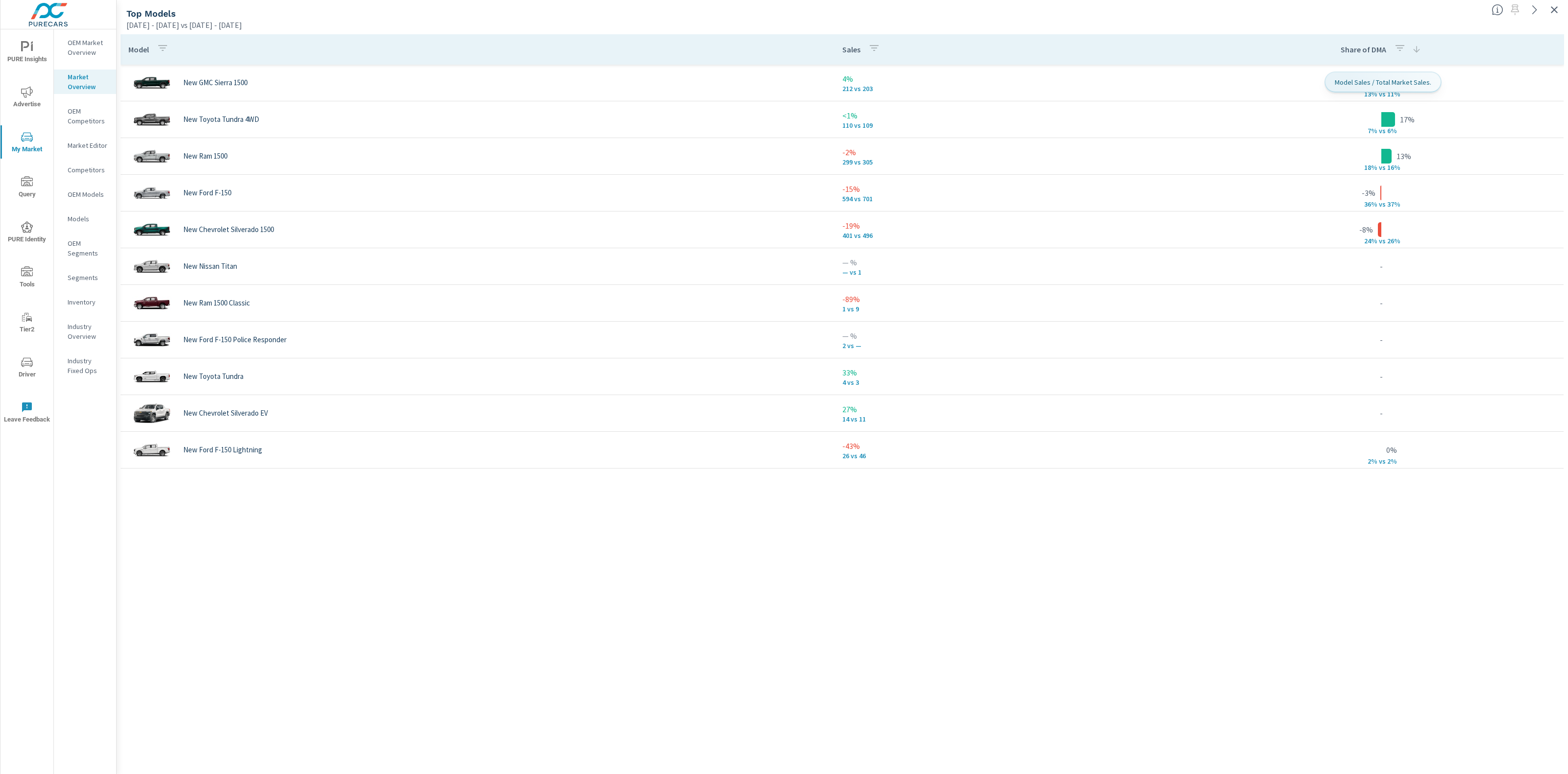
click at [1398, 47] on icon "button" at bounding box center [1400, 48] width 12 height 12
click at [1358, 173] on p "CURR" at bounding box center [1362, 169] width 16 height 10
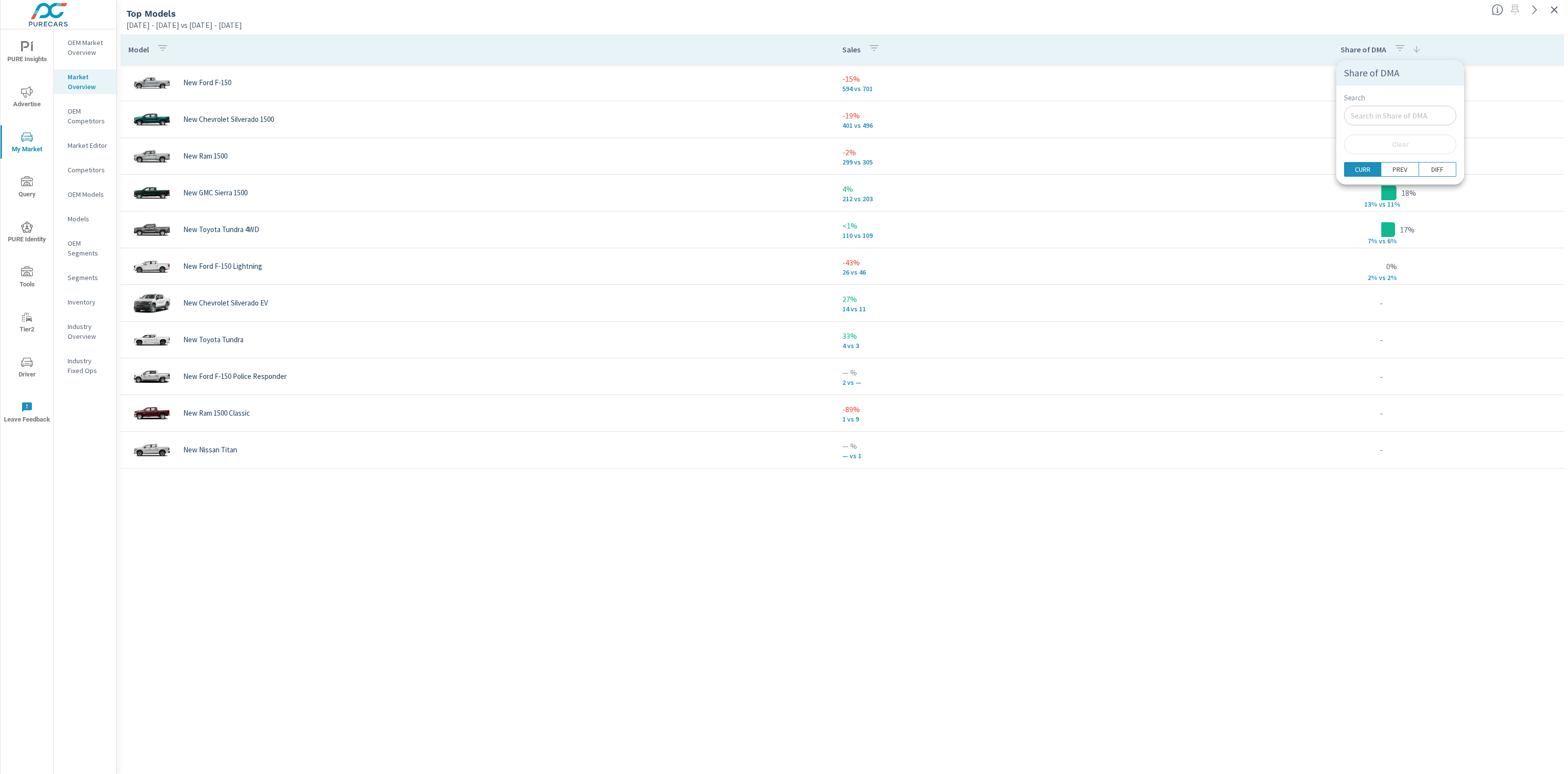
click at [1481, 41] on div at bounding box center [784, 387] width 1568 height 774
click at [1399, 45] on icon "button" at bounding box center [1400, 48] width 12 height 12
click at [1396, 173] on p "PREV" at bounding box center [1399, 169] width 14 height 10
click at [1475, 87] on div at bounding box center [784, 387] width 1568 height 774
click at [1397, 45] on icon "button" at bounding box center [1400, 48] width 9 height 6
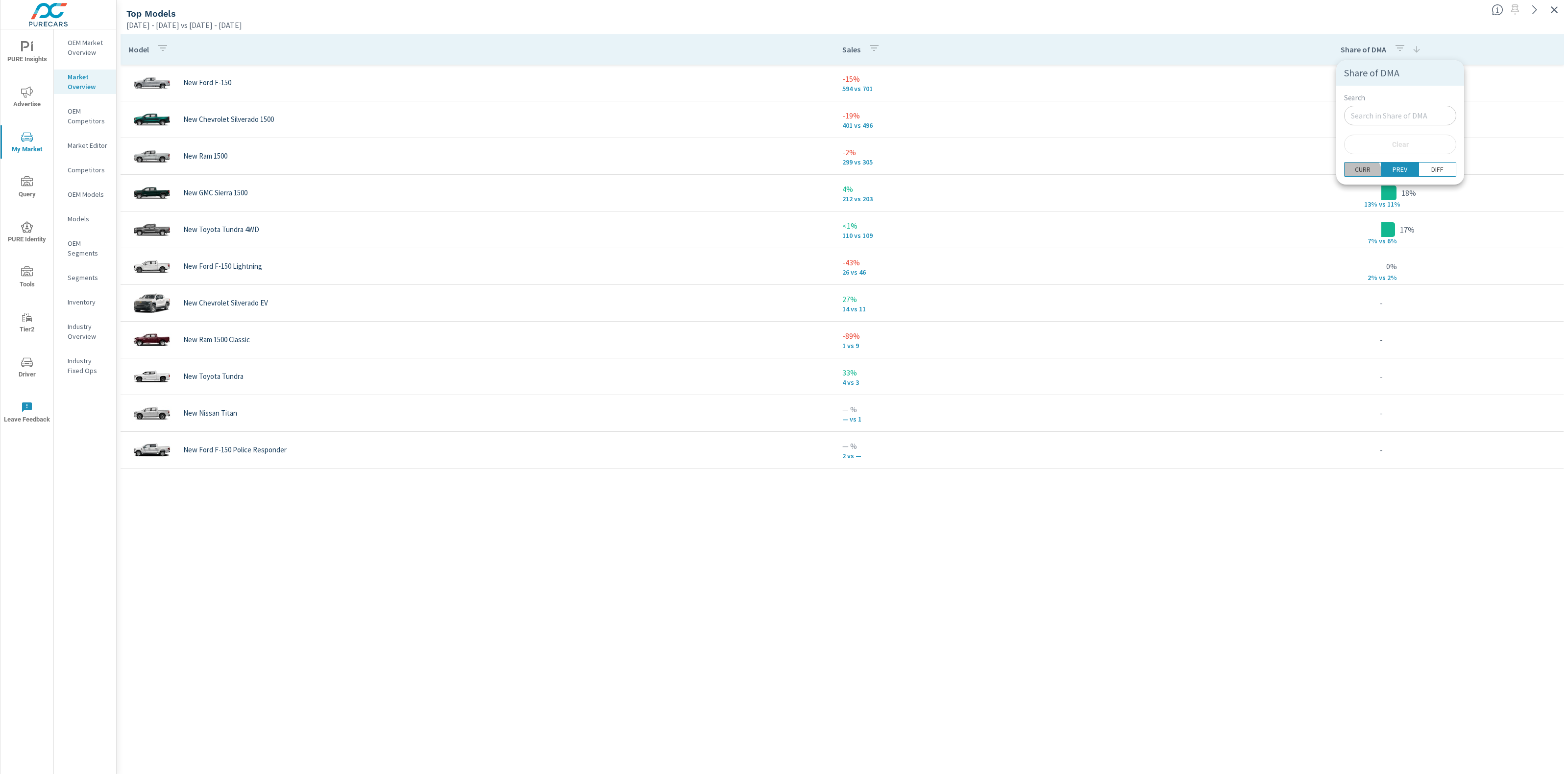
click at [1361, 173] on p "CURR" at bounding box center [1362, 169] width 16 height 10
click at [1493, 84] on div at bounding box center [784, 387] width 1568 height 774
click at [1438, 47] on th "Share of DMA" at bounding box center [1380, 49] width 364 height 30
click at [1416, 48] on icon at bounding box center [1416, 49] width 10 height 10
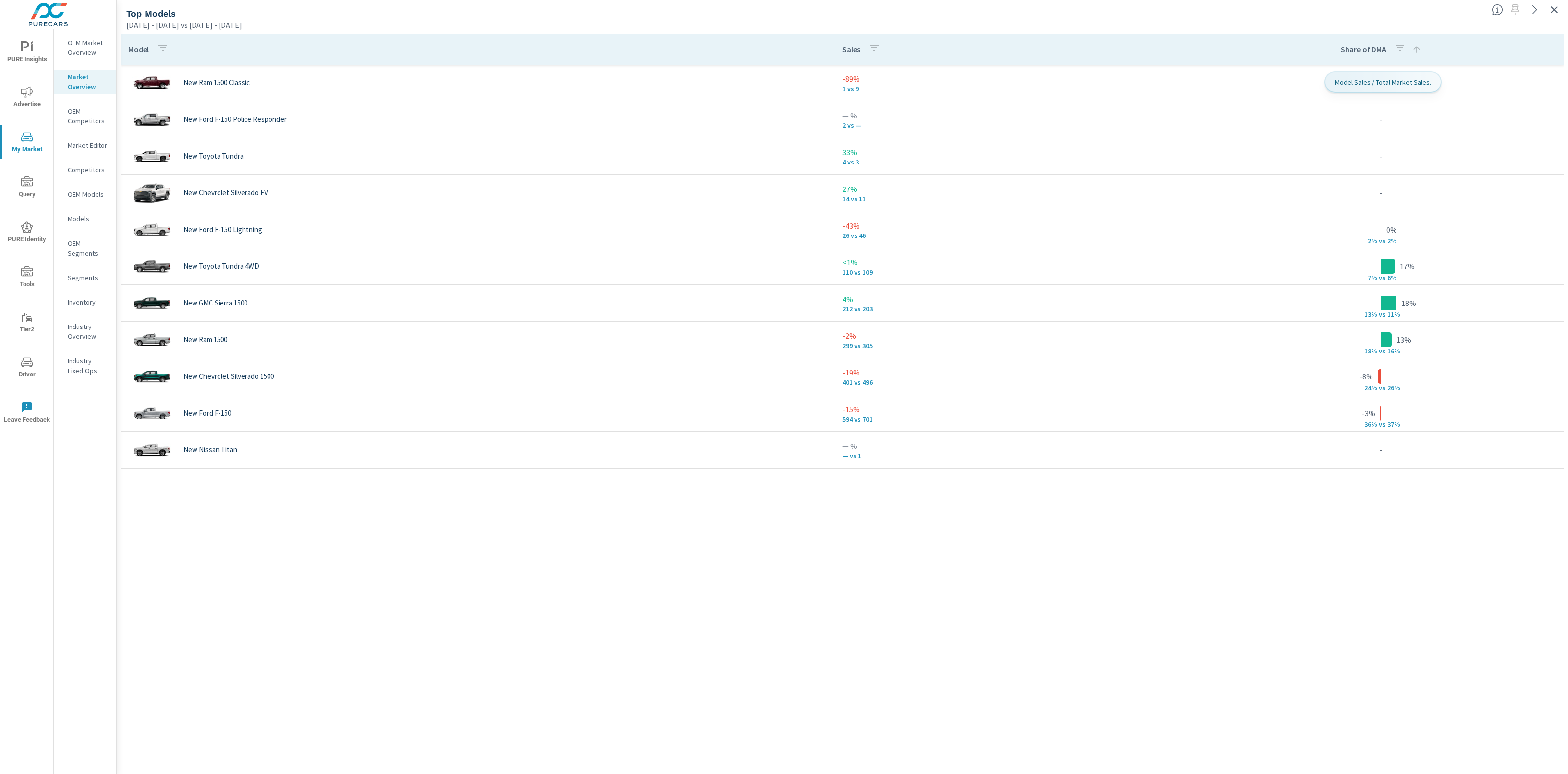
click at [1416, 48] on icon at bounding box center [1416, 49] width 6 height 6
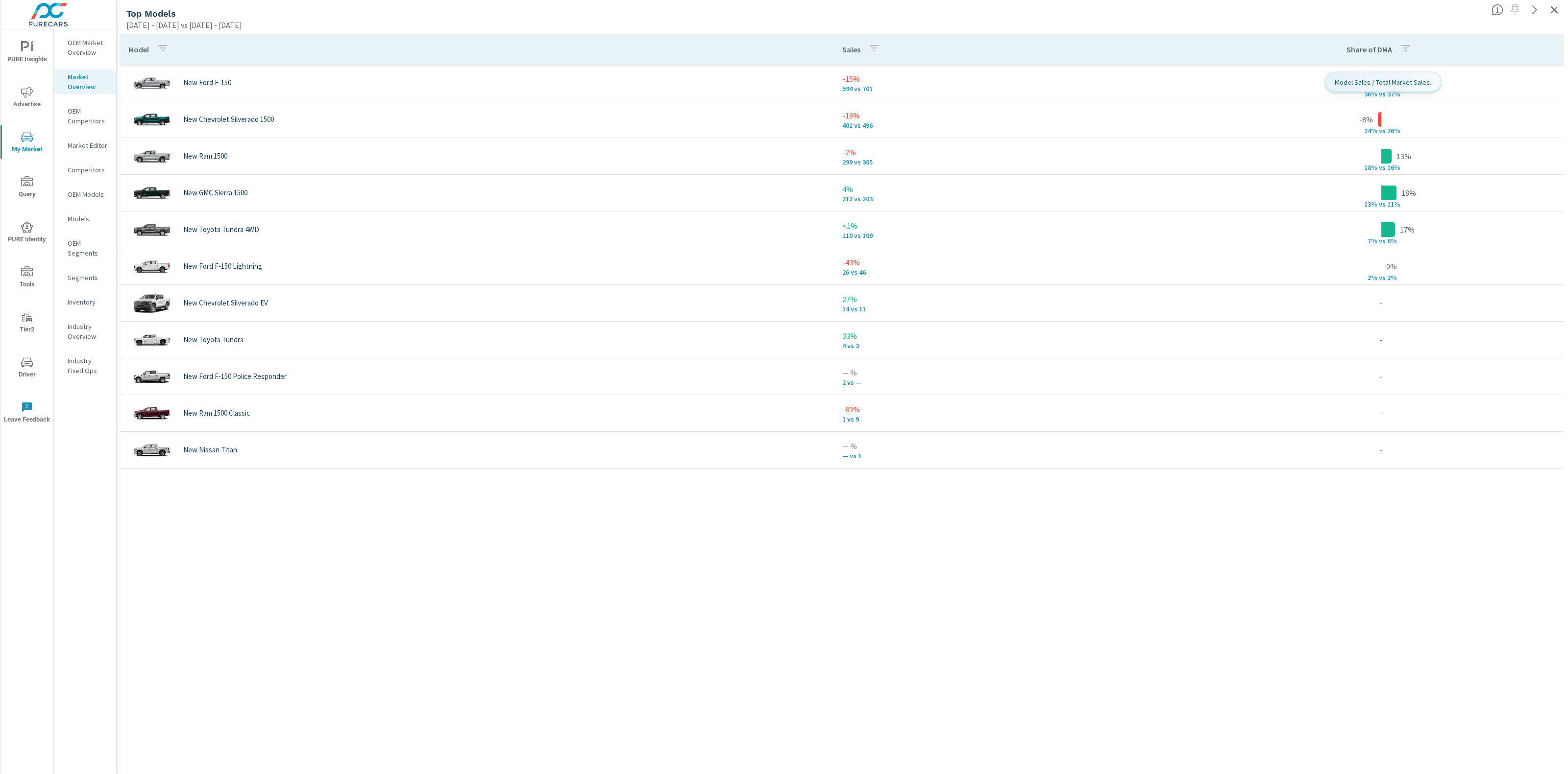
click at [1463, 50] on th "Share of DMA" at bounding box center [1380, 49] width 364 height 30
click at [1438, 34] on th "Share of DMA" at bounding box center [1380, 49] width 364 height 30
click at [1429, 31] on div "Model Sales Share of DMA New Ford F-150 -15% 594 vs 701 -3% 36% v s 37% New Che…" at bounding box center [842, 402] width 1451 height 744
click at [724, 612] on div "Model Sales Share of DMA New Ford F-150 -15% 594 vs 701 -3% 36% v s 37% New Che…" at bounding box center [842, 394] width 1443 height 721
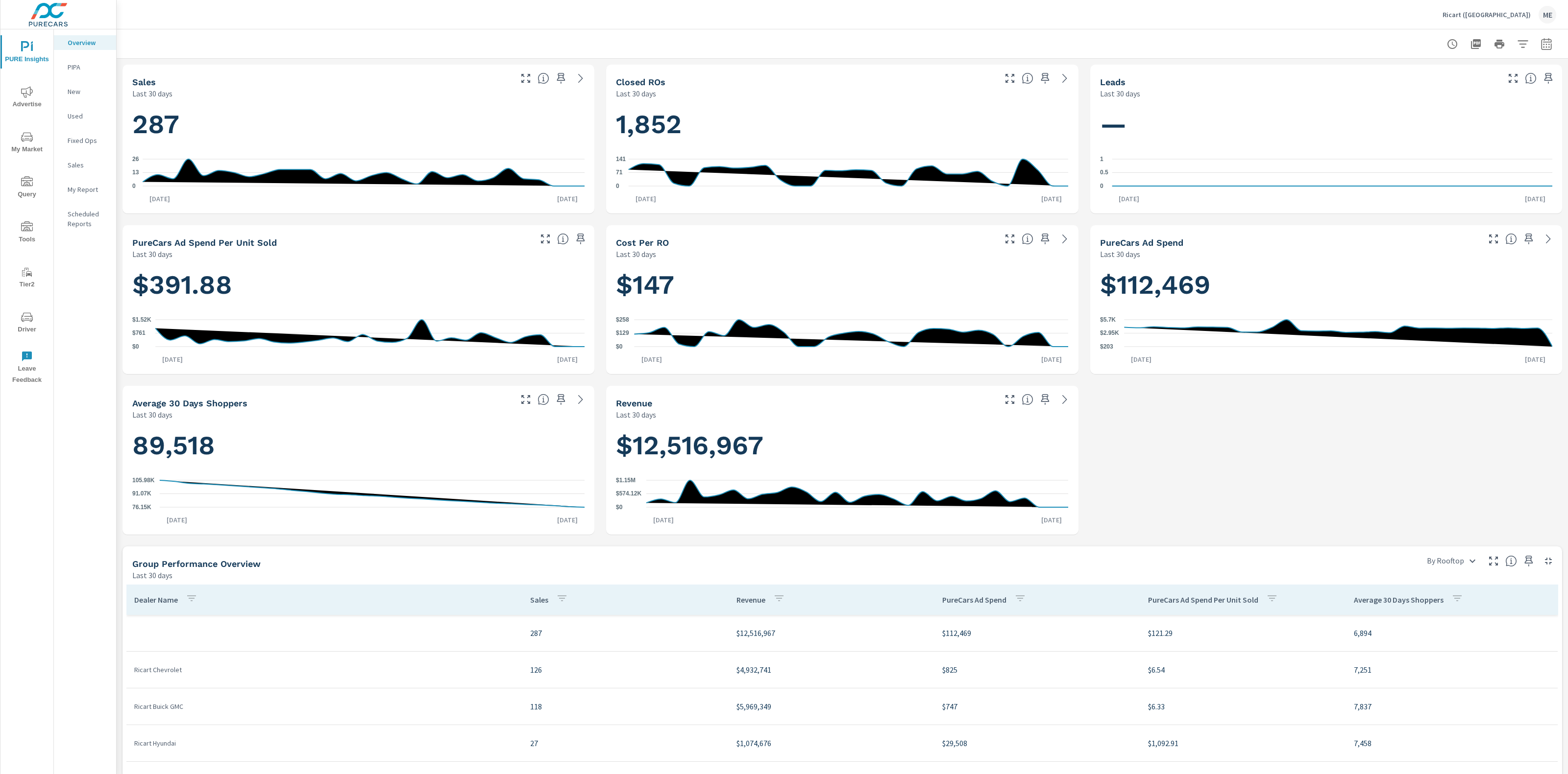
click at [1526, 59] on div "Sales Last 30 days 287 0 13 [DATE] [DATE] 18th Closed ROs Last 30 days 1,852 0 …" at bounding box center [842, 540] width 1451 height 964
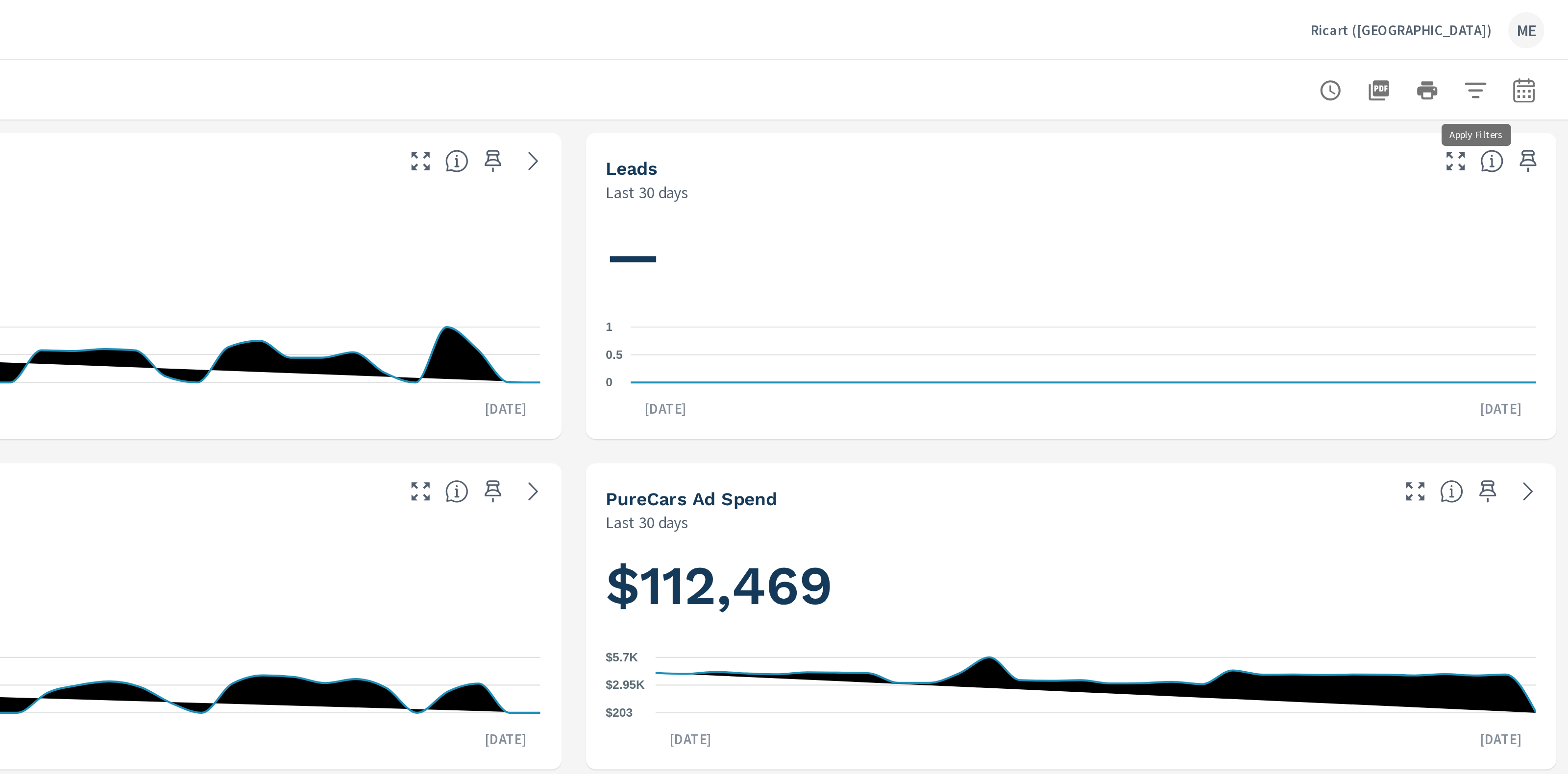
click at [1525, 45] on icon "button" at bounding box center [1523, 44] width 12 height 12
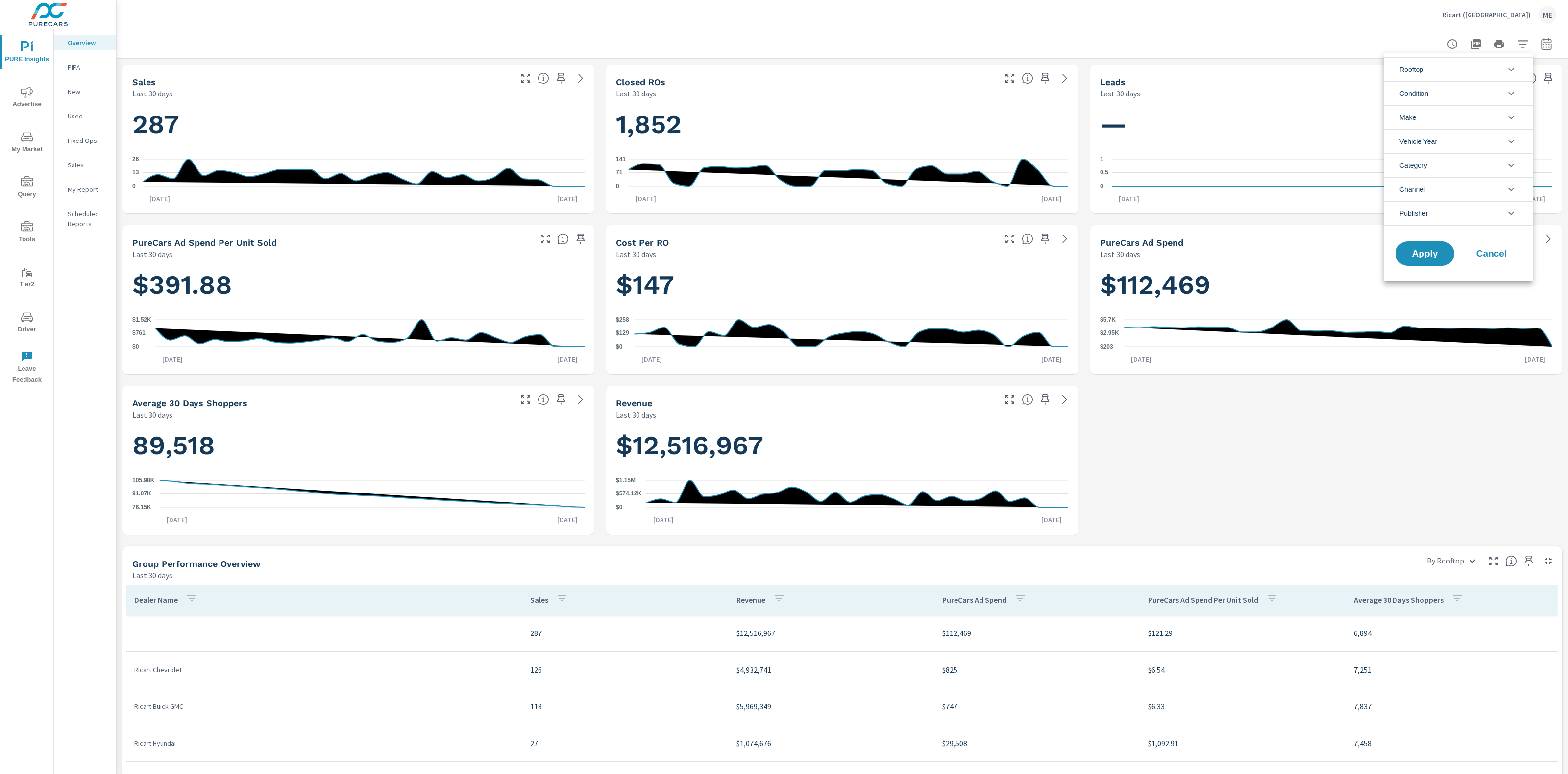
click at [1429, 69] on li "Rooftop" at bounding box center [1458, 69] width 149 height 24
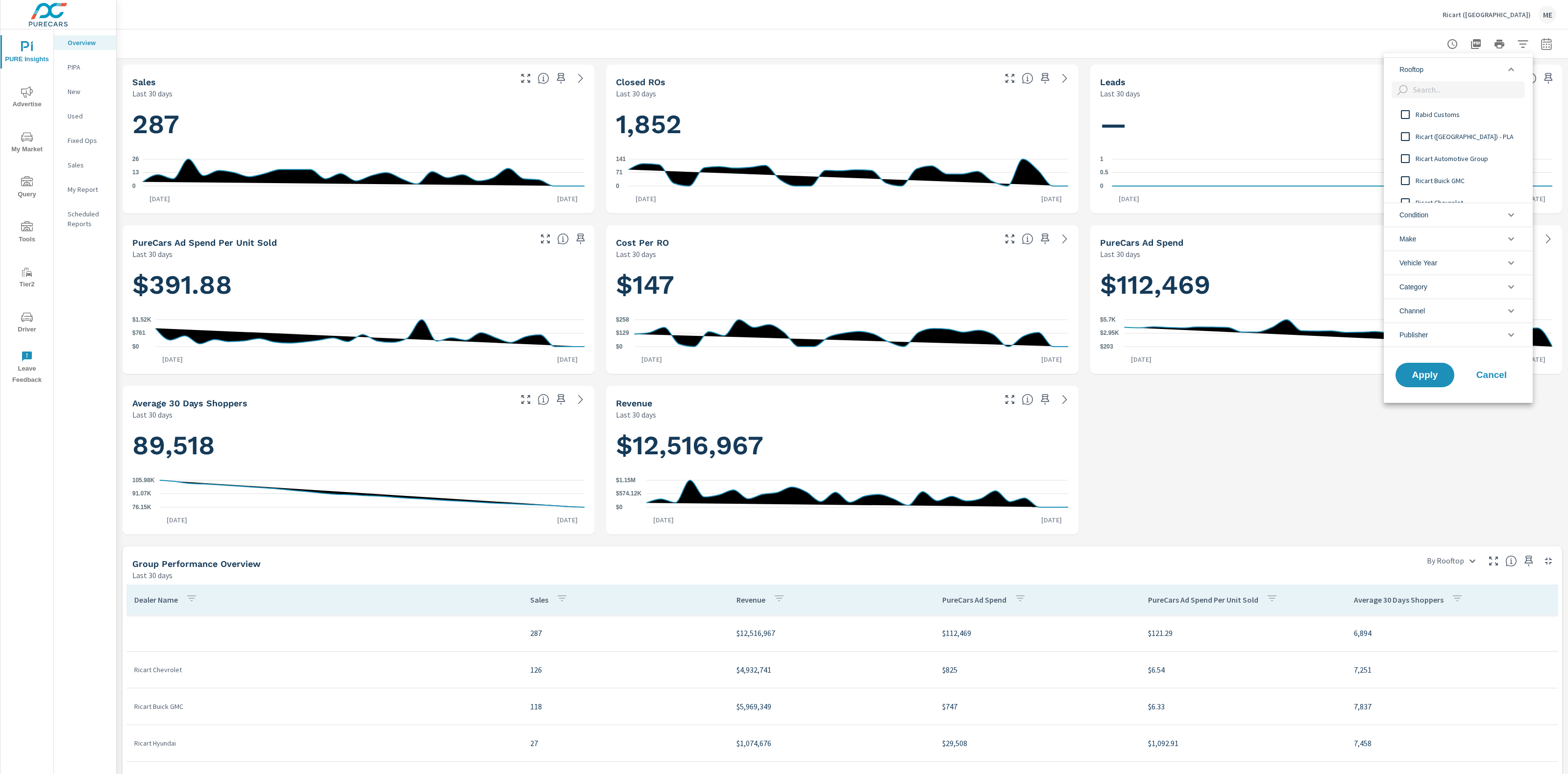
click at [1256, 45] on div at bounding box center [784, 387] width 1568 height 774
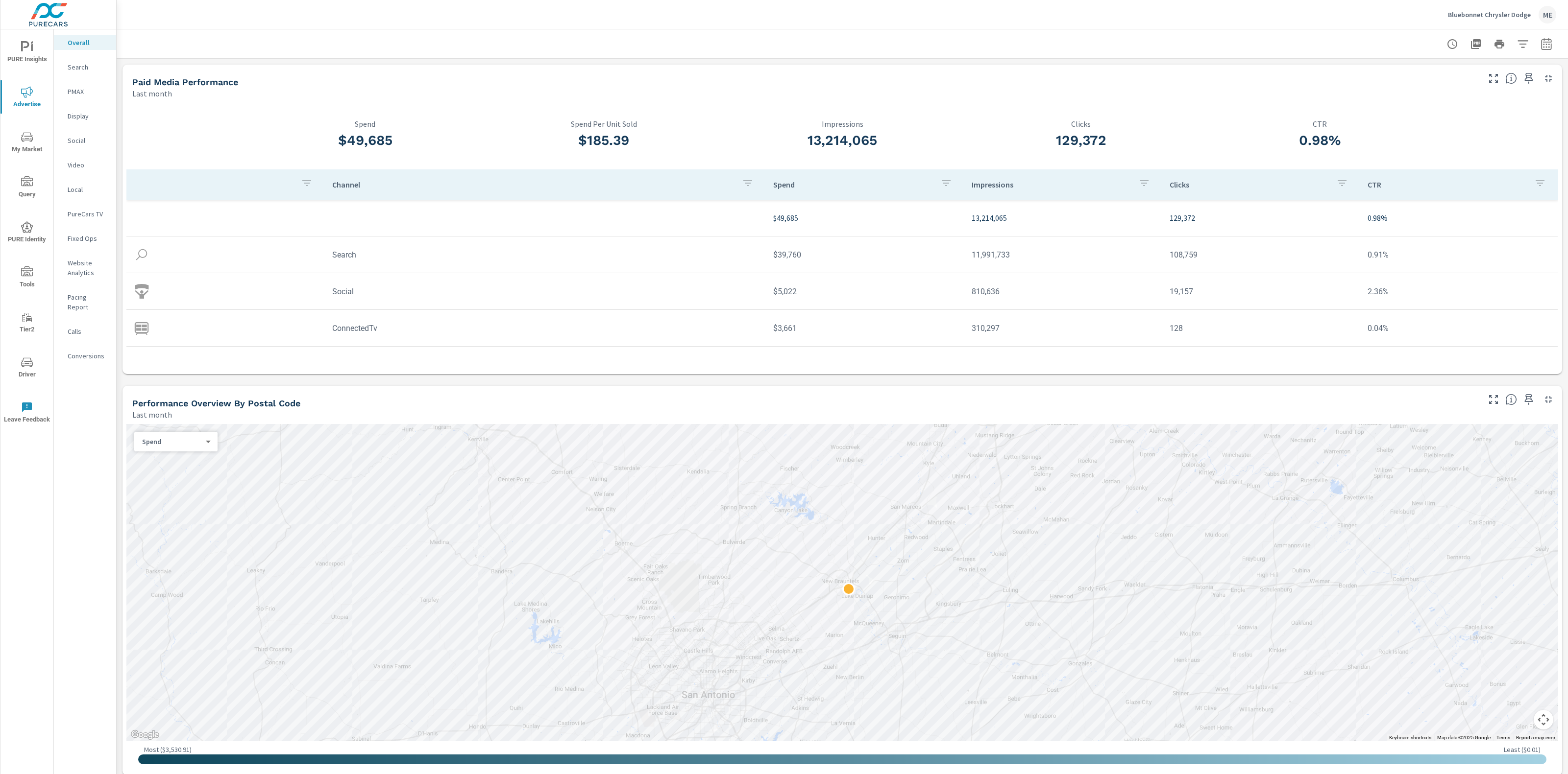
click at [735, 378] on div "Paid Media Performance Last month $49,685 Spend $185.39 Spend Per Unit Sold 13,…" at bounding box center [842, 742] width 1451 height 1366
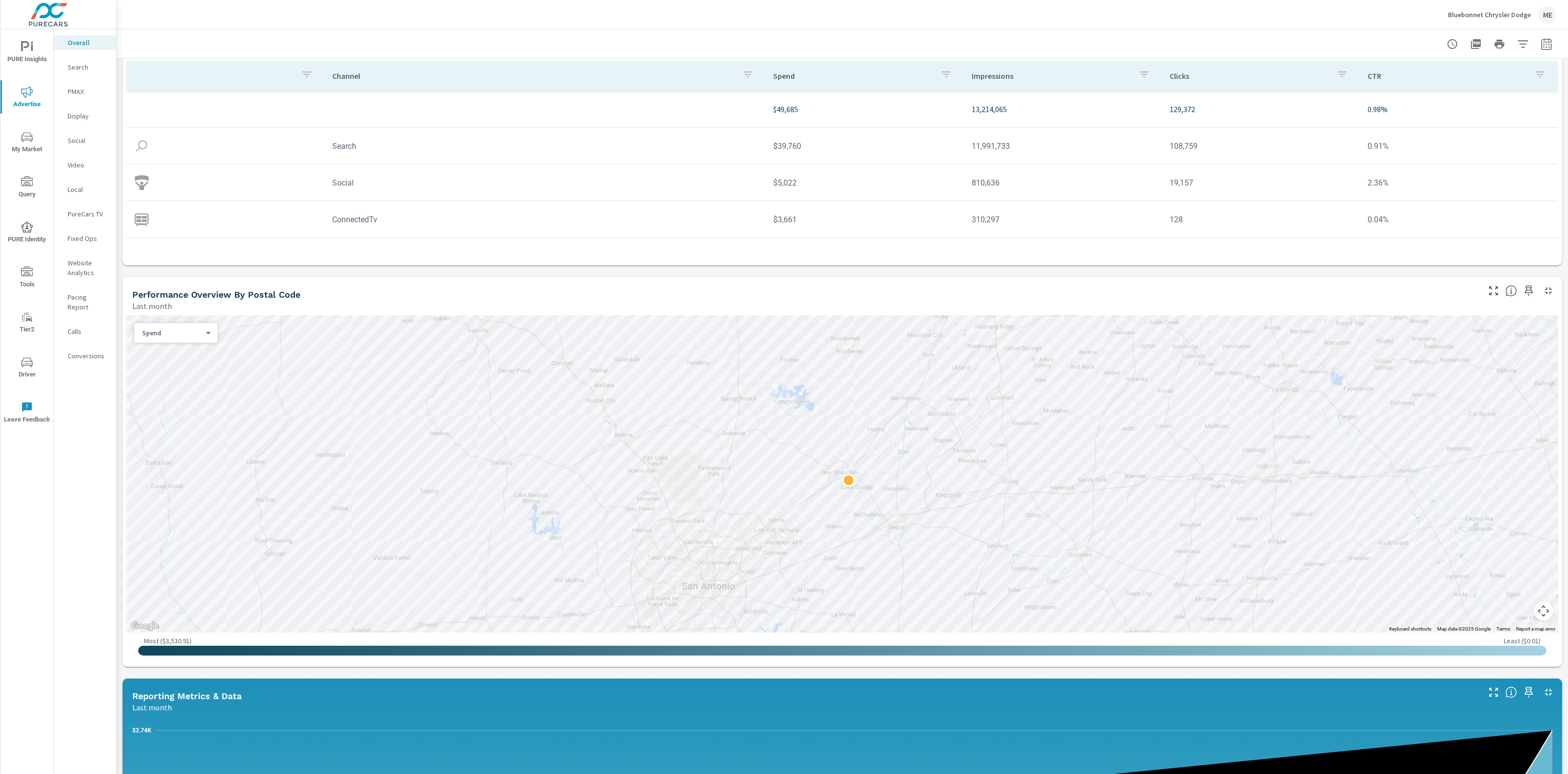
scroll to position [113, 0]
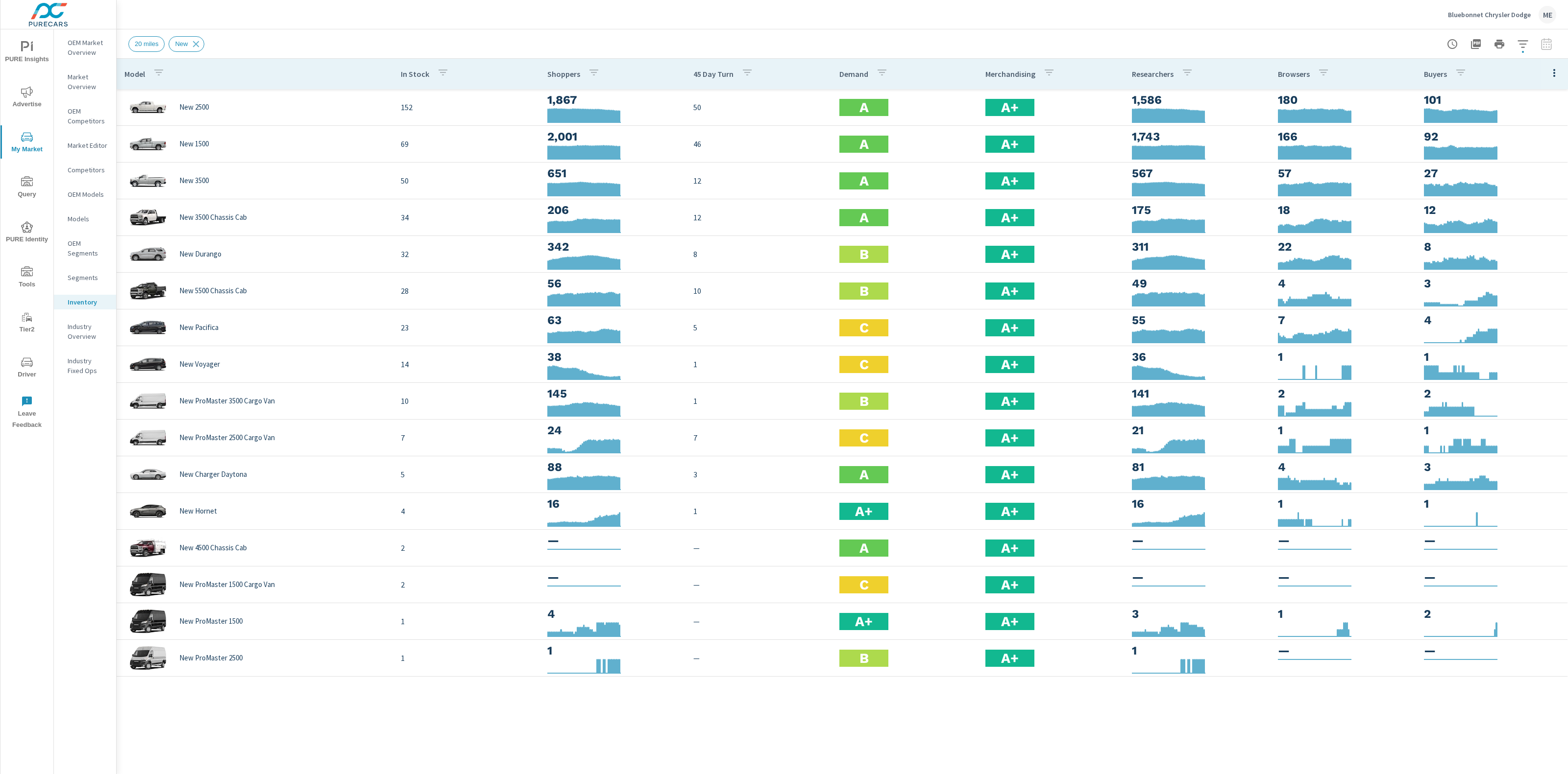
click at [820, 12] on div "Bluebonnet Chrysler Dodge ME" at bounding box center [842, 14] width 1428 height 29
click at [793, 22] on div "Bluebonnet Chrysler Dodge ME" at bounding box center [842, 14] width 1428 height 29
click at [1010, 17] on div "Bluebonnet Chrysler Dodge ME" at bounding box center [842, 14] width 1428 height 29
click at [855, 72] on p "Demand" at bounding box center [853, 74] width 29 height 10
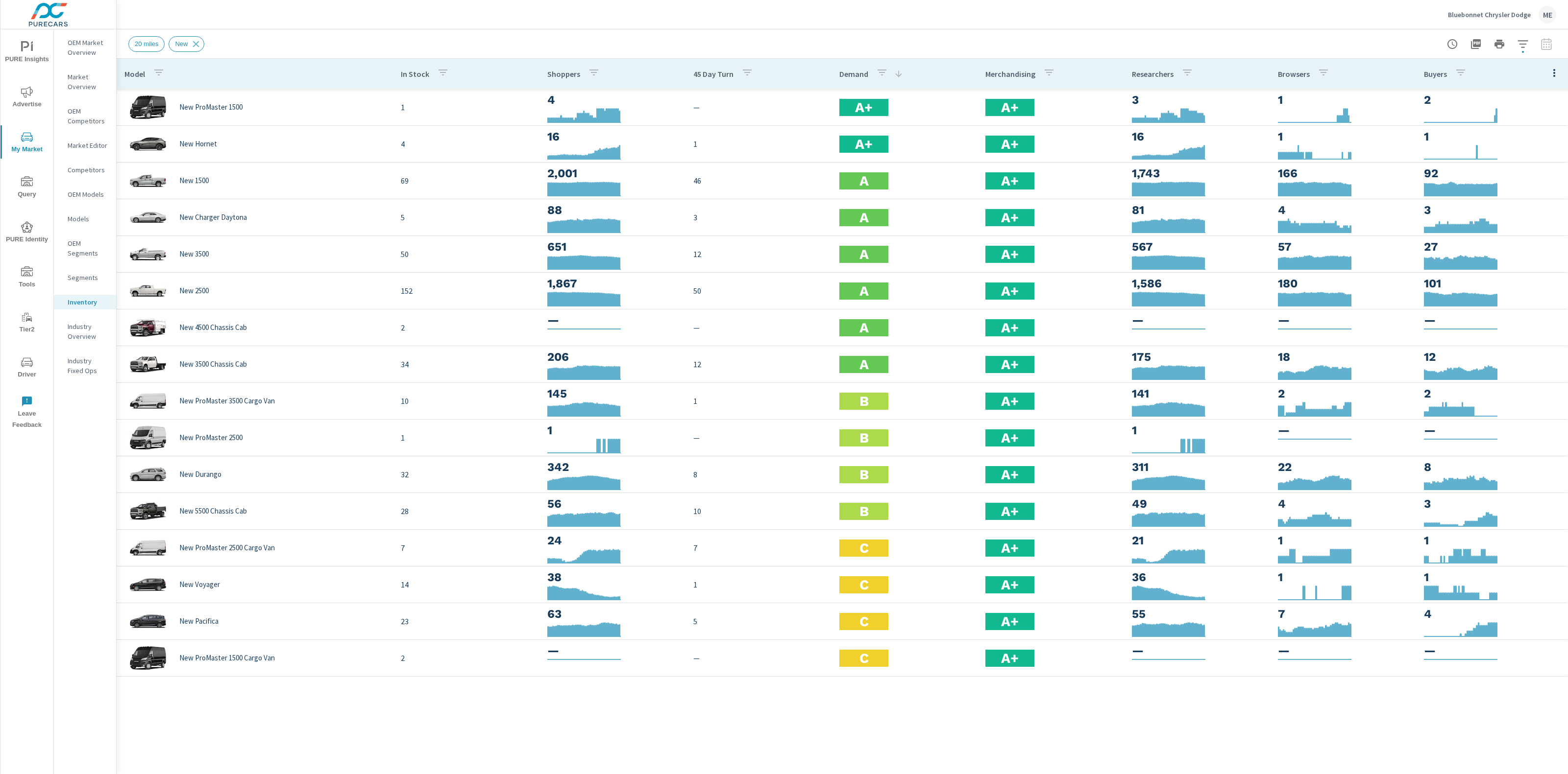
click at [855, 72] on p "Demand" at bounding box center [853, 74] width 29 height 10
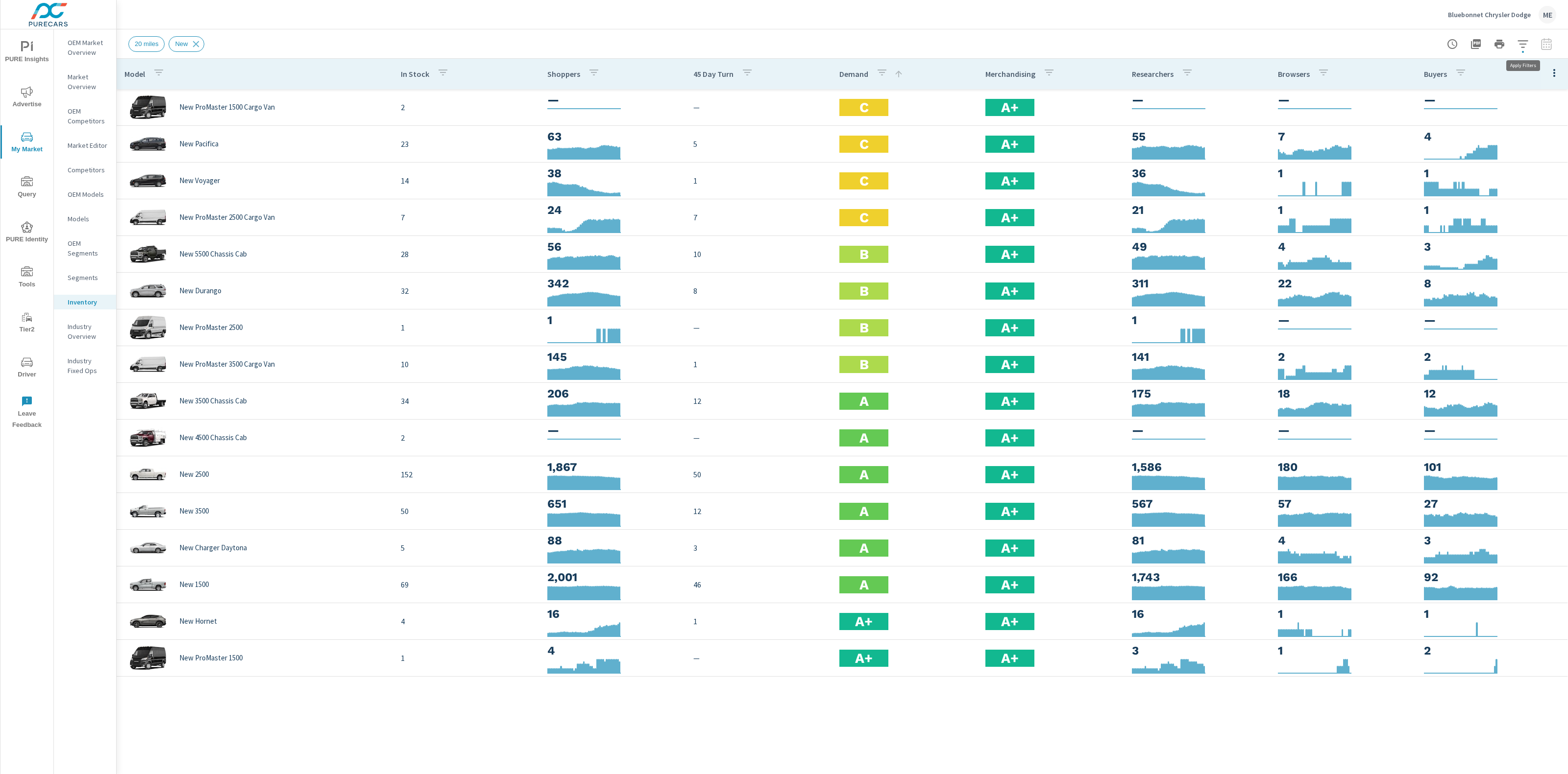
click at [1520, 41] on icon "button" at bounding box center [1523, 44] width 12 height 12
drag, startPoint x: 1436, startPoint y: 124, endPoint x: 1449, endPoint y: 130, distance: 14.3
click at [1441, 122] on li "Condition" at bounding box center [1458, 124] width 149 height 24
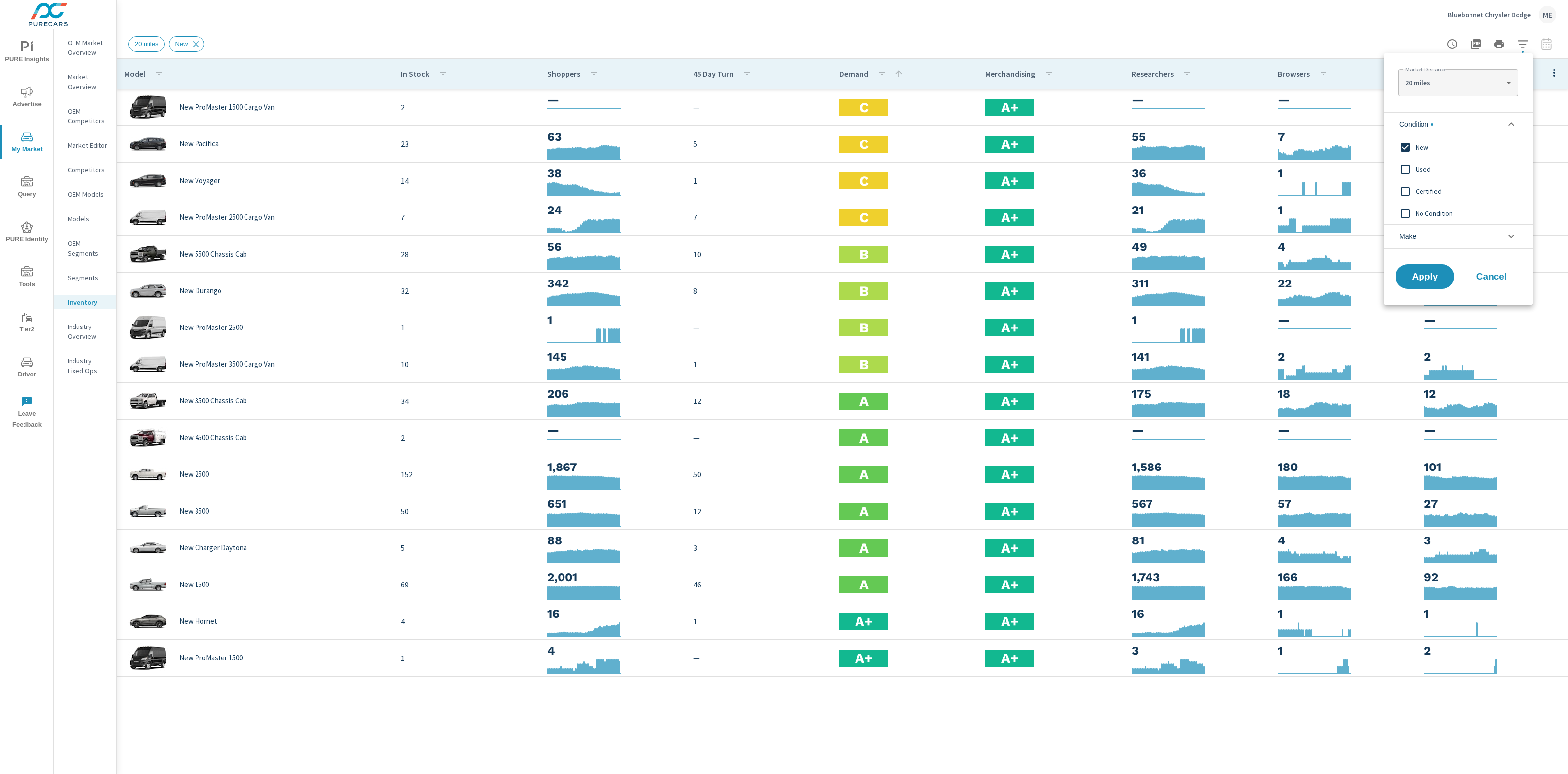
click at [1426, 171] on span "Used" at bounding box center [1468, 170] width 107 height 12
click at [1426, 282] on button "Apply" at bounding box center [1424, 277] width 61 height 26
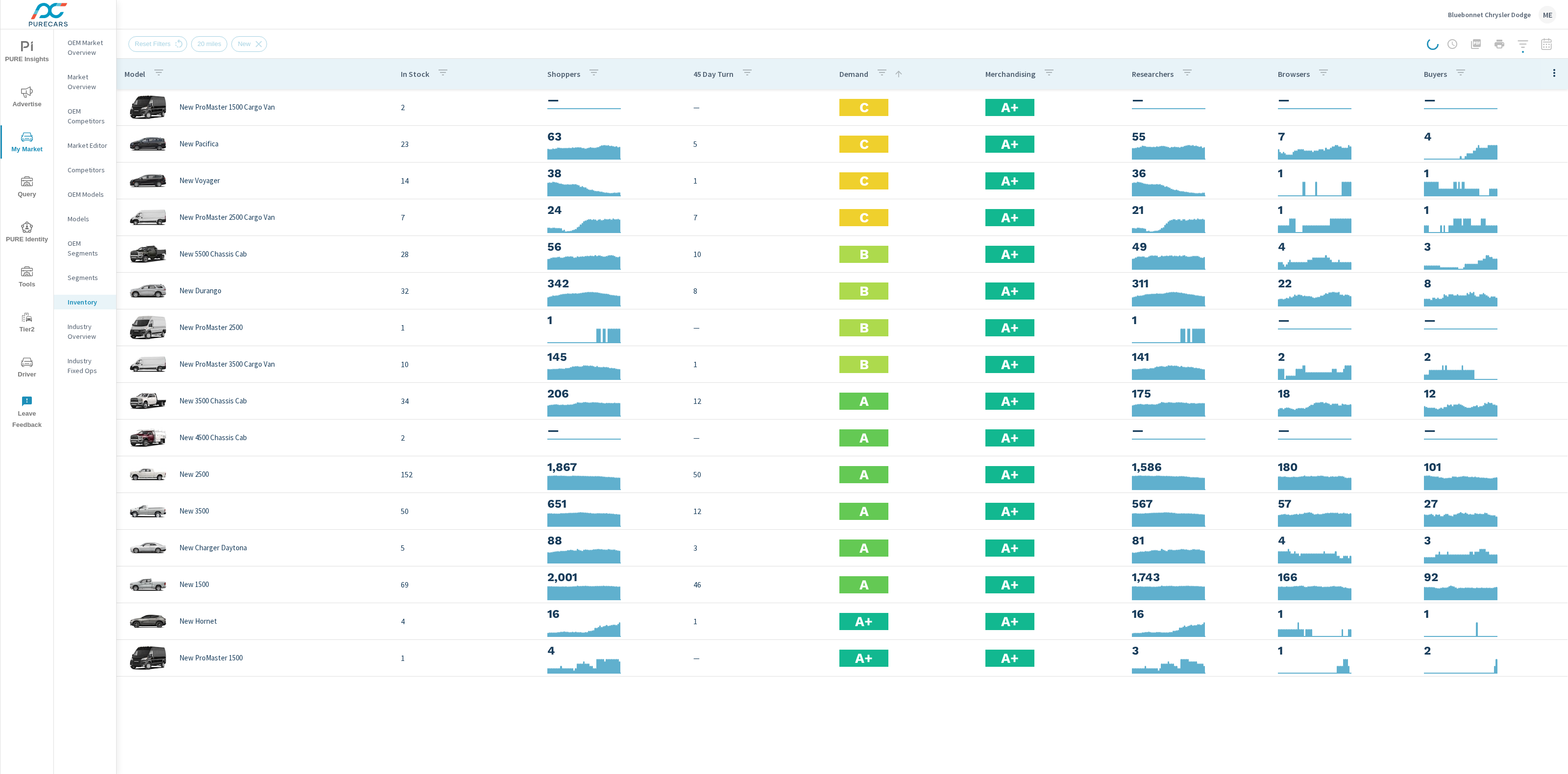
click at [1179, 44] on div "Reset Filters 20 miles New" at bounding box center [765, 44] width 1275 height 16
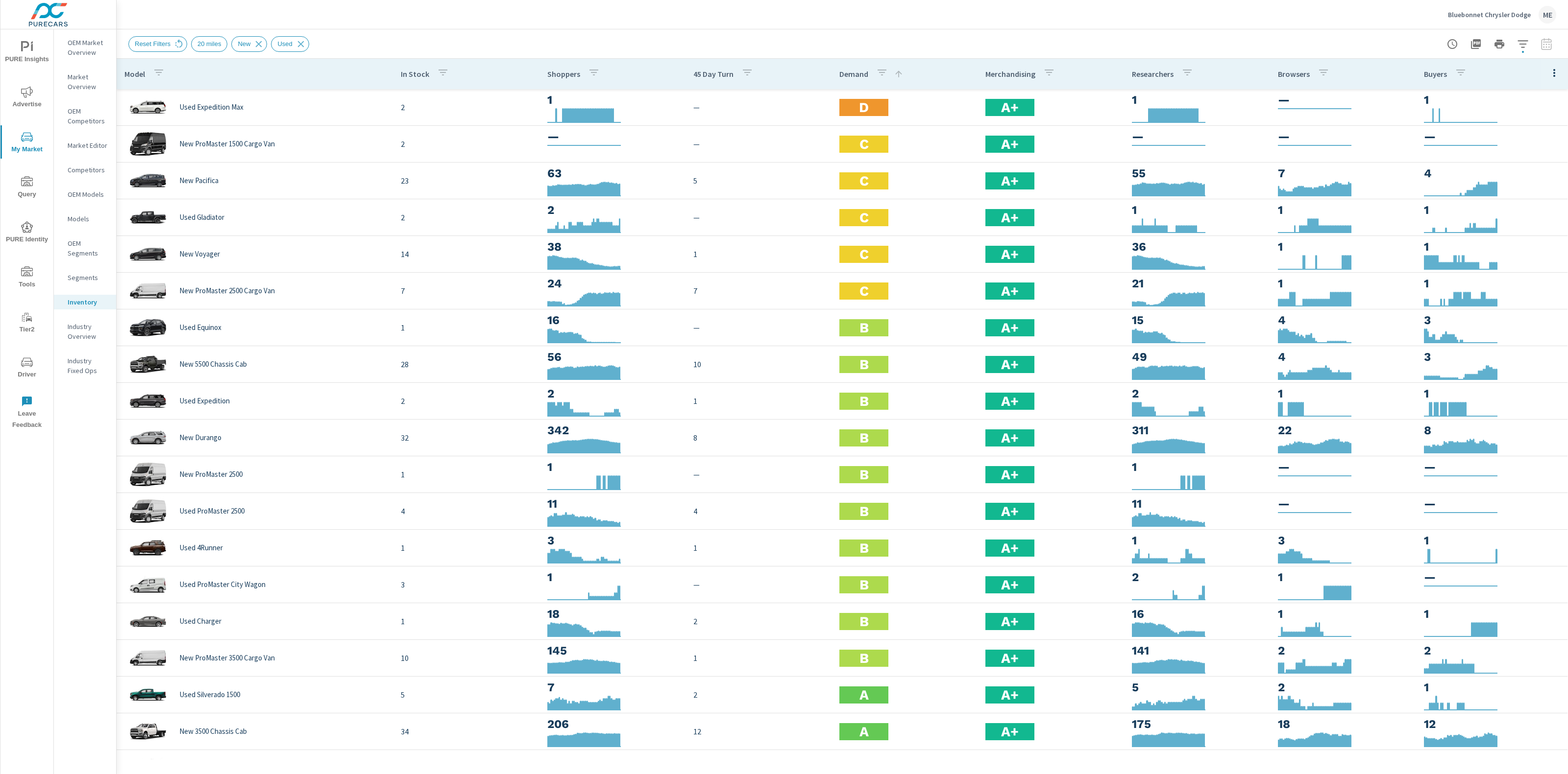
click at [1067, 32] on div "Reset Filters 20 miles New Used" at bounding box center [842, 44] width 1428 height 29
click at [26, 93] on icon "nav menu" at bounding box center [27, 91] width 12 height 11
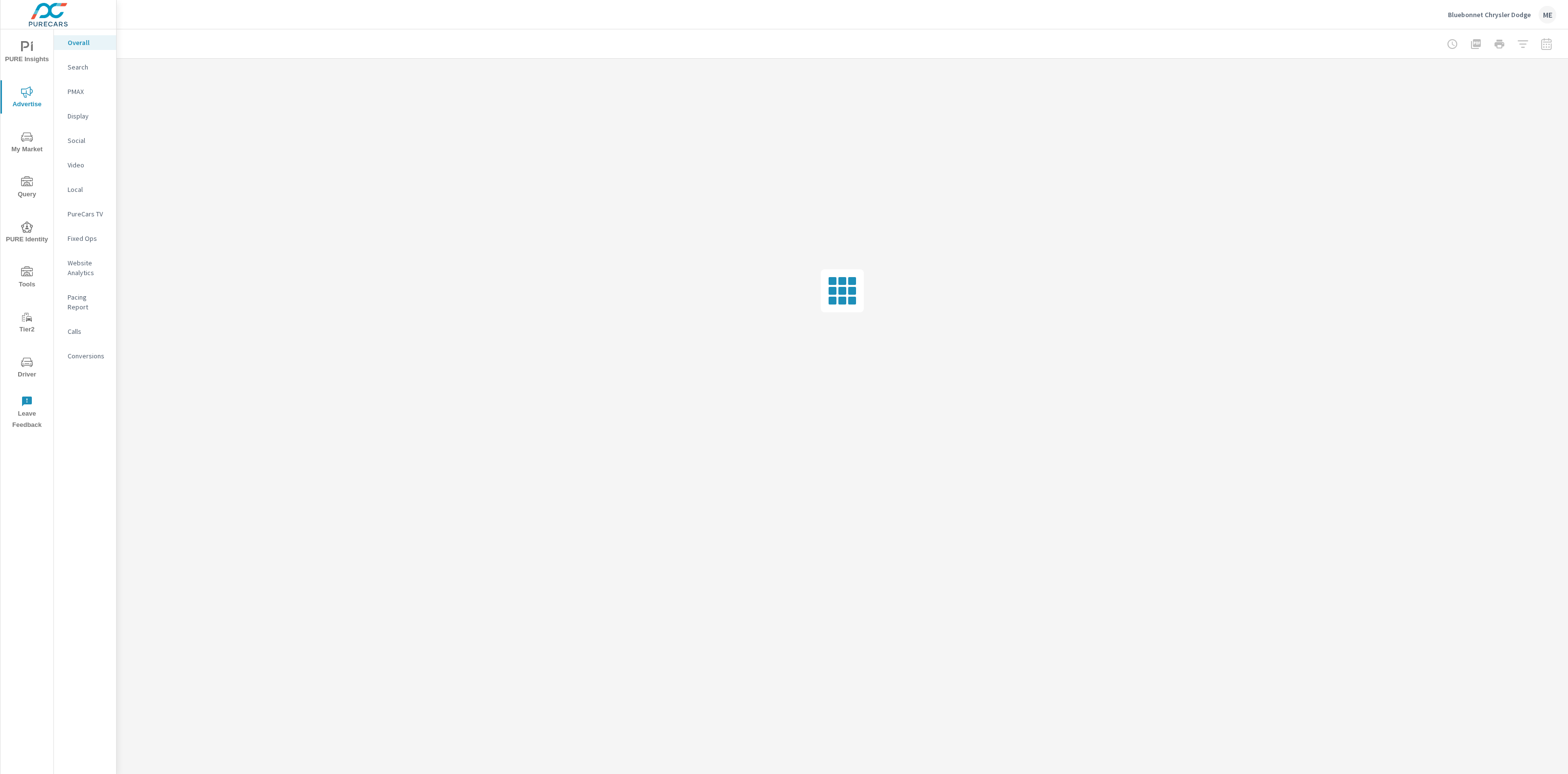
click at [78, 277] on p "Website Analytics" at bounding box center [88, 268] width 41 height 20
click at [773, 25] on div "Bluebonnet Chrysler Dodge ME" at bounding box center [842, 14] width 1428 height 29
click at [788, 26] on div "Bluebonnet Chrysler Dodge ME" at bounding box center [842, 14] width 1428 height 29
click at [789, 26] on div "Bluebonnet Chrysler Dodge ME" at bounding box center [842, 14] width 1428 height 29
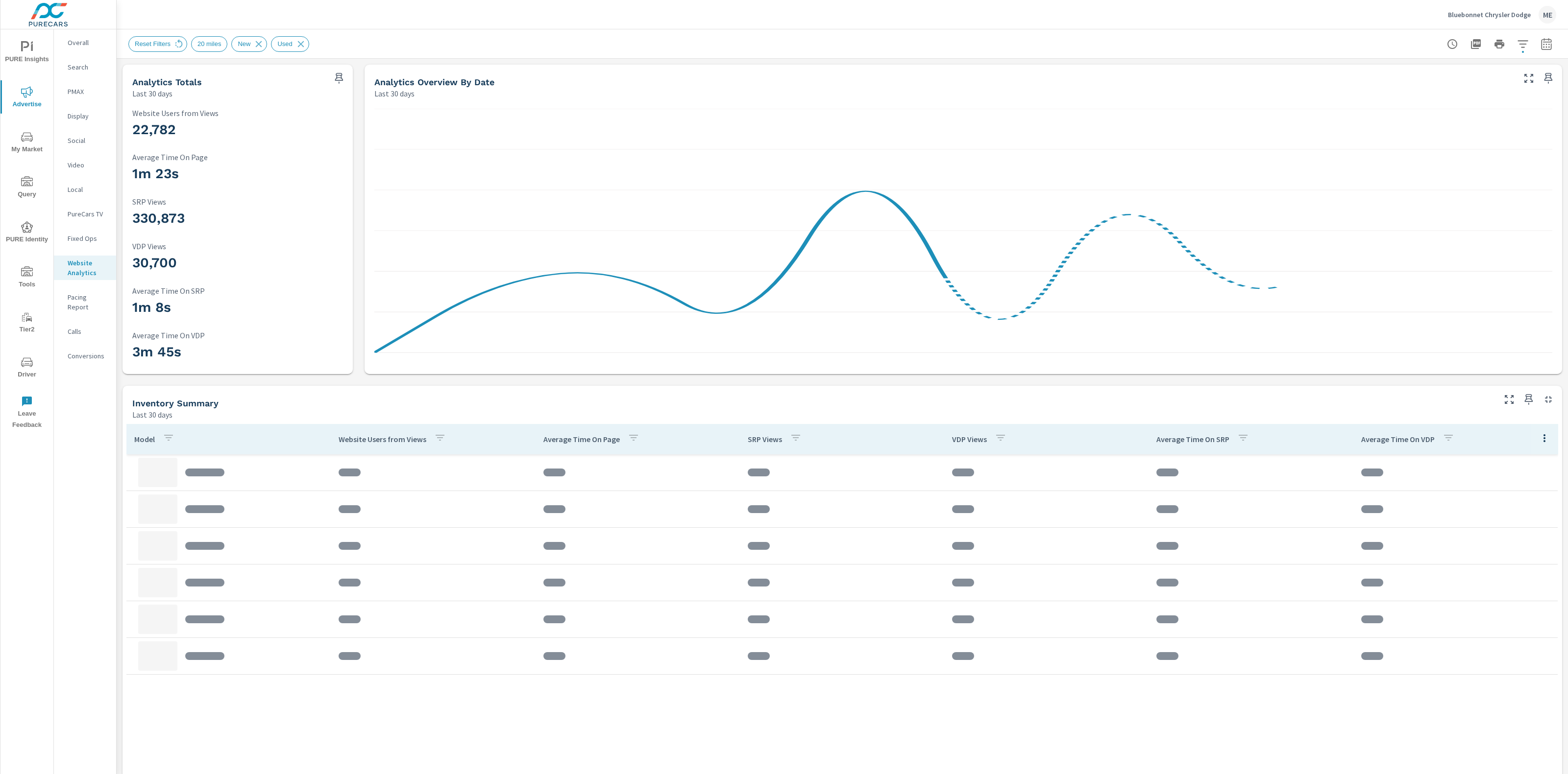
click at [338, 381] on div "Analytics Totals Last 30 days 22,782 Website Users from Views 1m 23s Average Ti…" at bounding box center [842, 661] width 1451 height 1205
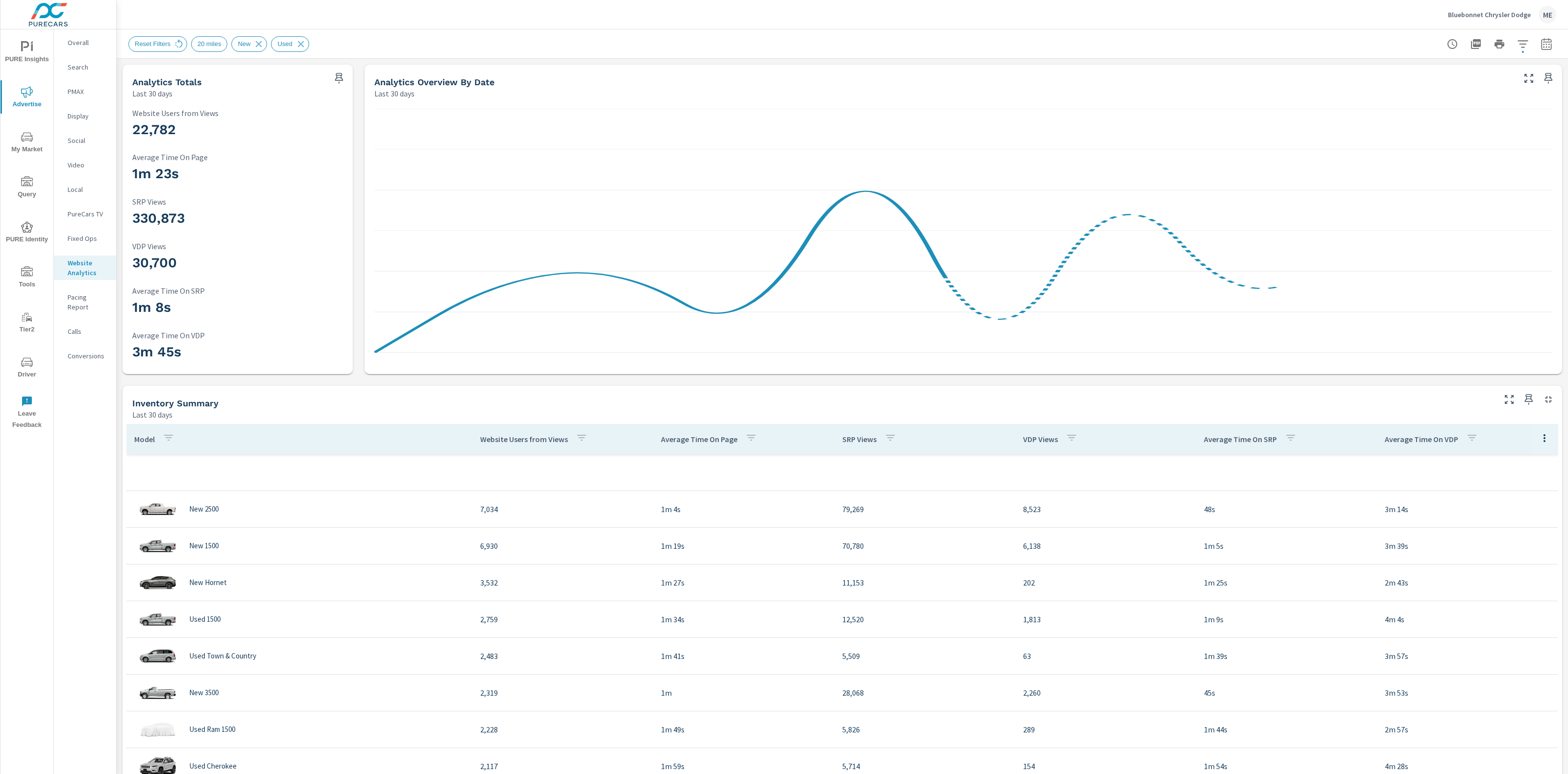
click at [1174, 42] on div "Reset Filters 20 miles New Used" at bounding box center [773, 44] width 1291 height 16
click at [1545, 45] on icon "button" at bounding box center [1546, 44] width 12 height 12
select select "Last 30 days"
click at [1460, 111] on p "+ Add comparison" at bounding box center [1478, 110] width 125 height 12
select select "Previous period"
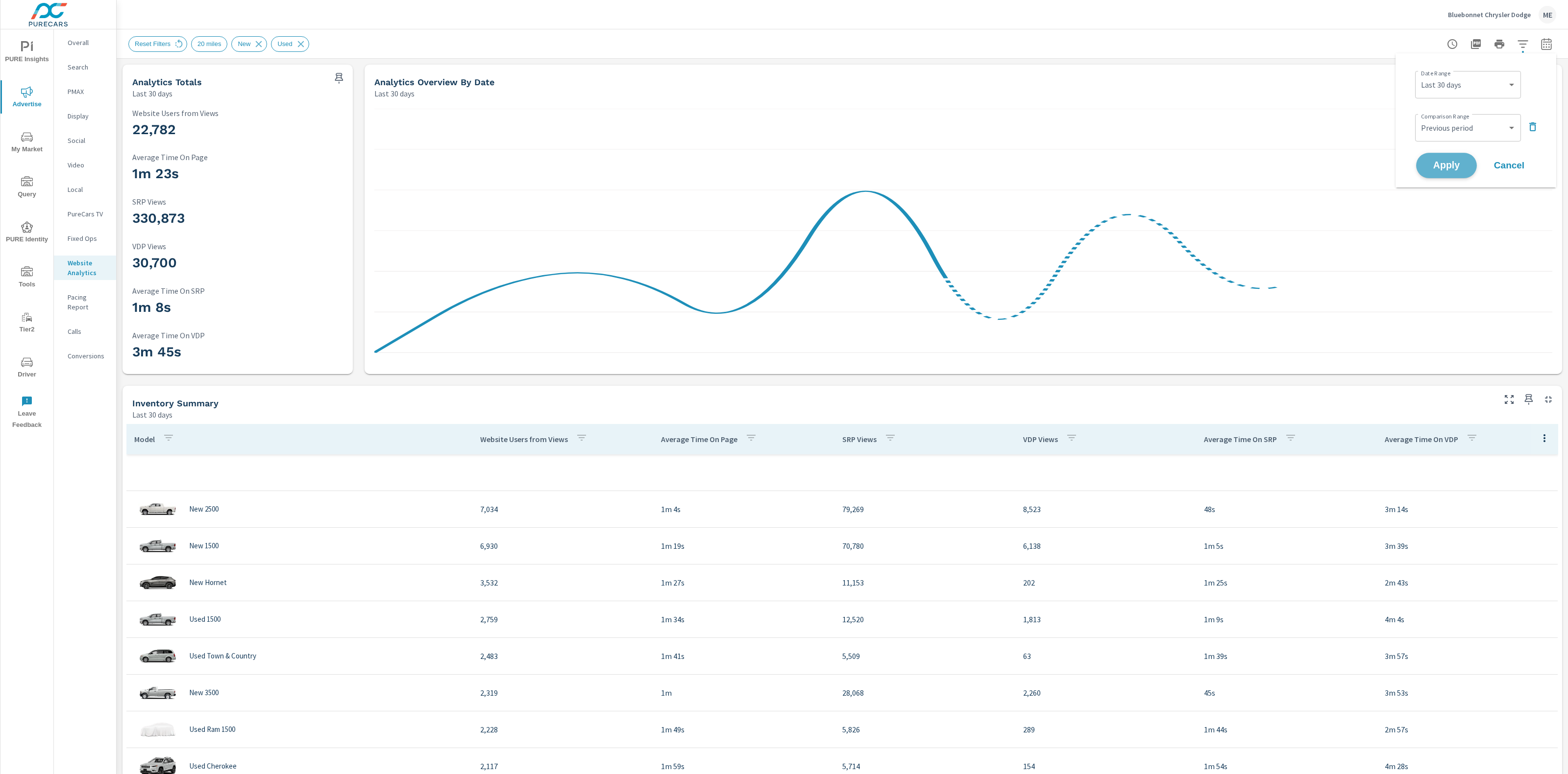
click at [1457, 164] on span "Apply" at bounding box center [1446, 166] width 40 height 9
click at [1165, 60] on div "Analytics Totals Last 30 days 22,782 Website Users from Views 1m 23s Average Ti…" at bounding box center [842, 661] width 1451 height 1205
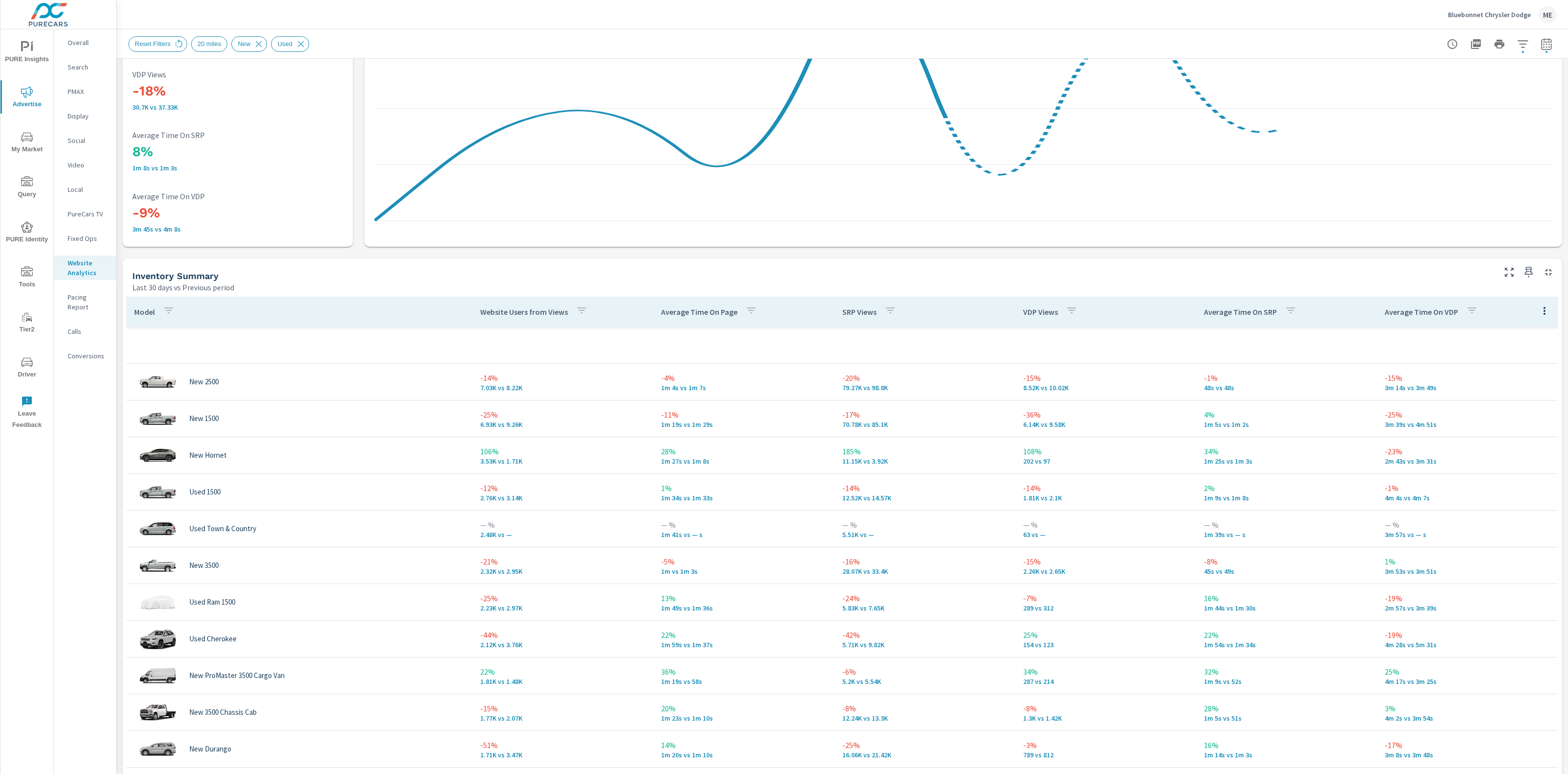
scroll to position [240, 0]
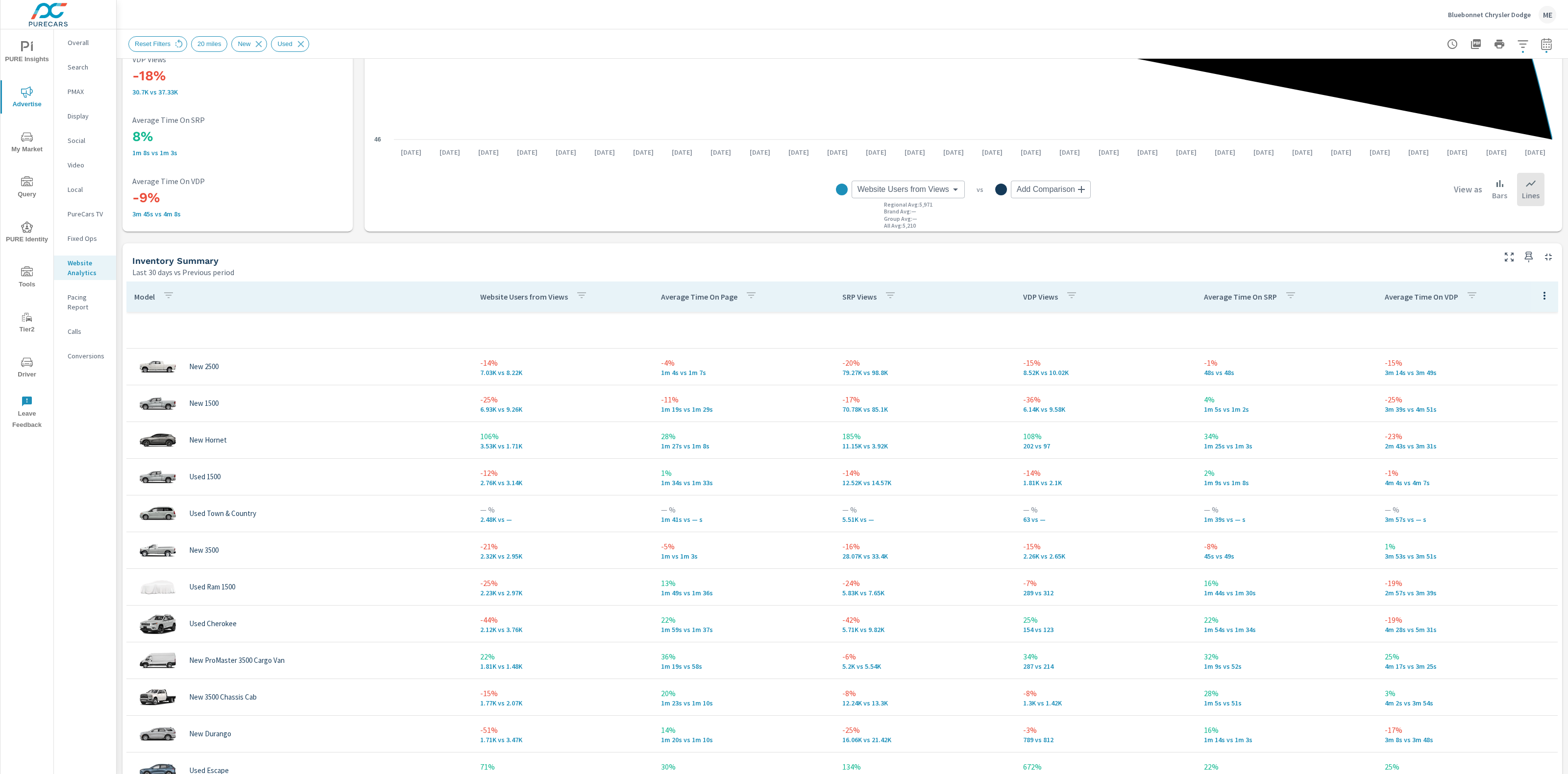
click at [1409, 237] on div "Analytics Totals Last 30 days vs Previous period -19% 22.78K vs 28.04K Website …" at bounding box center [842, 604] width 1451 height 1572
click at [1361, 233] on div "Analytics Totals Last 30 days vs Previous period -19% 22.78K vs 28.04K Website …" at bounding box center [842, 604] width 1451 height 1572
click at [1358, 243] on div "Inventory Summary Last 30 days vs Previous period" at bounding box center [809, 261] width 1374 height 35
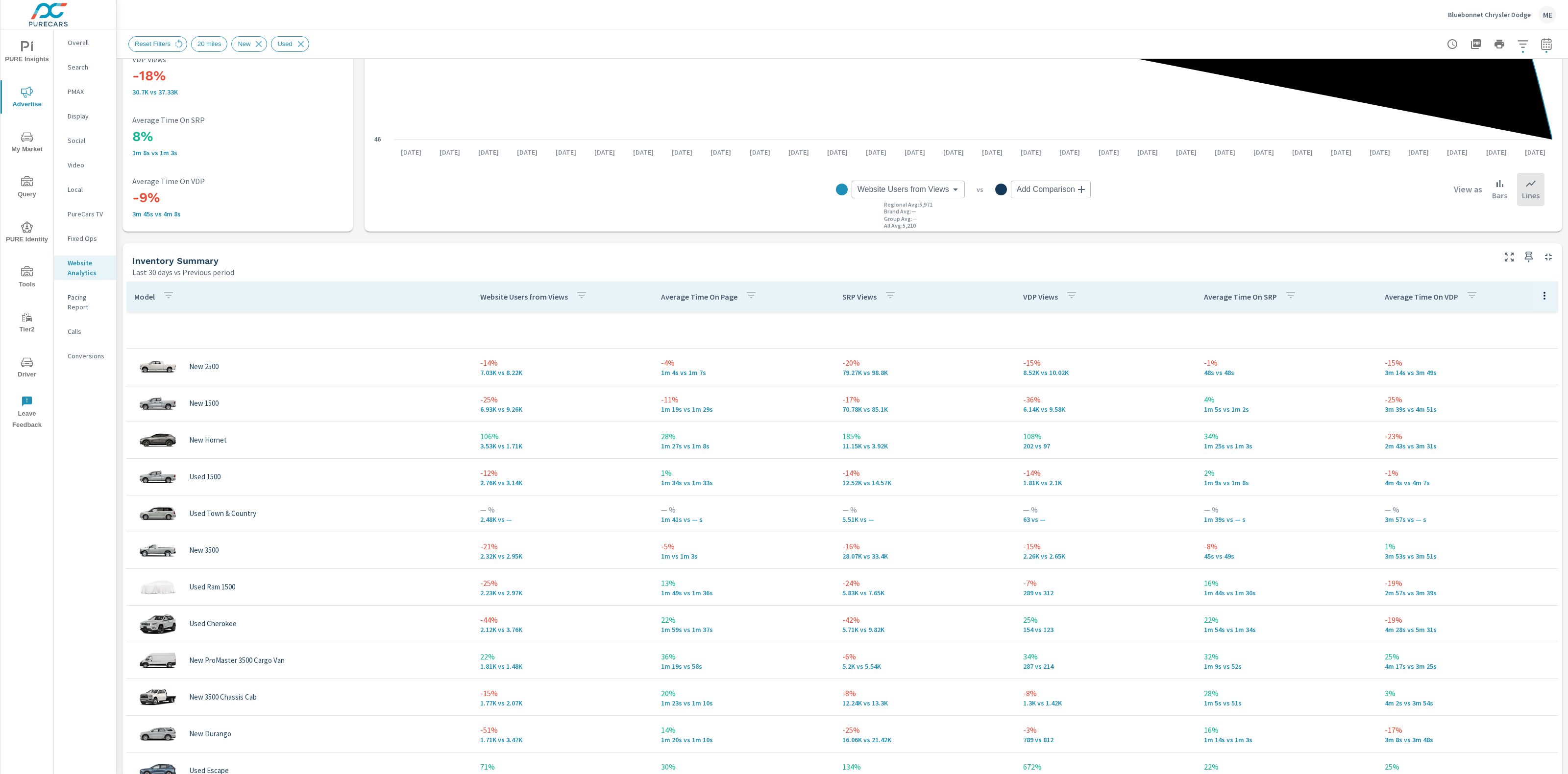
click at [1358, 243] on div "Inventory Summary Last 30 days vs Previous period" at bounding box center [809, 261] width 1374 height 35
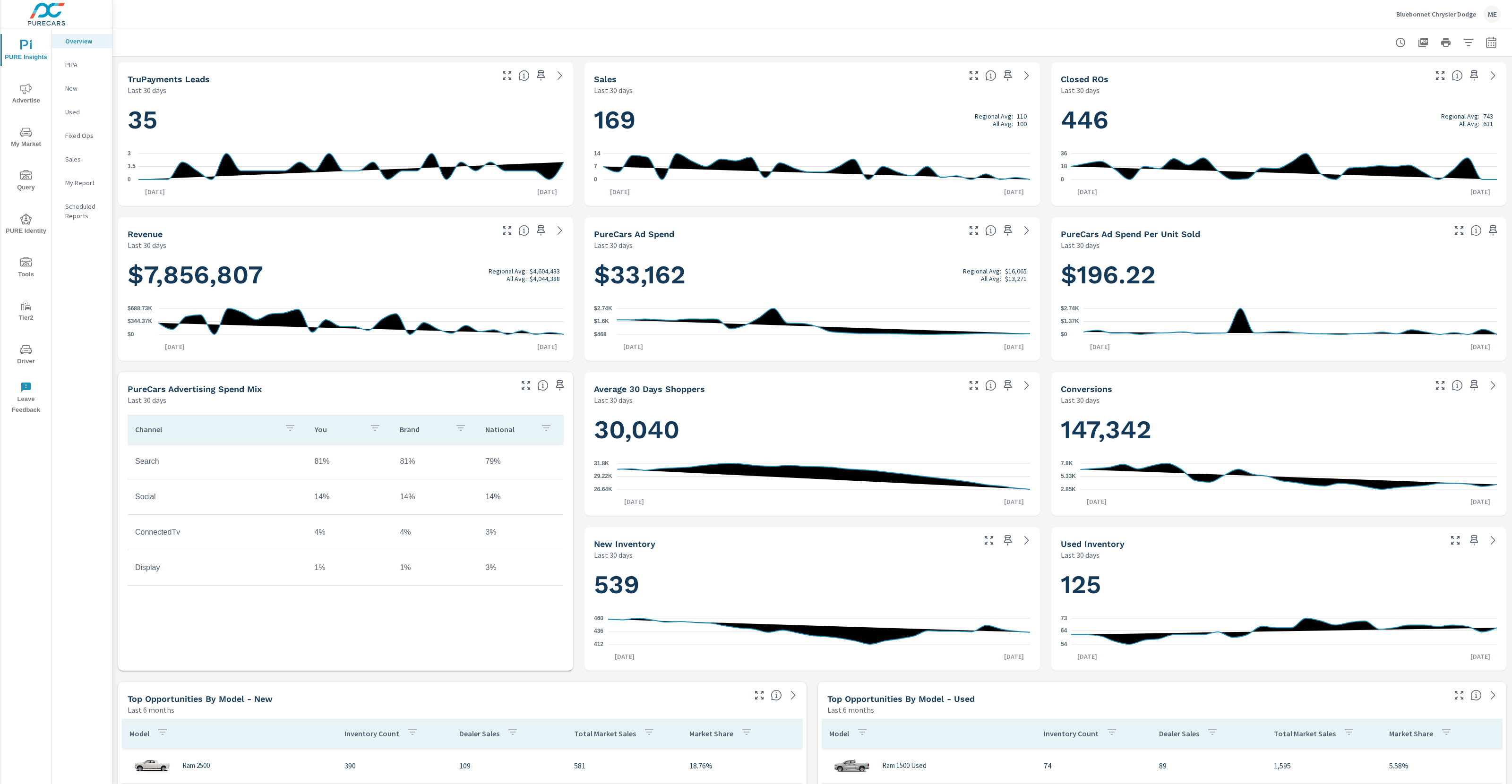
click at [1467, 14] on p "Bluebonnet Chrysler Dodge" at bounding box center [1436, 15] width 80 height 9
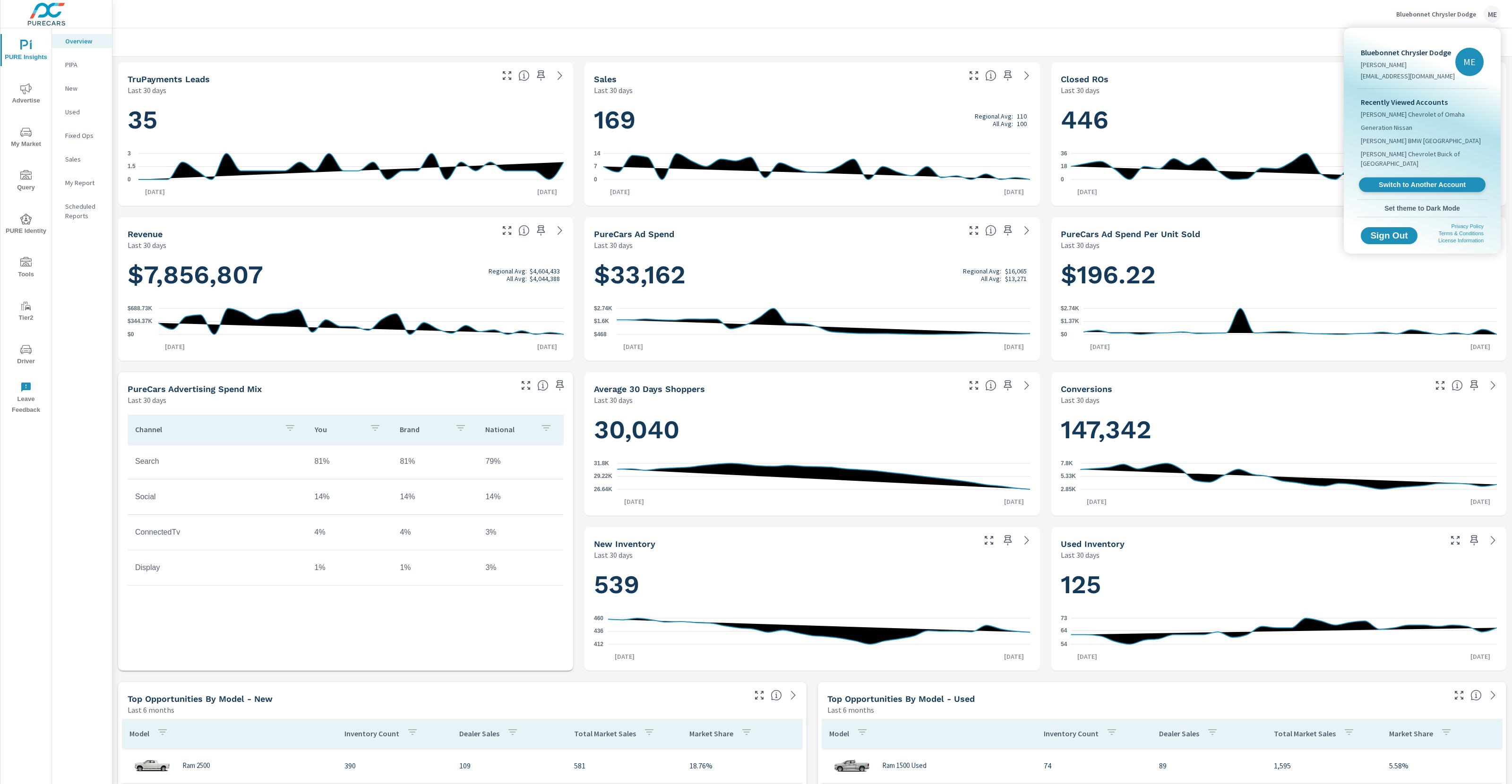
click at [1399, 180] on span "Switch to Another Account" at bounding box center [1421, 185] width 116 height 9
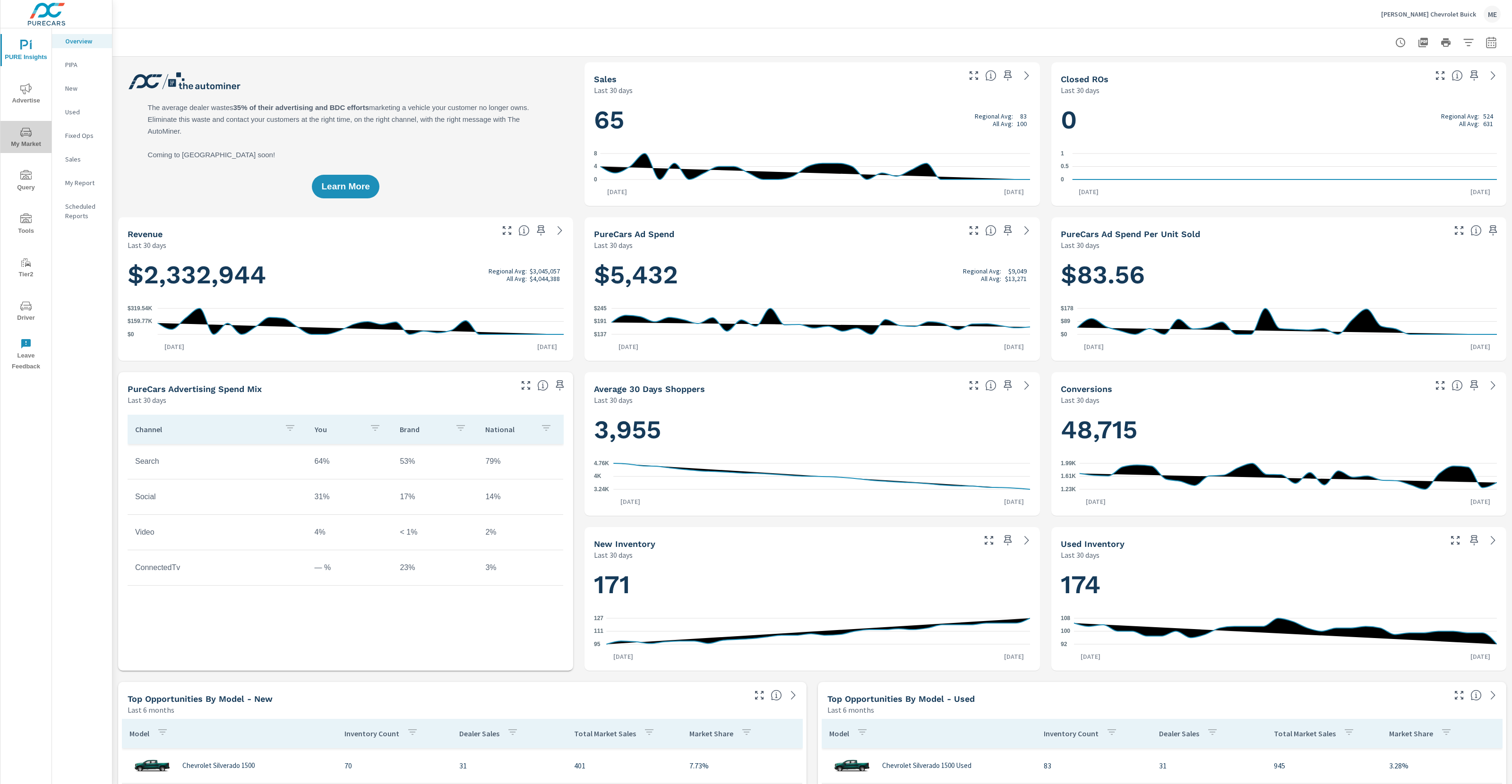
click at [26, 134] on icon "nav menu" at bounding box center [26, 132] width 12 height 12
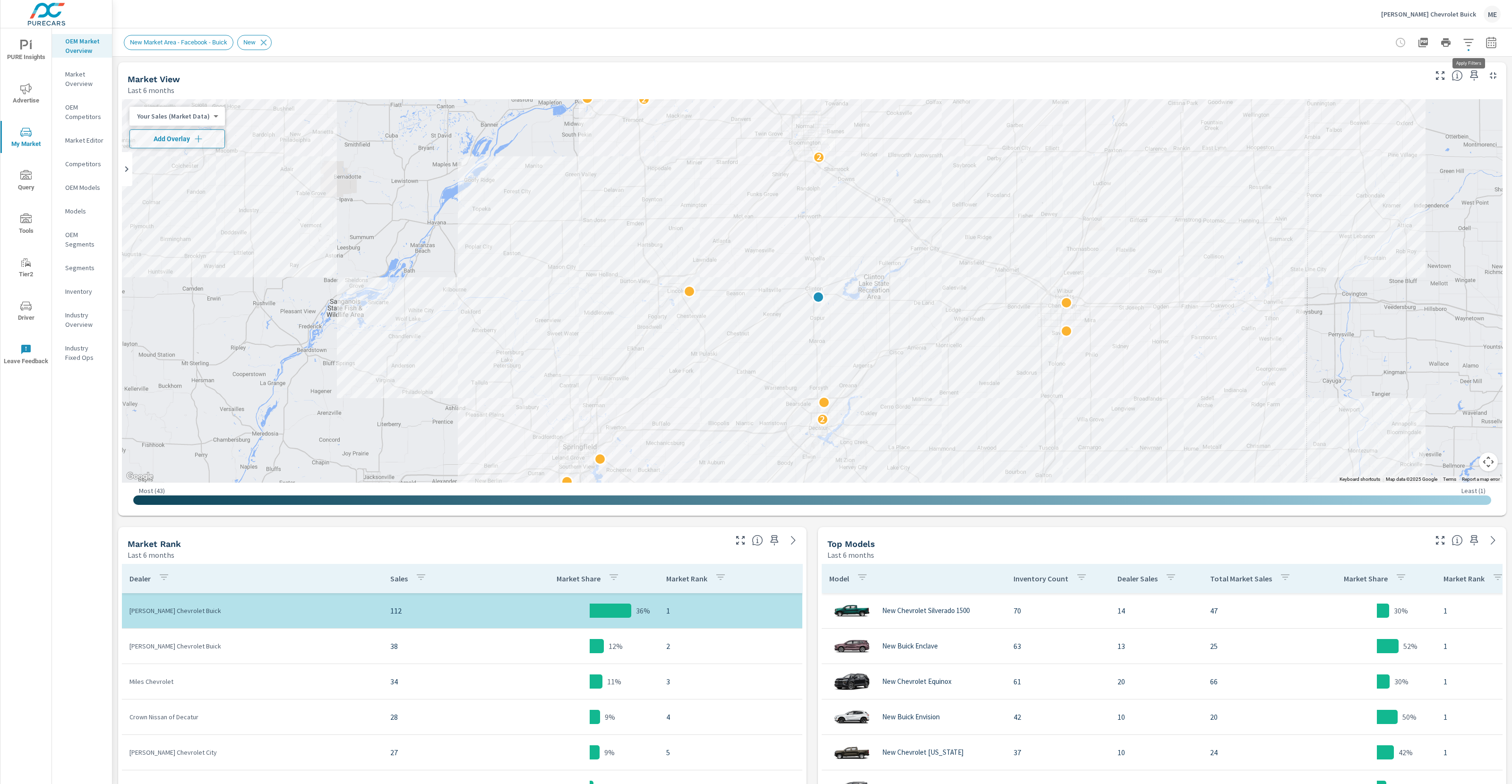
click at [1468, 38] on icon "button" at bounding box center [1468, 43] width 12 height 12
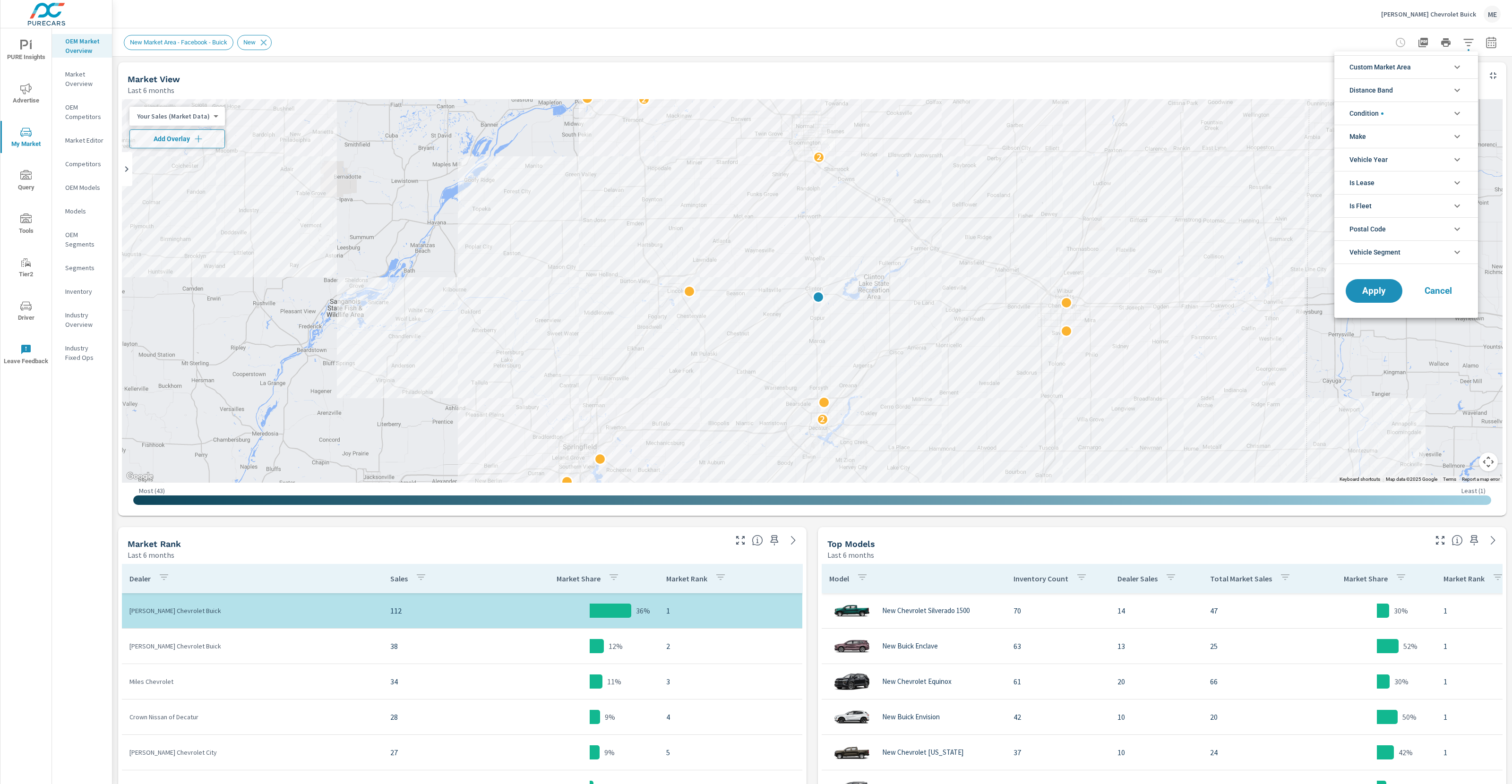
click at [1410, 62] on span "Custom Market Area" at bounding box center [1380, 67] width 61 height 23
click at [1393, 105] on span "New Market Area - Facebook - Buick" at bounding box center [1416, 110] width 103 height 12
click at [1383, 126] on span "Distance Band" at bounding box center [1371, 132] width 44 height 23
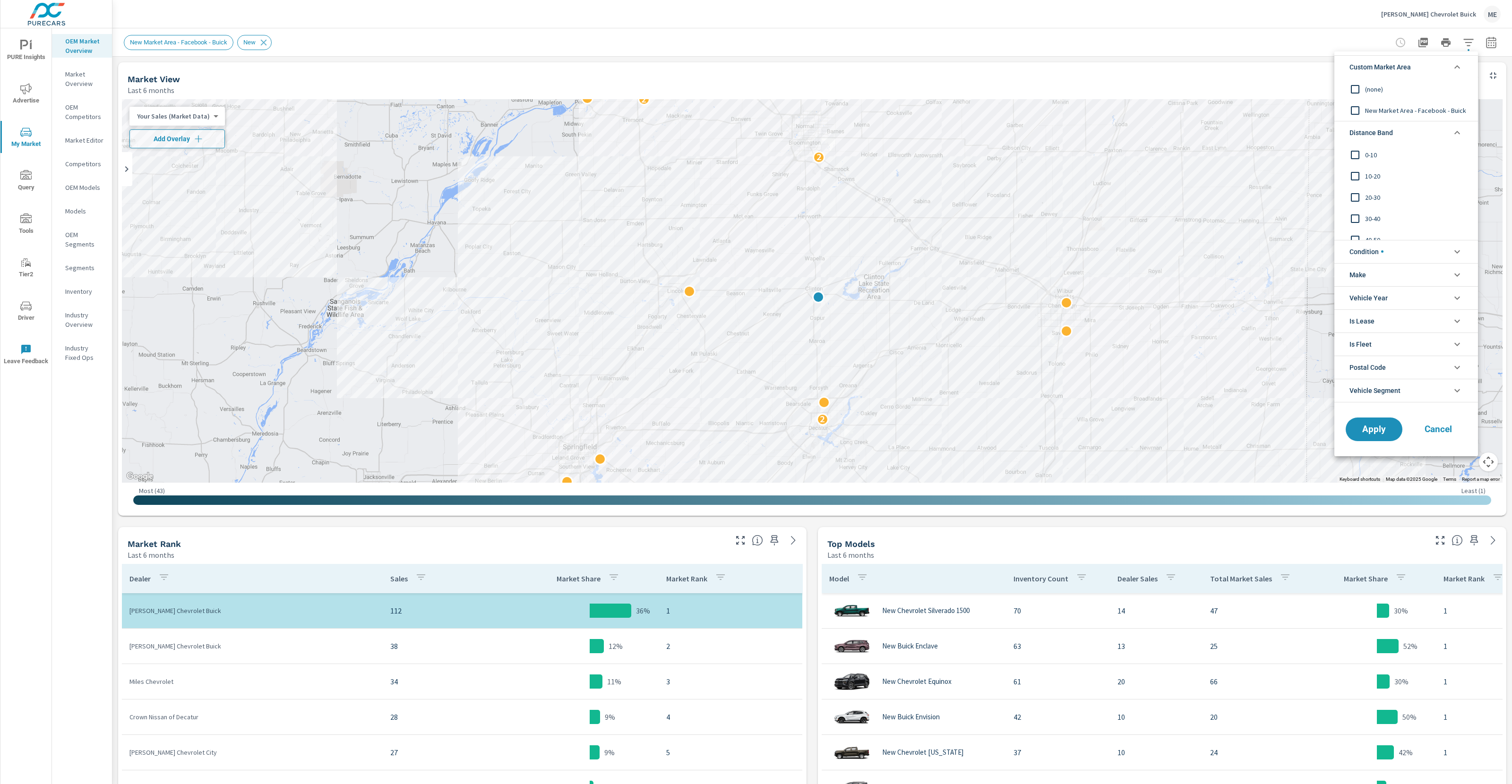
click at [1371, 159] on span "0-10" at bounding box center [1416, 155] width 103 height 12
click at [1372, 174] on span "10-20" at bounding box center [1416, 177] width 103 height 12
click at [1370, 191] on div "20-30" at bounding box center [1404, 197] width 142 height 21
click at [1375, 250] on span "Condition" at bounding box center [1366, 251] width 34 height 23
click at [1382, 488] on span "Apply" at bounding box center [1373, 493] width 39 height 9
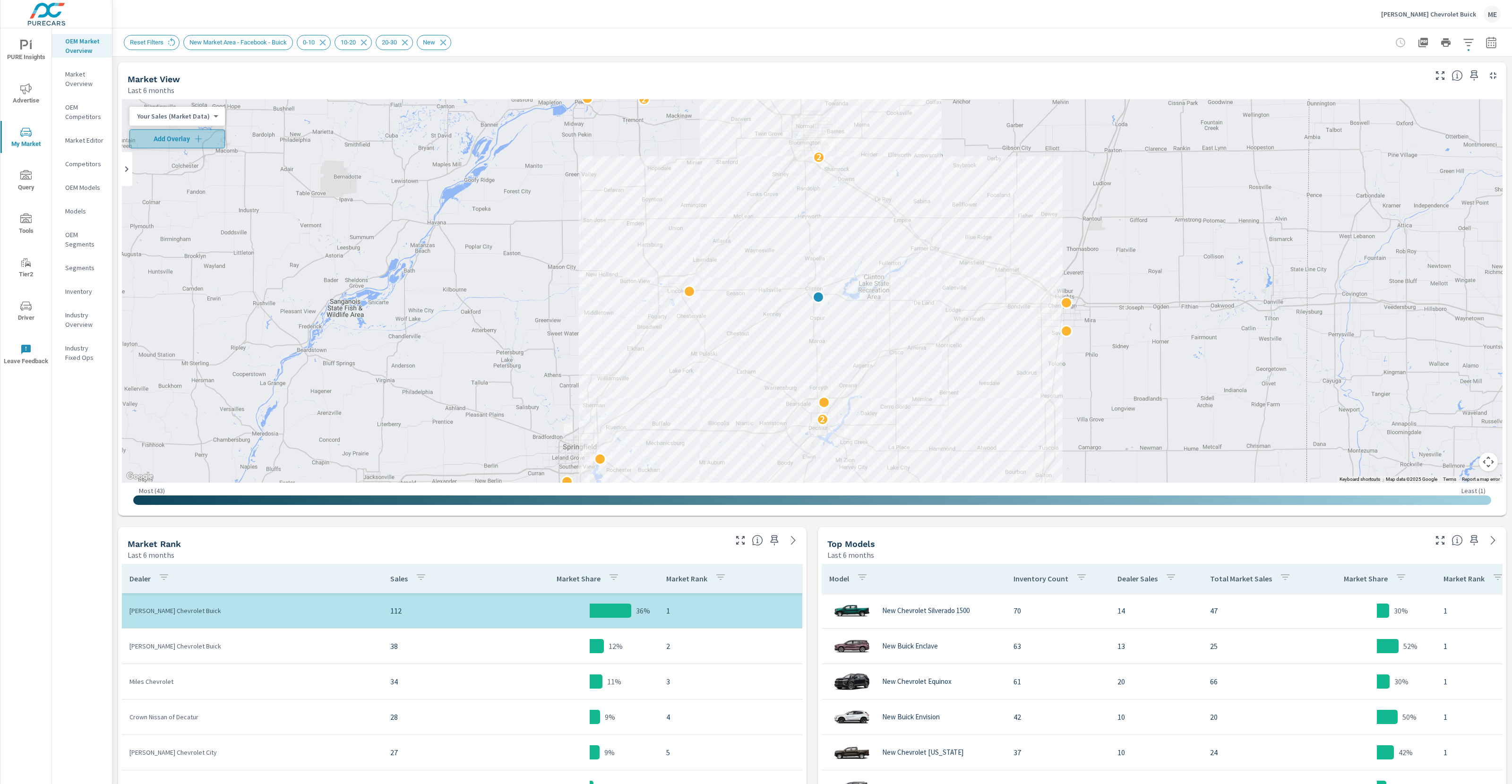
click at [188, 140] on span "Add Overlay" at bounding box center [177, 139] width 87 height 9
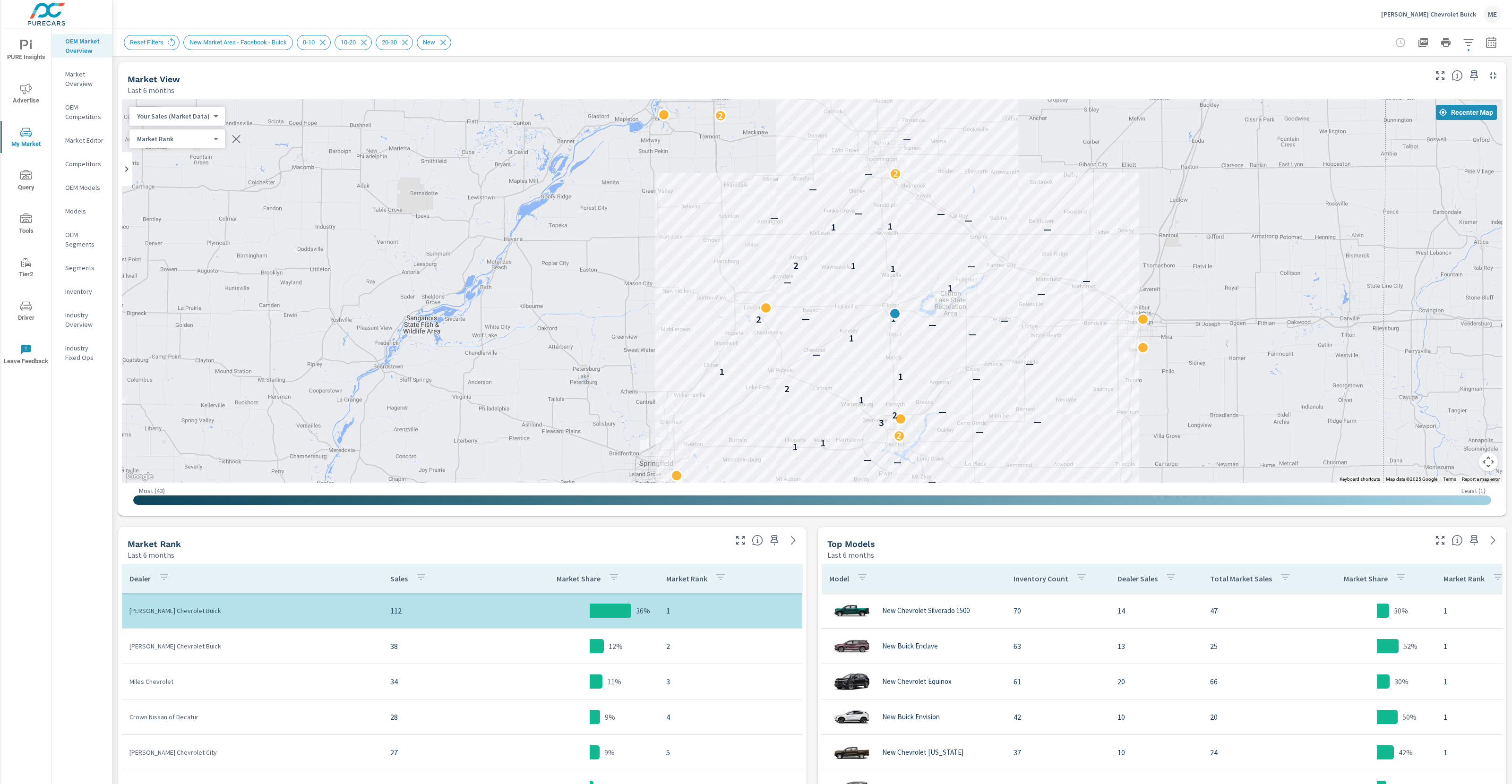
drag, startPoint x: 941, startPoint y: 256, endPoint x: 1022, endPoint y: 274, distance: 83.0
click at [1022, 274] on div "— — — — 1 1 2 — 3 — 2 — 1 2 — 1 1 — — 1 — — — 2 — 1 — 1 — — 1 1 — 2 — 1 1 — — —…" at bounding box center [812, 291] width 1380 height 384
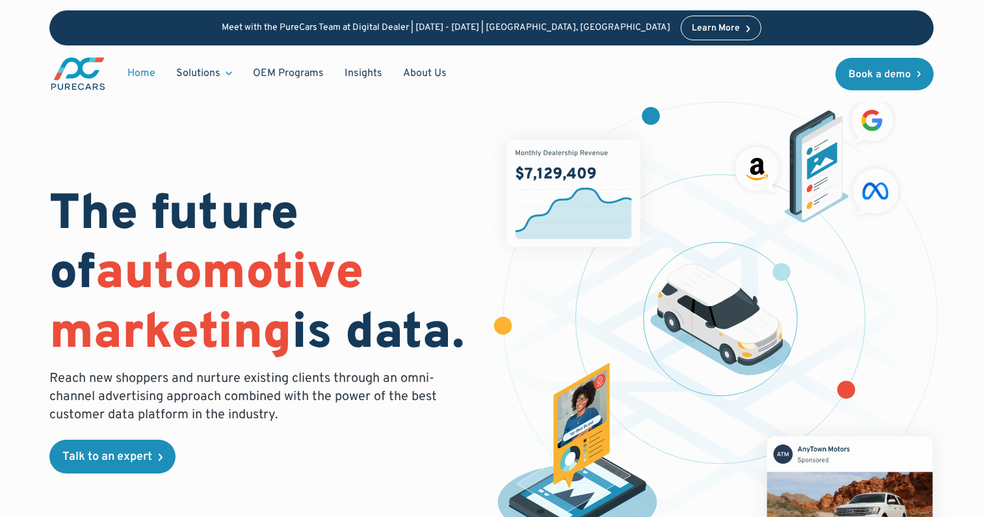
scroll to position [1, 0]
